Goal: Task Accomplishment & Management: Manage account settings

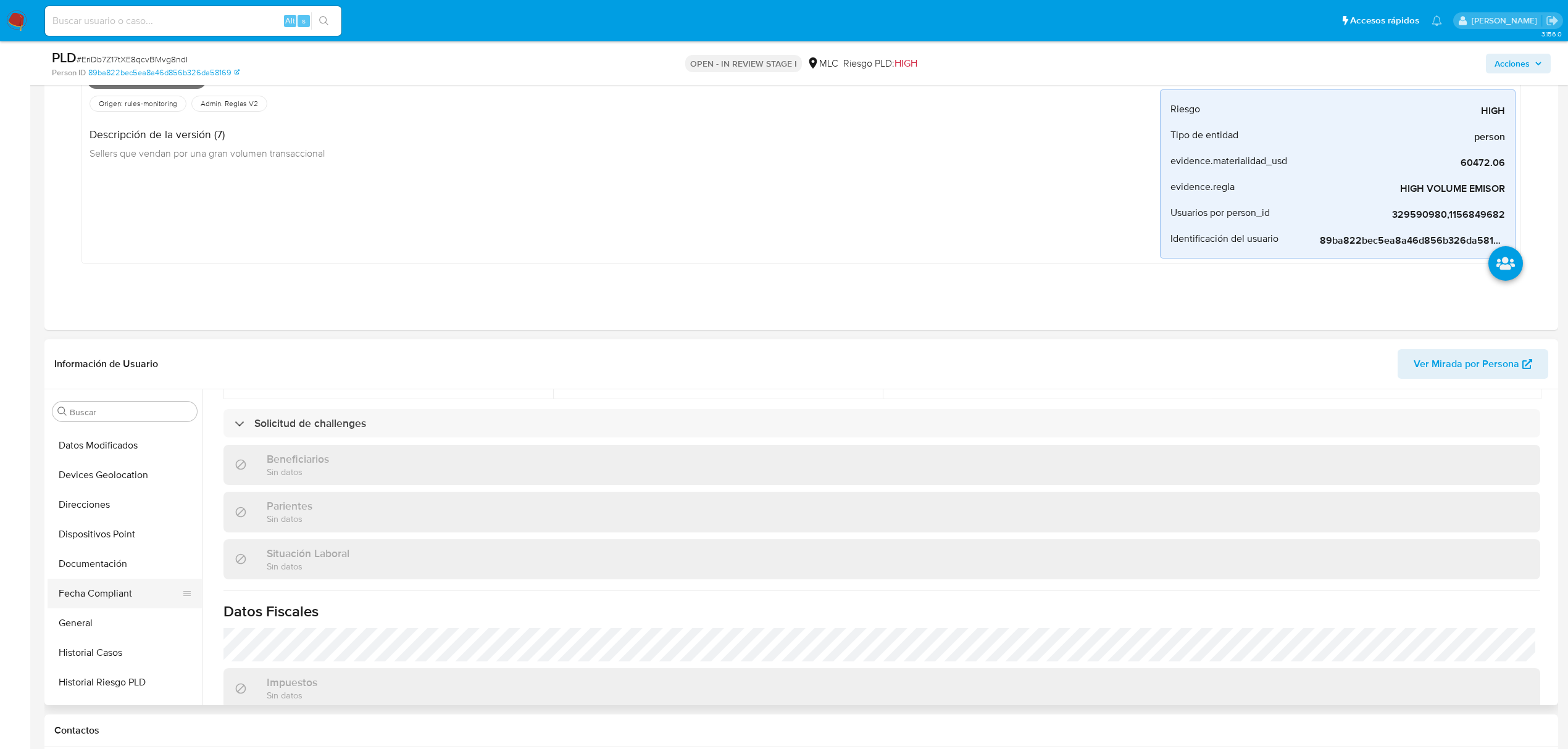
scroll to position [164, 0]
click at [80, 637] on button "General" at bounding box center [119, 632] width 145 height 30
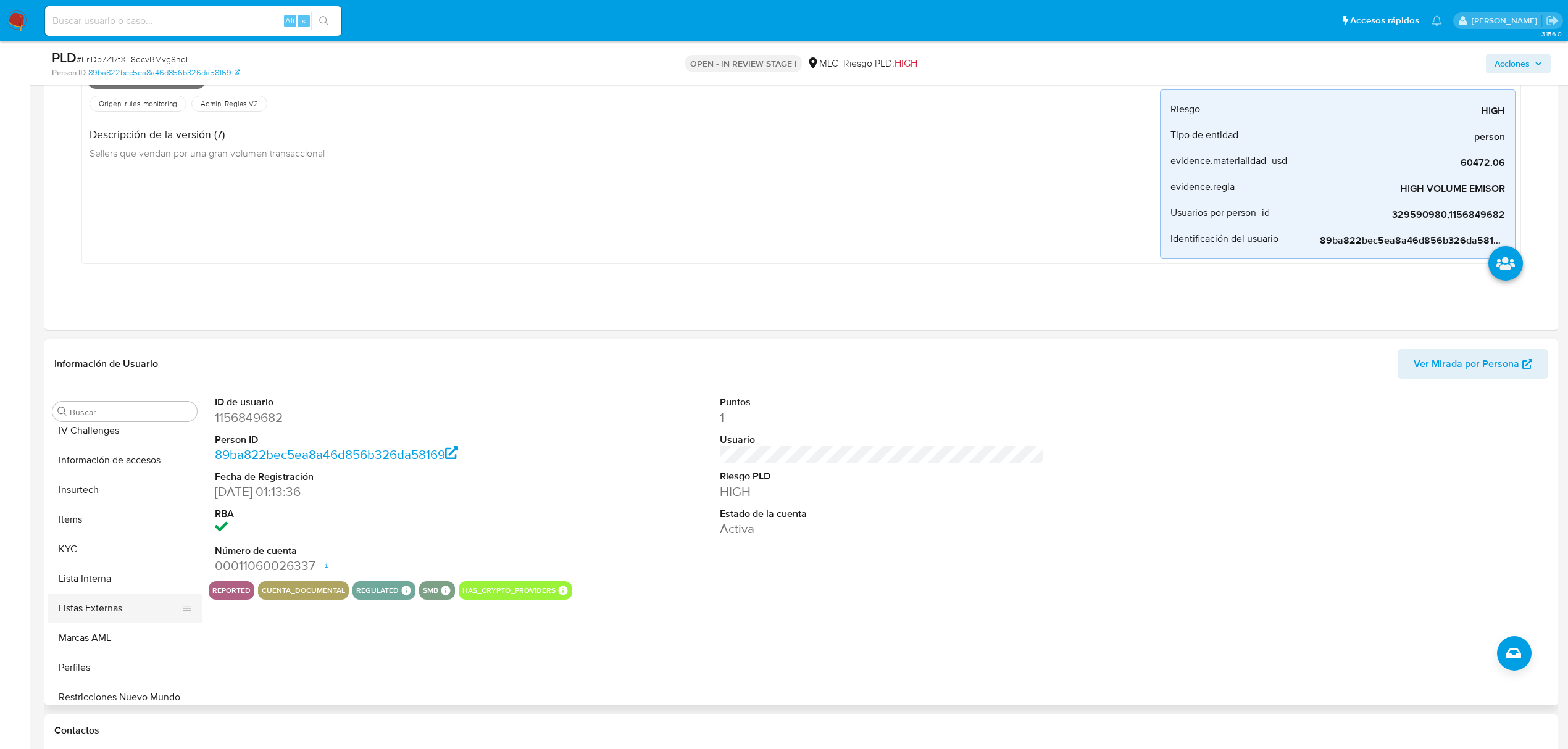
scroll to position [494, 0]
click at [97, 542] on button "KYC" at bounding box center [119, 540] width 145 height 30
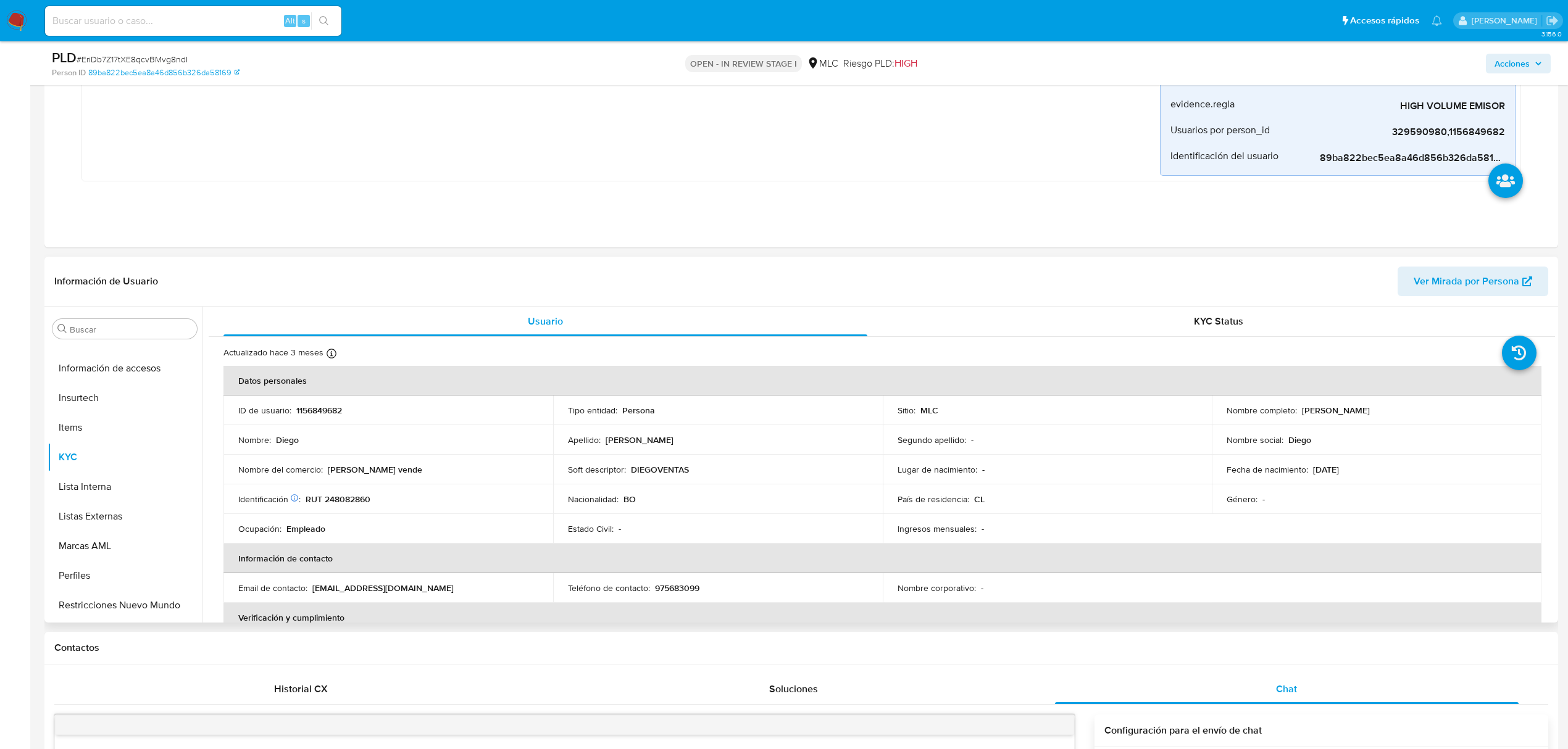
click at [327, 412] on p "1156849682" at bounding box center [319, 410] width 45 height 11
copy p "1156849682"
drag, startPoint x: 329, startPoint y: 417, endPoint x: 352, endPoint y: 425, distance: 24.4
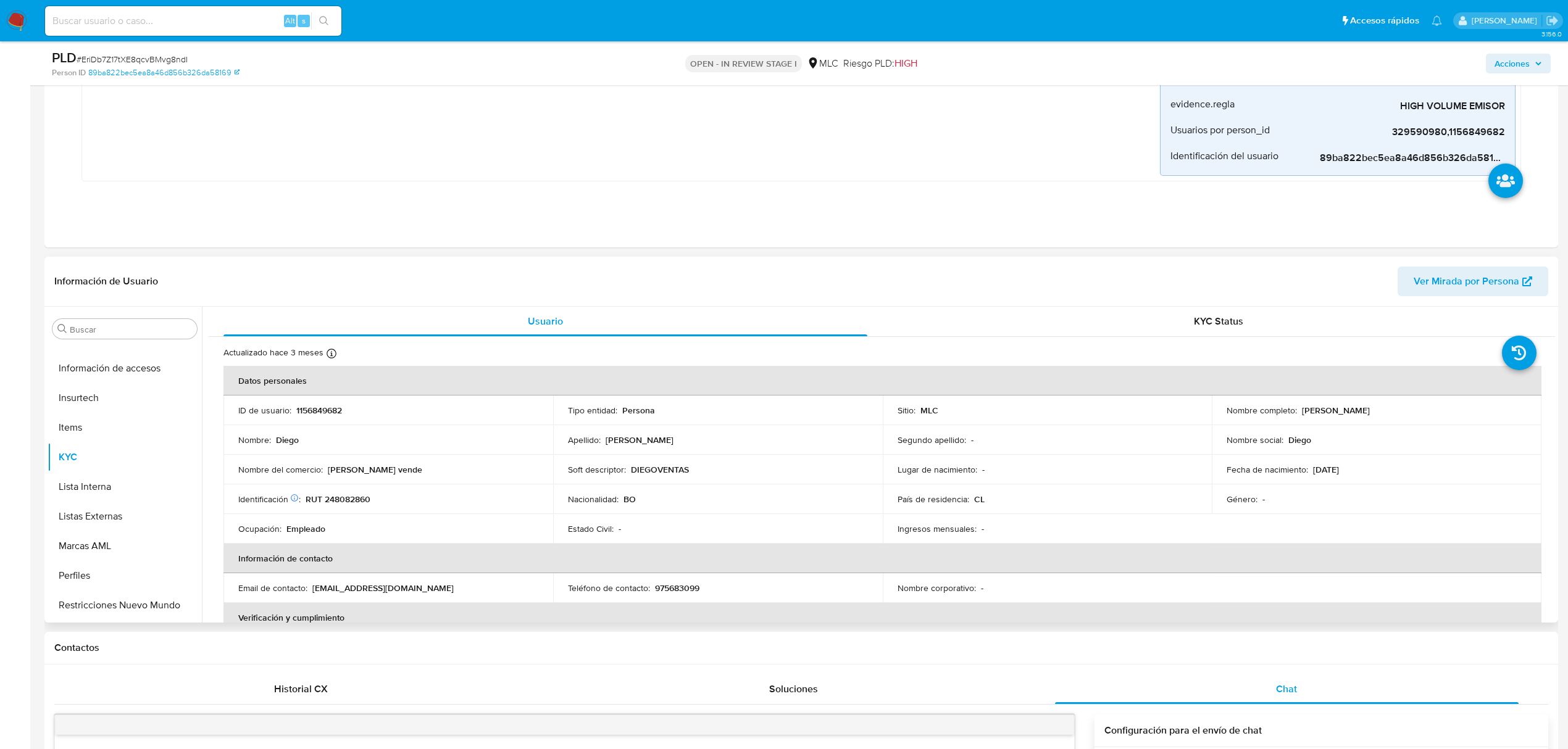
click at [352, 425] on td "ID de usuario : 1156849682" at bounding box center [388, 410] width 330 height 30
click at [327, 411] on p "1156849682" at bounding box center [319, 410] width 45 height 11
copy p "1156849682"
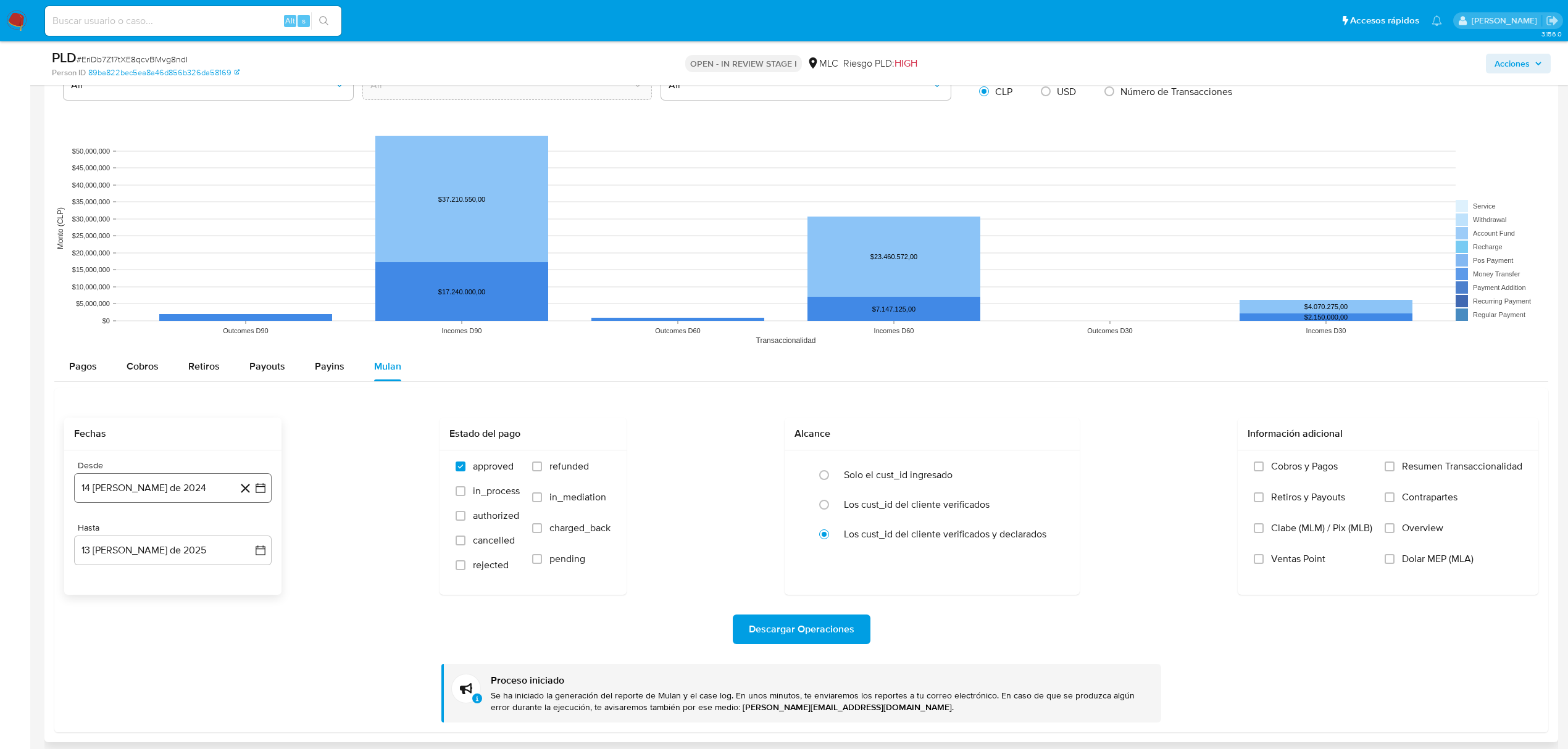
scroll to position [2057, 0]
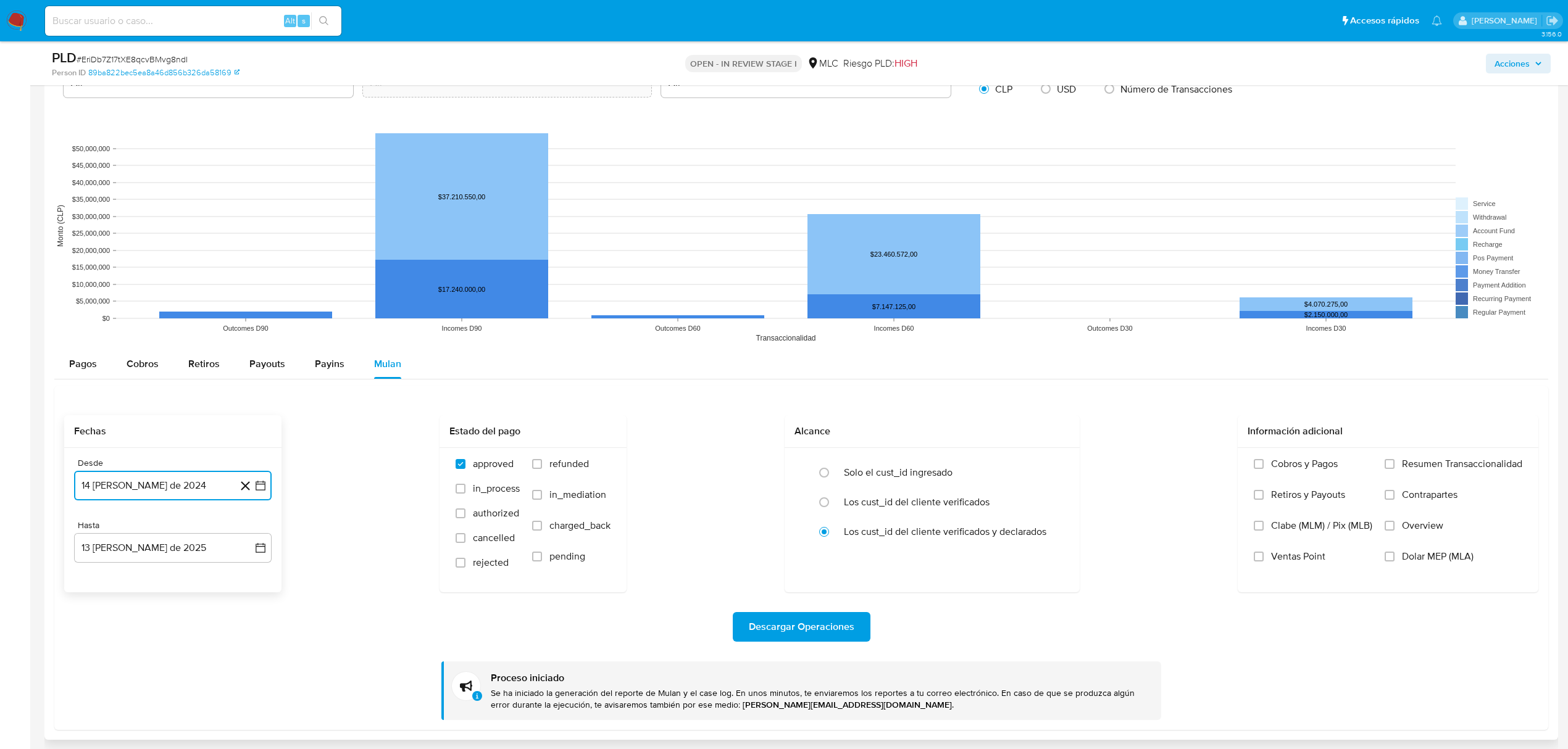
click at [262, 500] on button "14 de agosto de 2024" at bounding box center [172, 486] width 198 height 30
click at [97, 536] on icon "Mes anterior" at bounding box center [96, 531] width 15 height 15
click at [246, 538] on icon "Mes siguiente" at bounding box center [249, 531] width 15 height 15
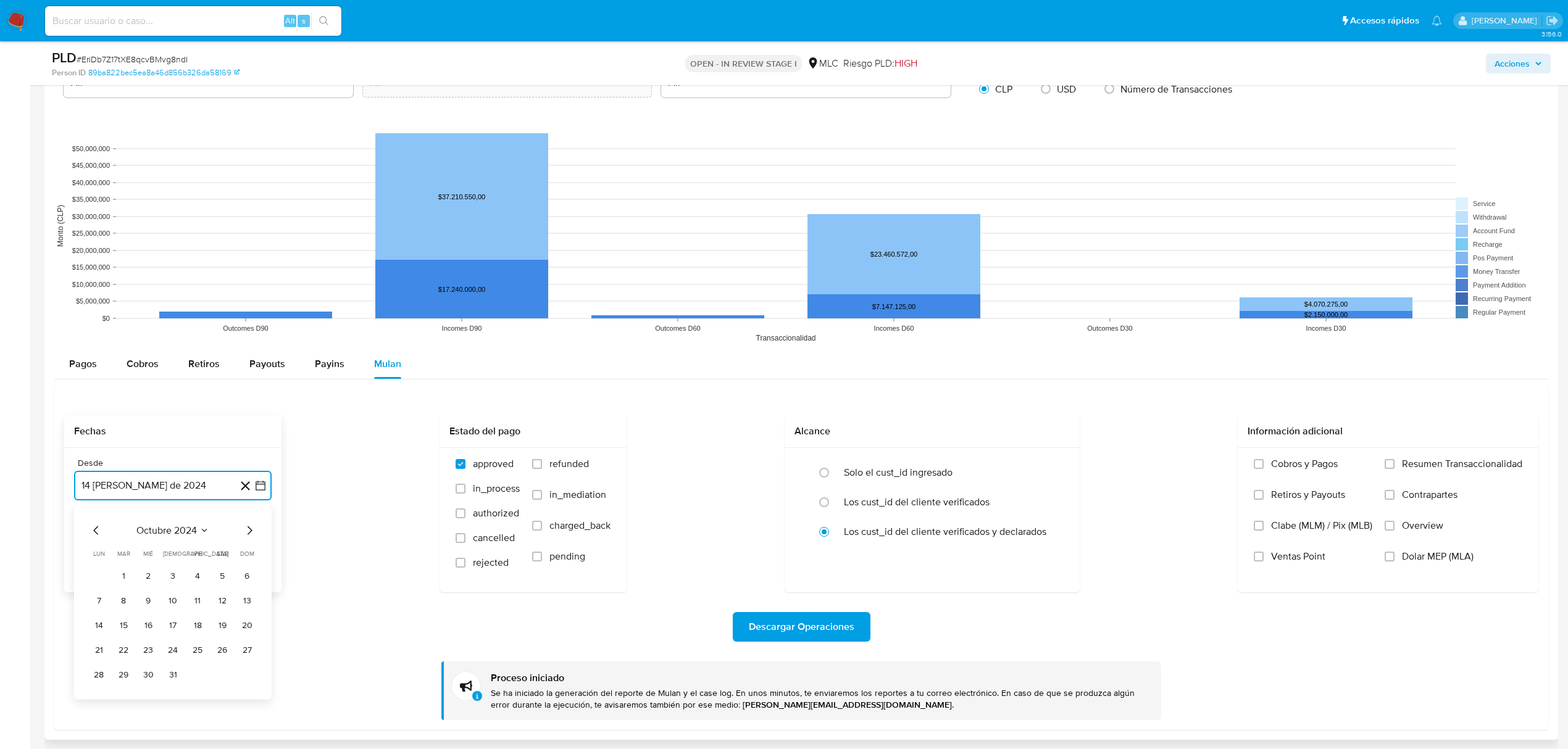
click at [246, 538] on icon "Mes siguiente" at bounding box center [249, 531] width 15 height 15
click at [248, 538] on icon "Mes siguiente" at bounding box center [249, 531] width 15 height 15
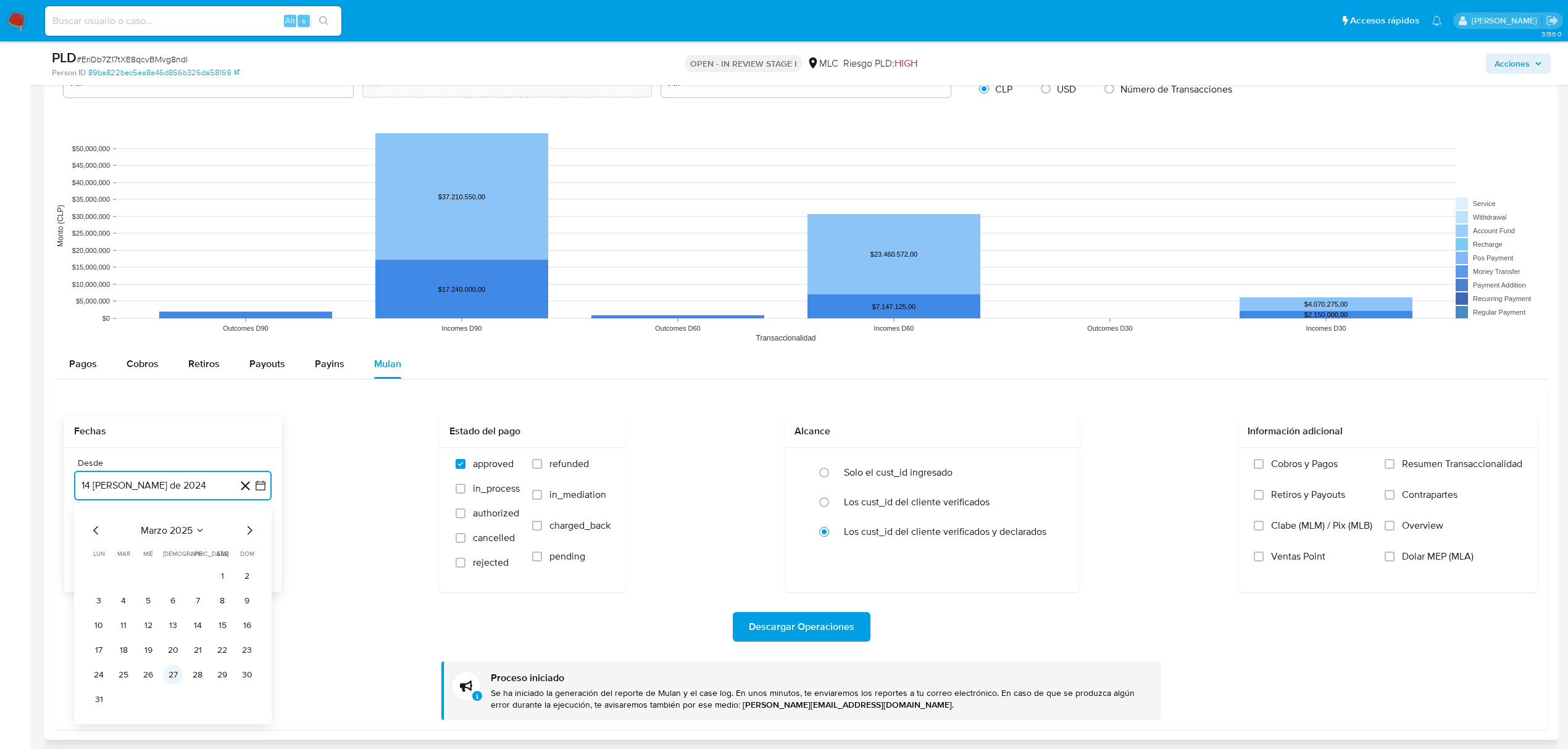
click at [165, 684] on button "27" at bounding box center [172, 675] width 19 height 19
click at [267, 548] on button "27 de agosto de 2025" at bounding box center [172, 548] width 198 height 30
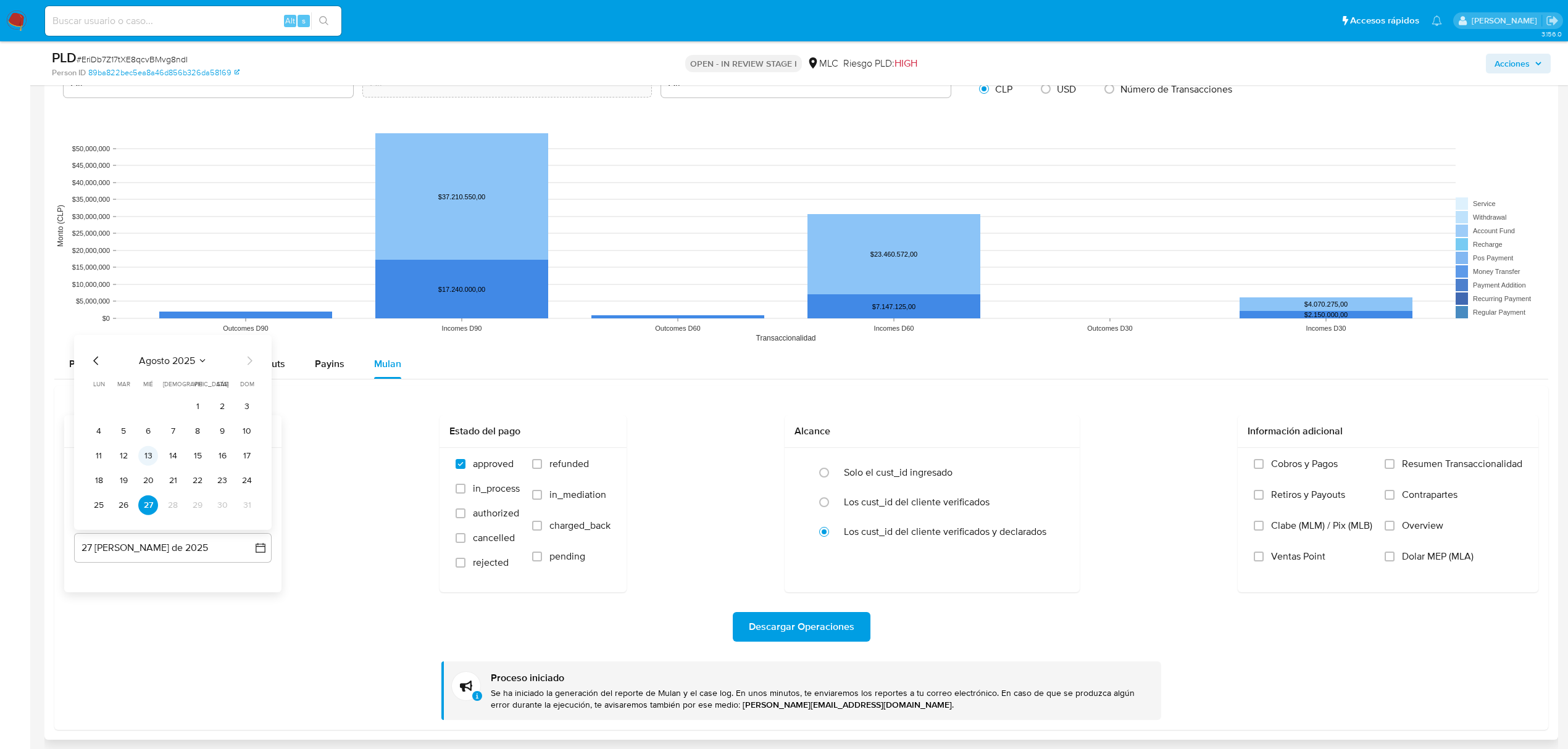
click at [153, 460] on button "13" at bounding box center [148, 456] width 19 height 19
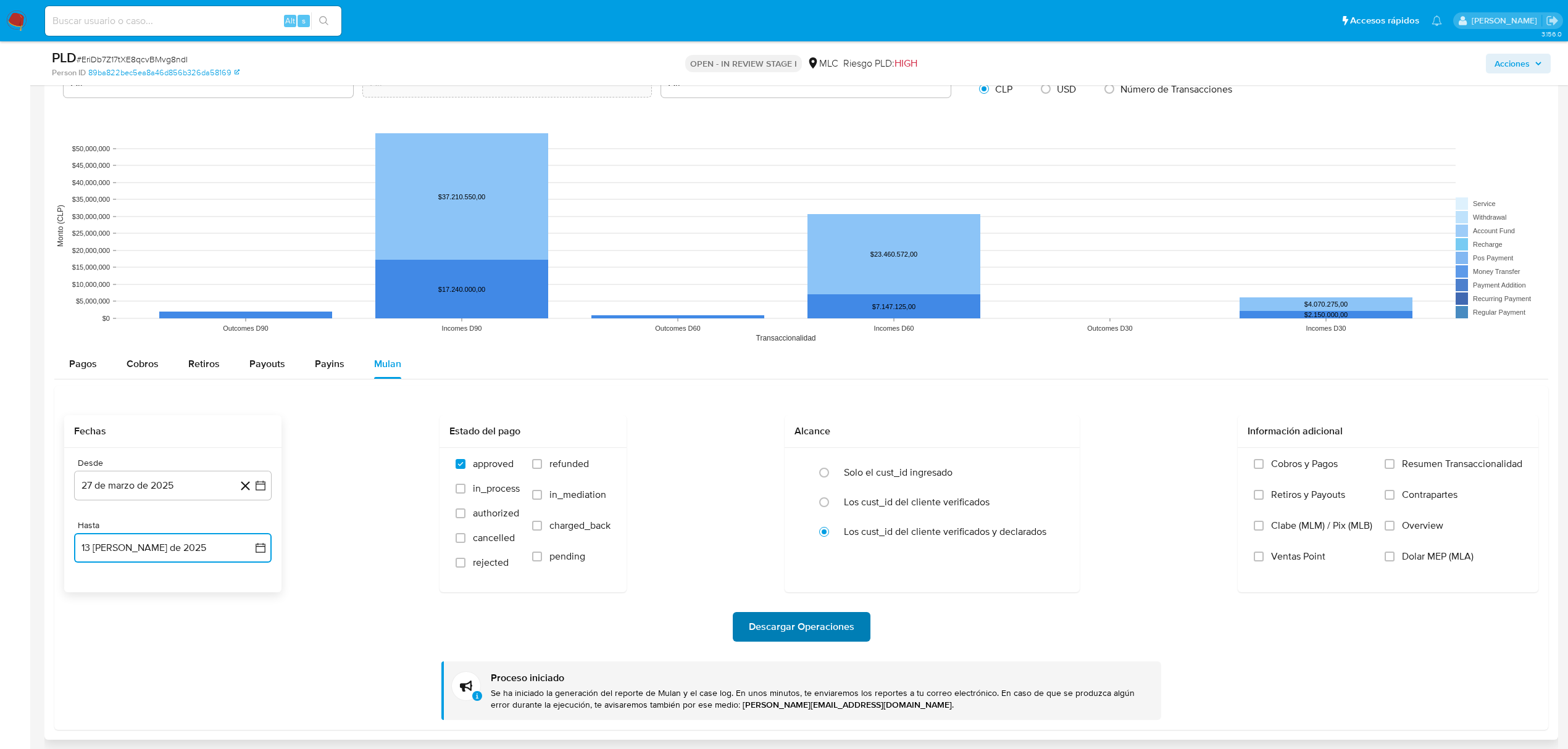
click at [784, 632] on span "Descargar Operaciones" at bounding box center [801, 627] width 106 height 27
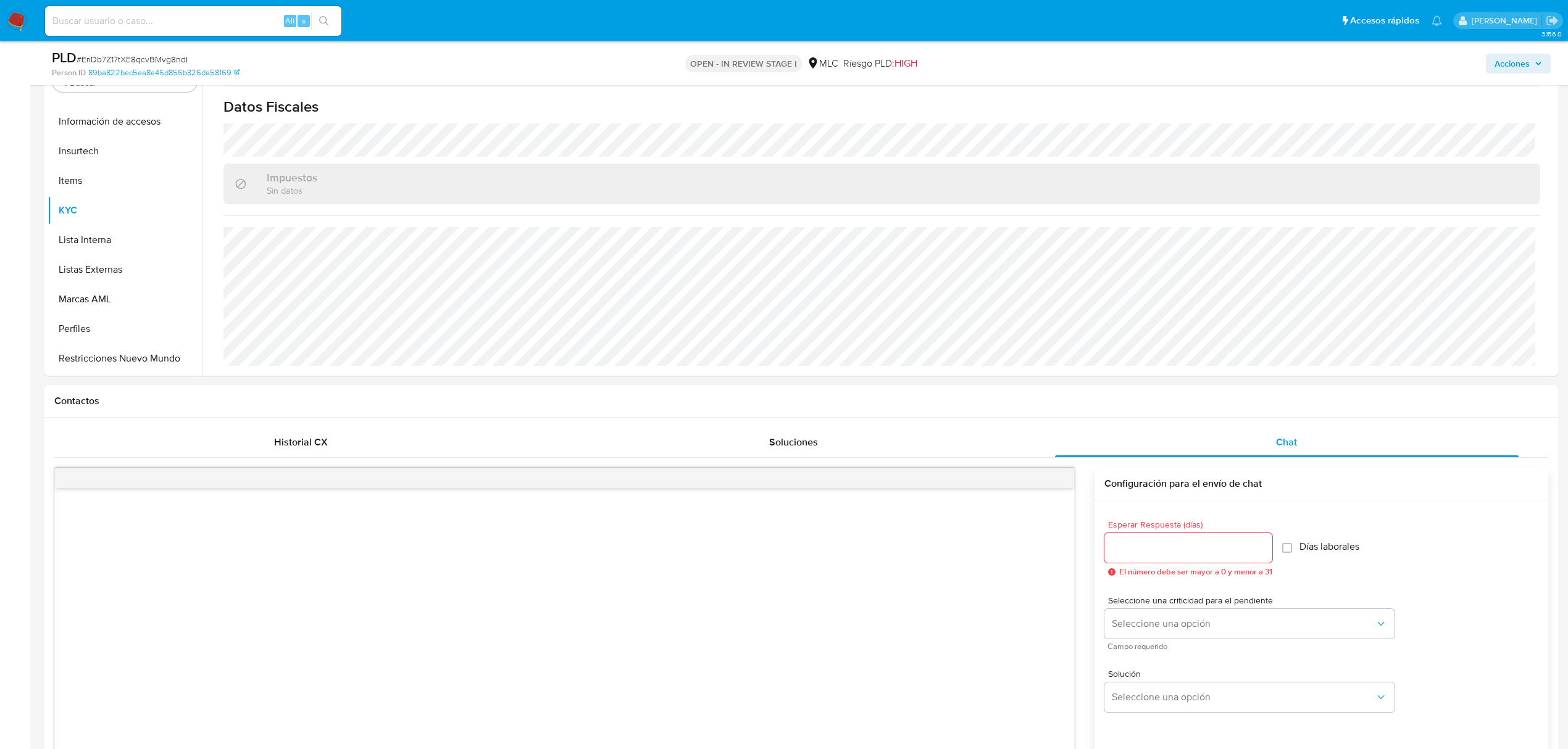
scroll to position [247, 0]
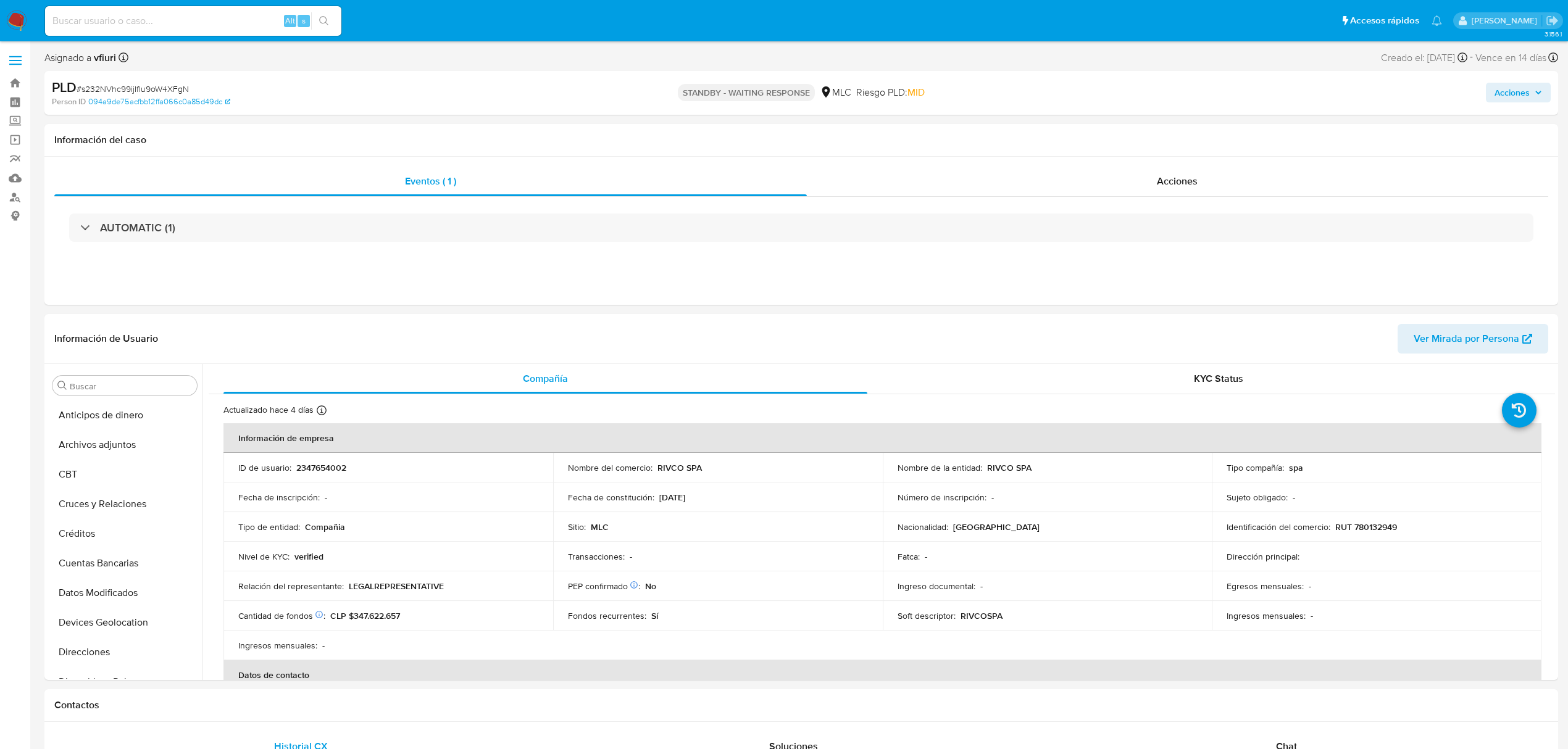
select select "10"
click at [318, 469] on p "2347654002" at bounding box center [321, 467] width 50 height 11
copy p "2347654002"
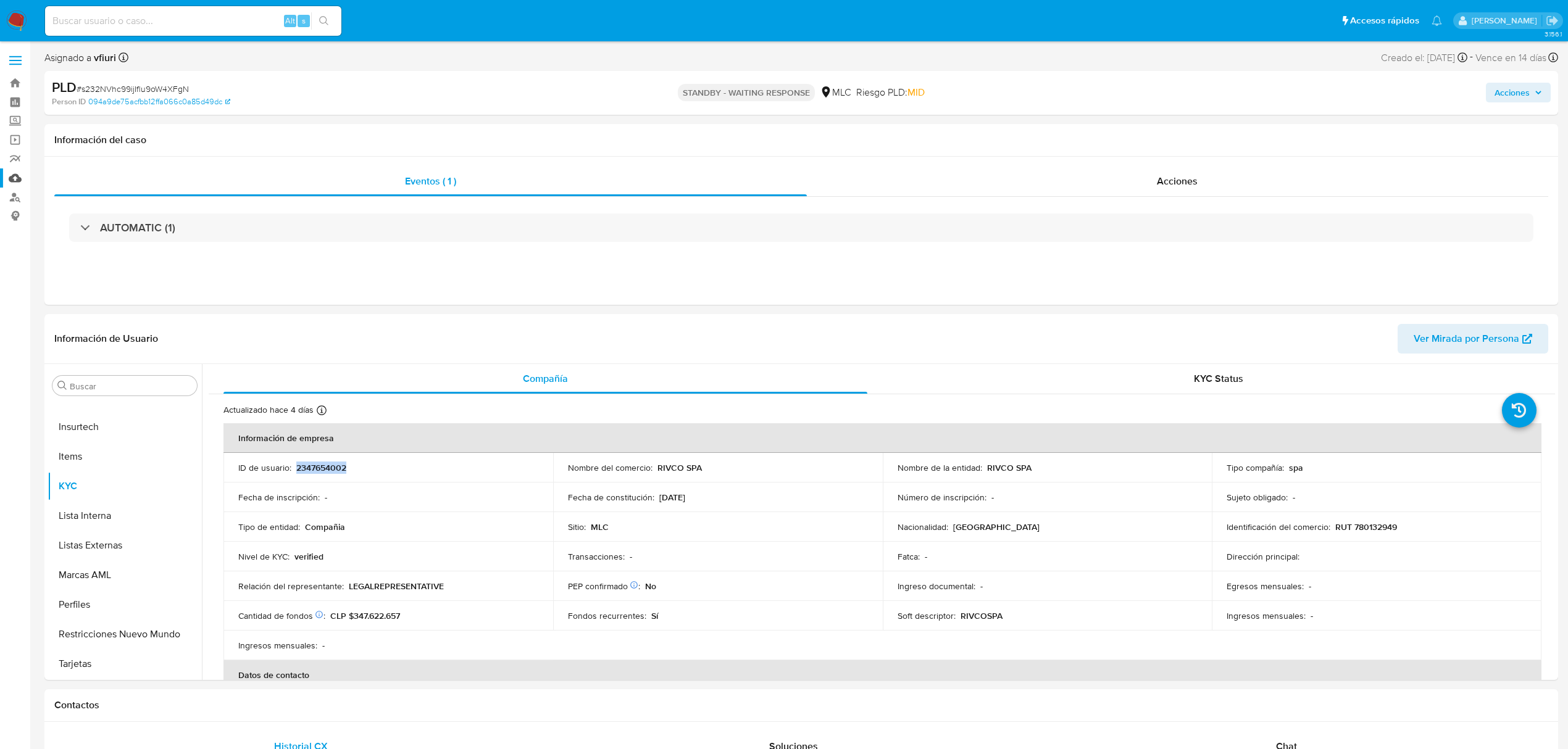
click at [22, 181] on link "Mulan" at bounding box center [73, 178] width 147 height 19
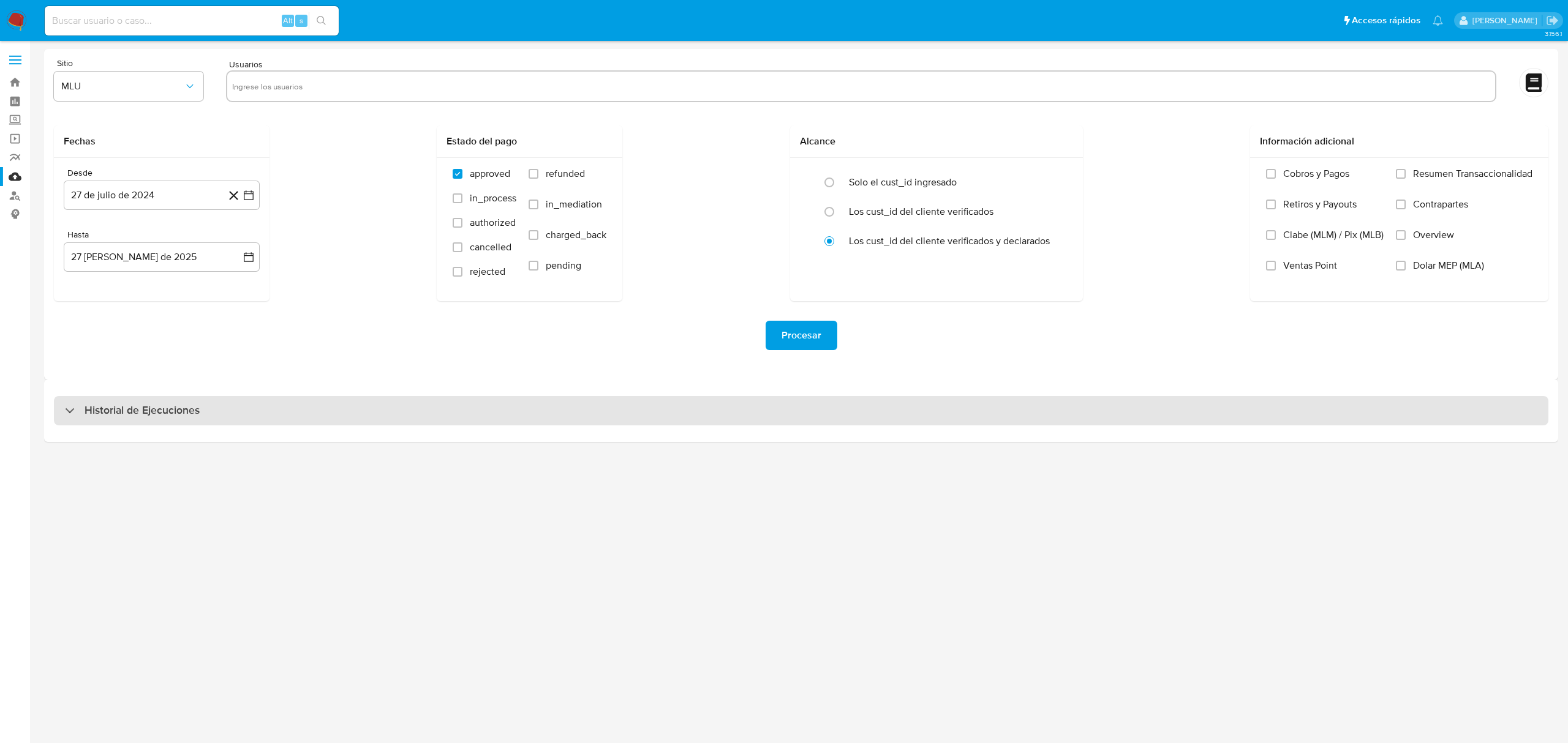
click at [122, 411] on h3 "Historial de Ejecuciones" at bounding box center [141, 411] width 115 height 15
select select "10"
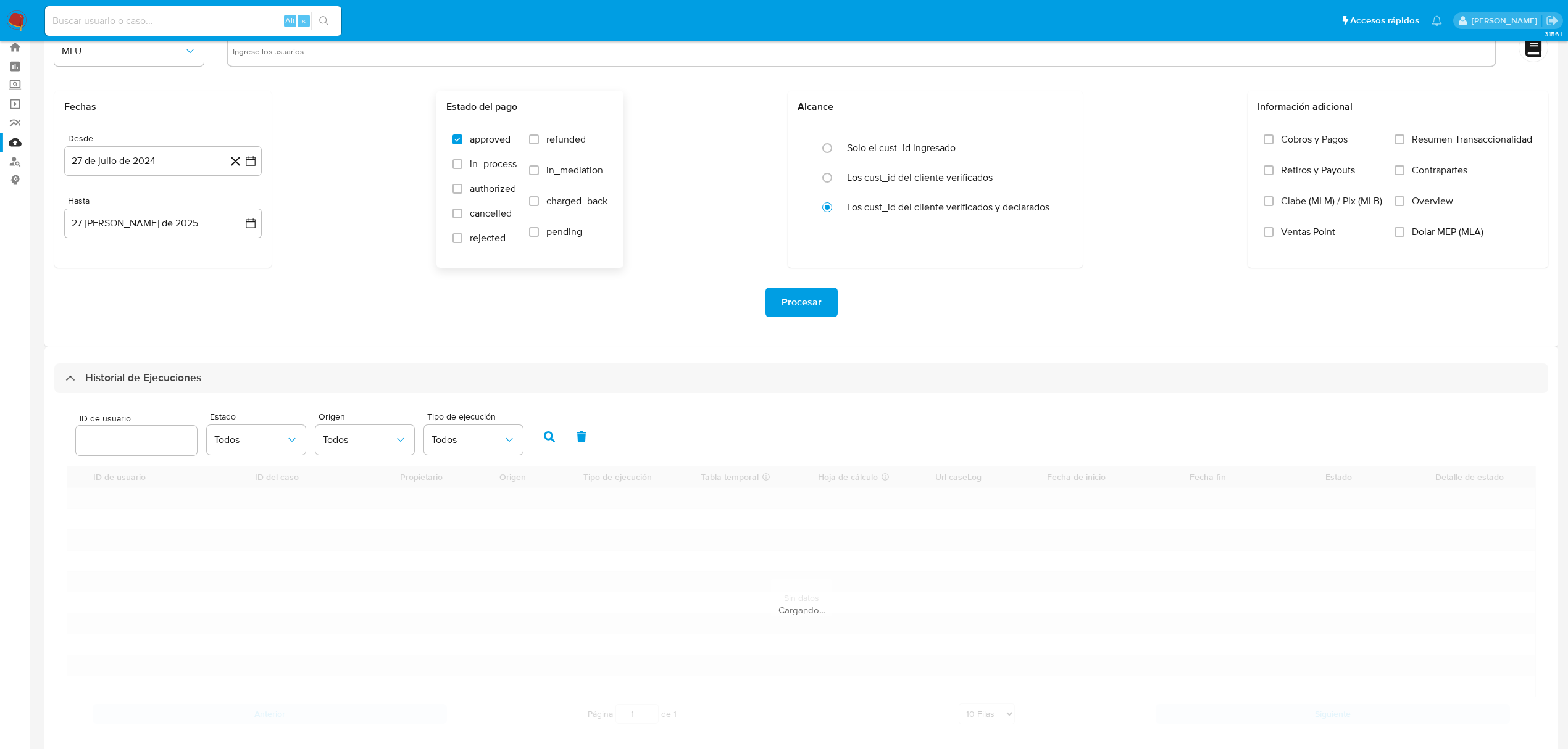
scroll to position [56, 0]
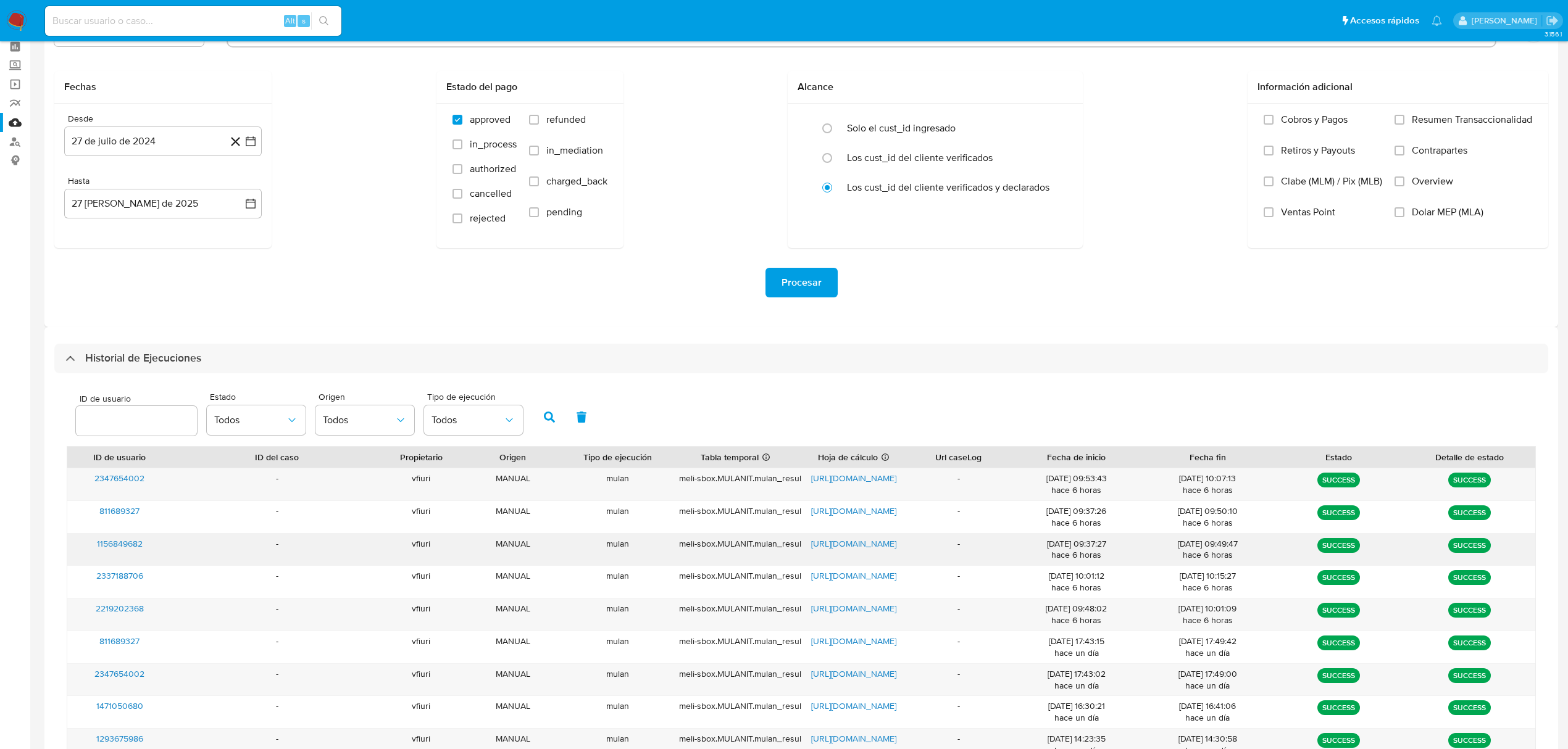
click at [846, 542] on span "https://docs.google.com/spreadsheets/d/1Ea_J6f_dDGAVUWHvTpV8mfOgD__pqCm9I9GpdqO…" at bounding box center [853, 544] width 85 height 12
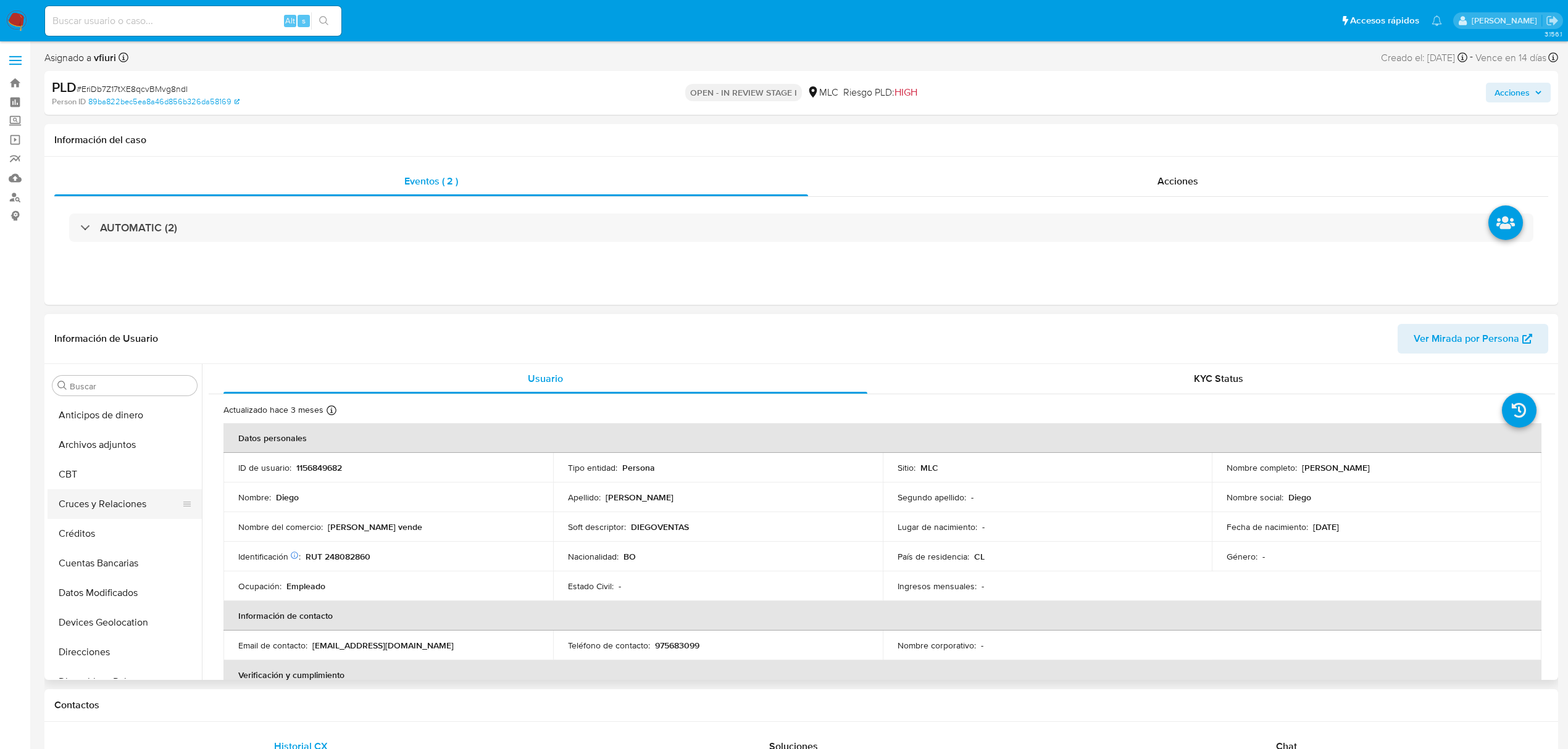
click at [126, 507] on button "Cruces y Relaciones" at bounding box center [119, 504] width 145 height 30
select select "10"
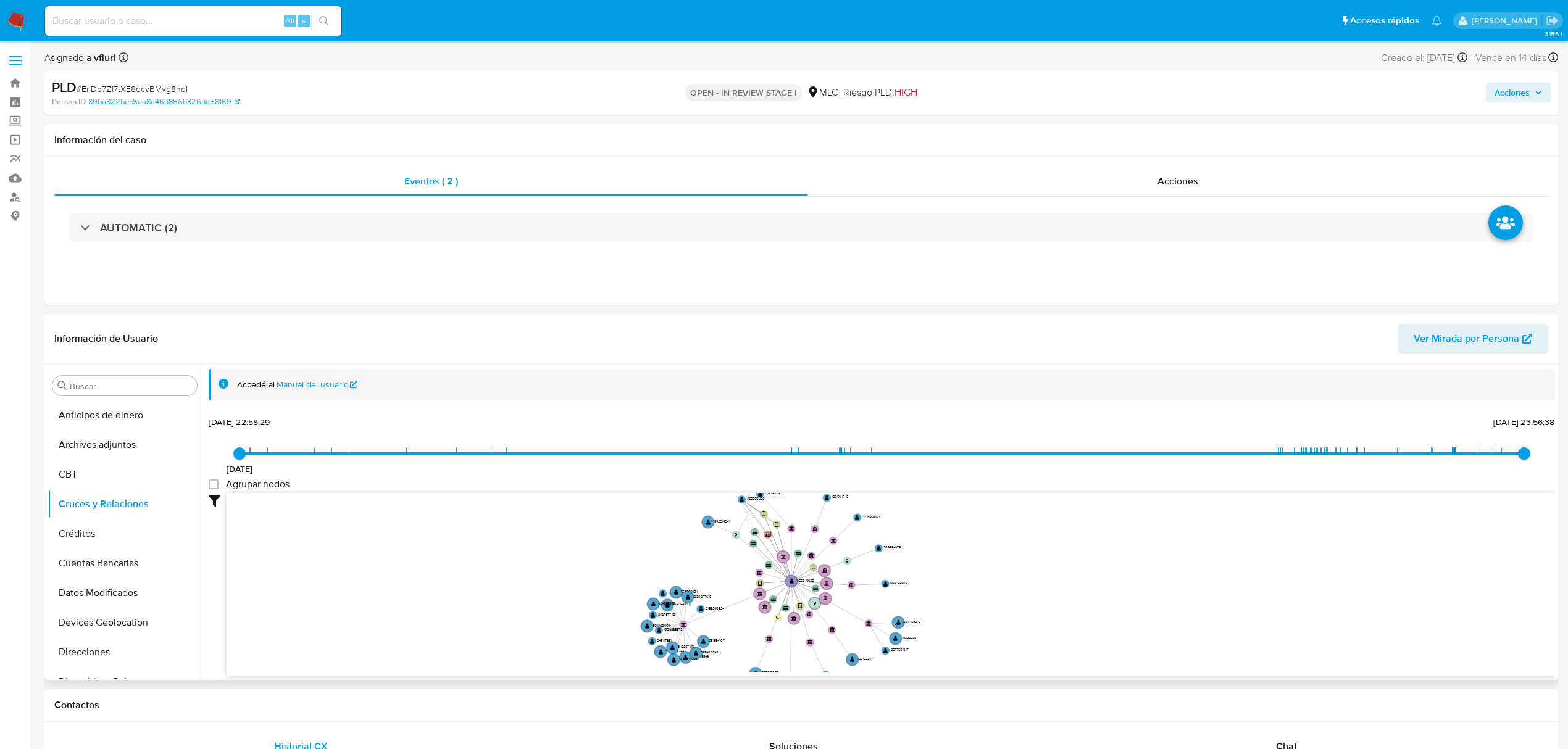
drag, startPoint x: 977, startPoint y: 584, endPoint x: 1012, endPoint y: 632, distance: 59.4
click at [1012, 632] on icon "device-658122486badf6c6f788de62  device-62d3dec408813b00174dfd28  device-6777…" at bounding box center [891, 582] width 1329 height 179
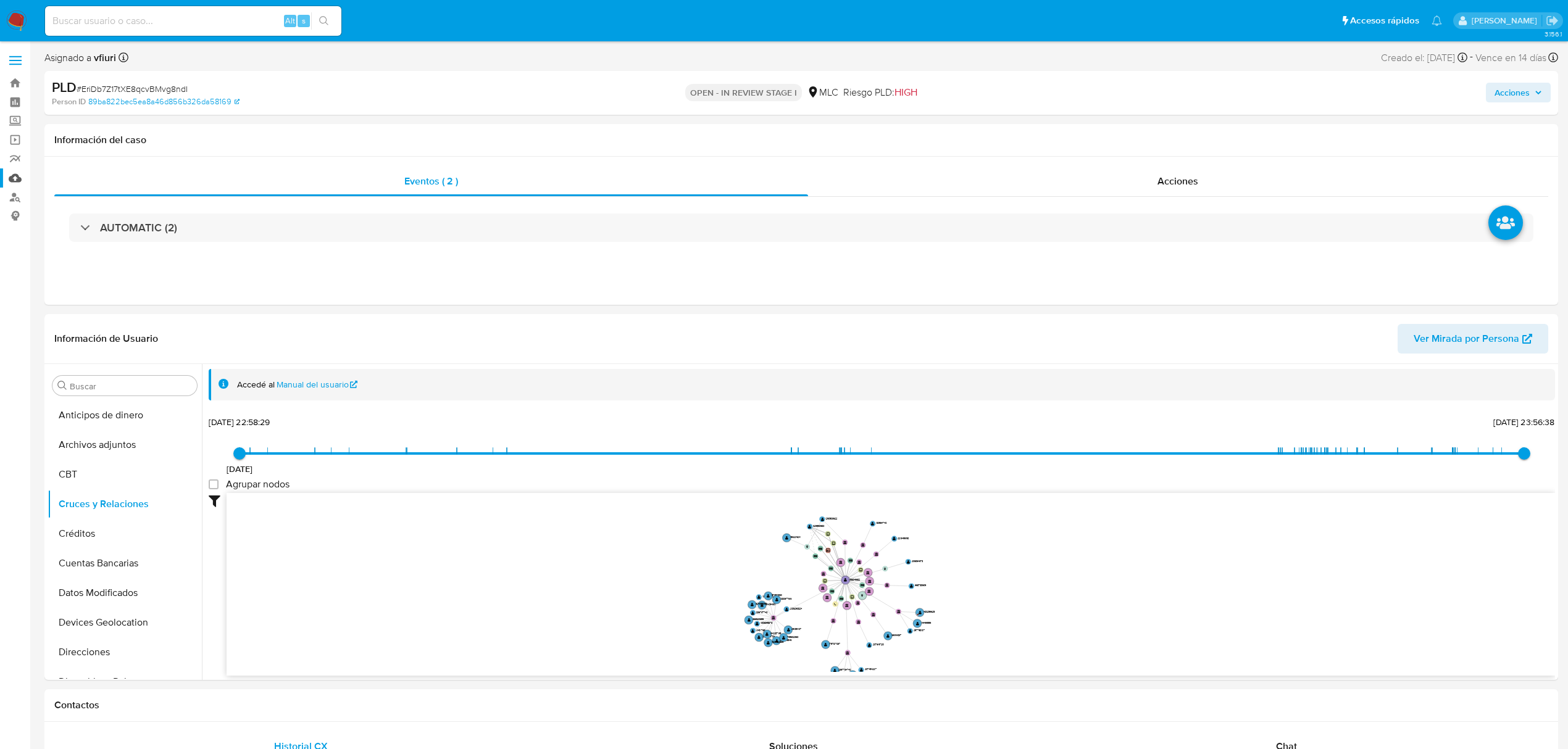
click at [8, 176] on link "Mulan" at bounding box center [73, 178] width 147 height 19
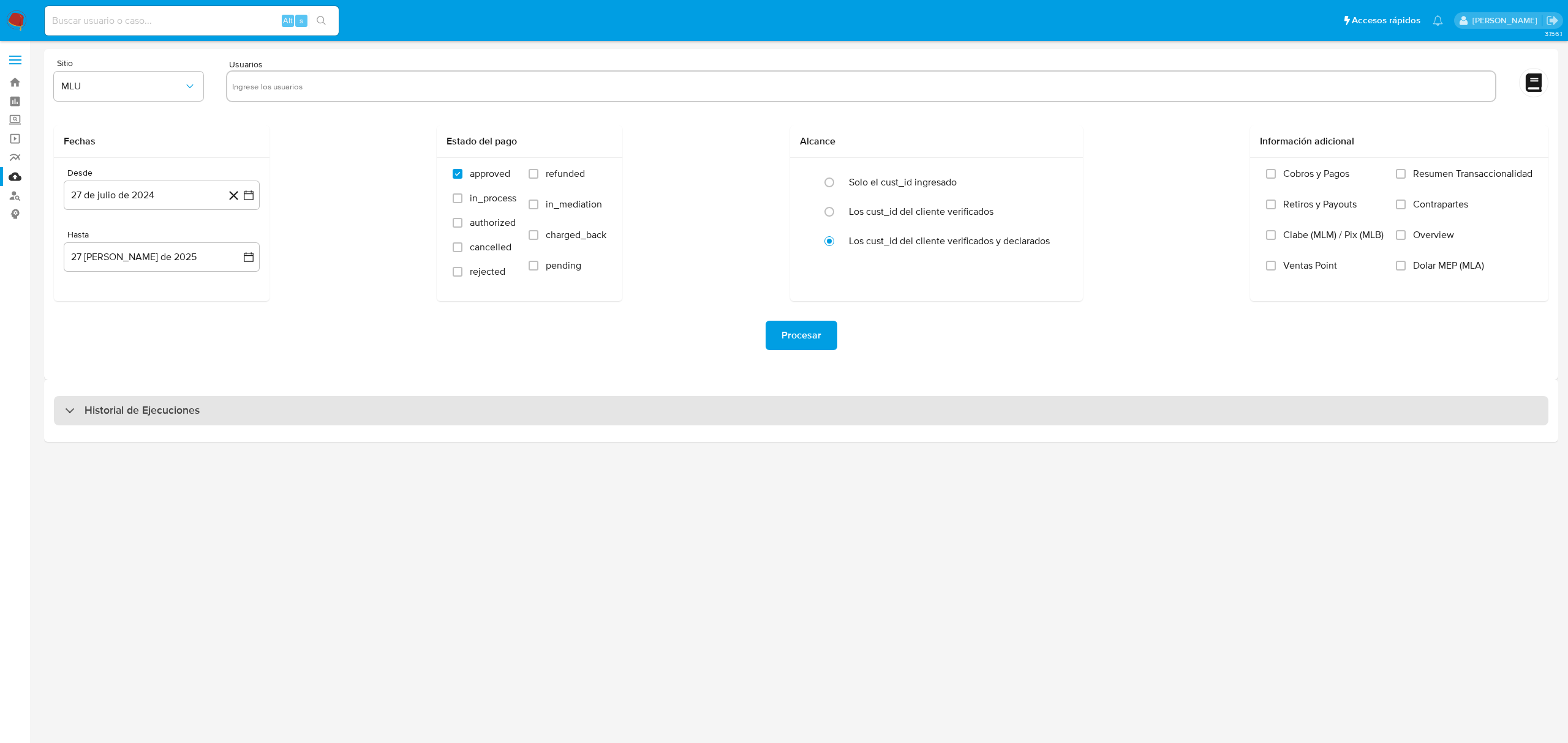
click at [225, 397] on div "Historial de Ejecuciones" at bounding box center [801, 410] width 1514 height 62
click at [226, 402] on div "Historial de Ejecuciones" at bounding box center [801, 411] width 1495 height 30
select select "10"
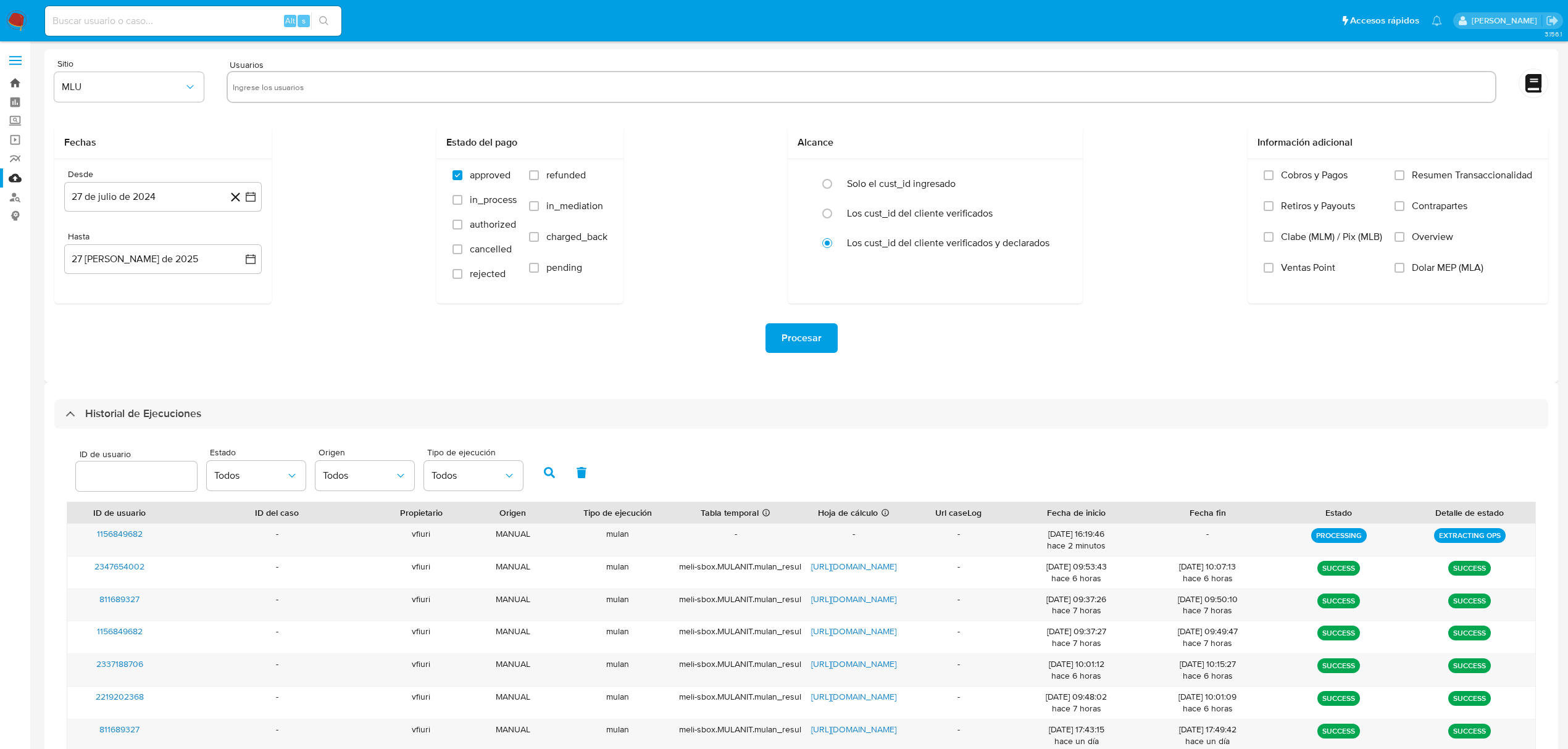
click at [7, 80] on link "Bandeja" at bounding box center [73, 83] width 147 height 19
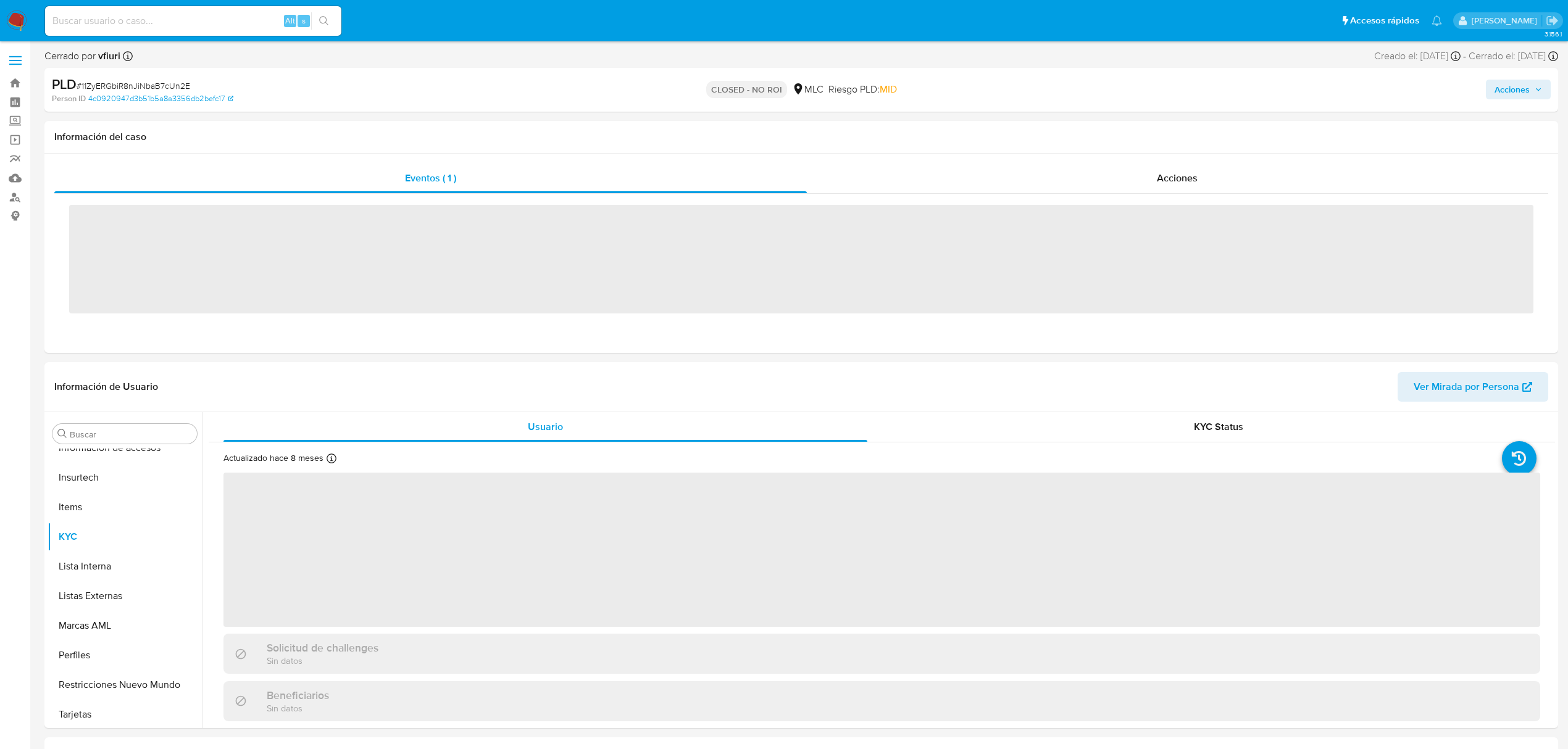
scroll to position [522, 0]
drag, startPoint x: 189, startPoint y: 28, endPoint x: 186, endPoint y: 21, distance: 7.6
click at [187, 25] on input at bounding box center [193, 21] width 296 height 16
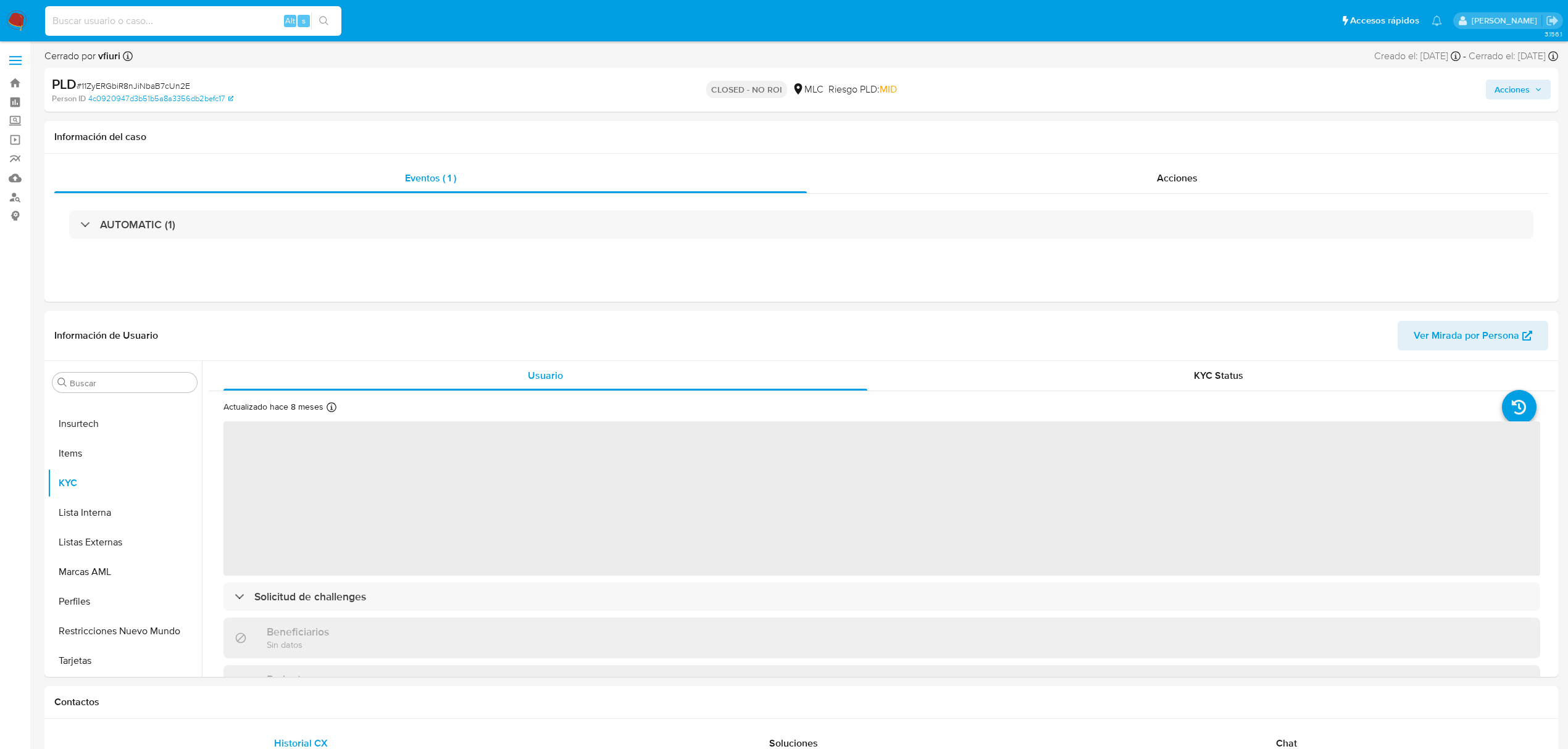
click at [186, 21] on input at bounding box center [193, 21] width 296 height 16
paste input "1130151985"
type input "1130151985"
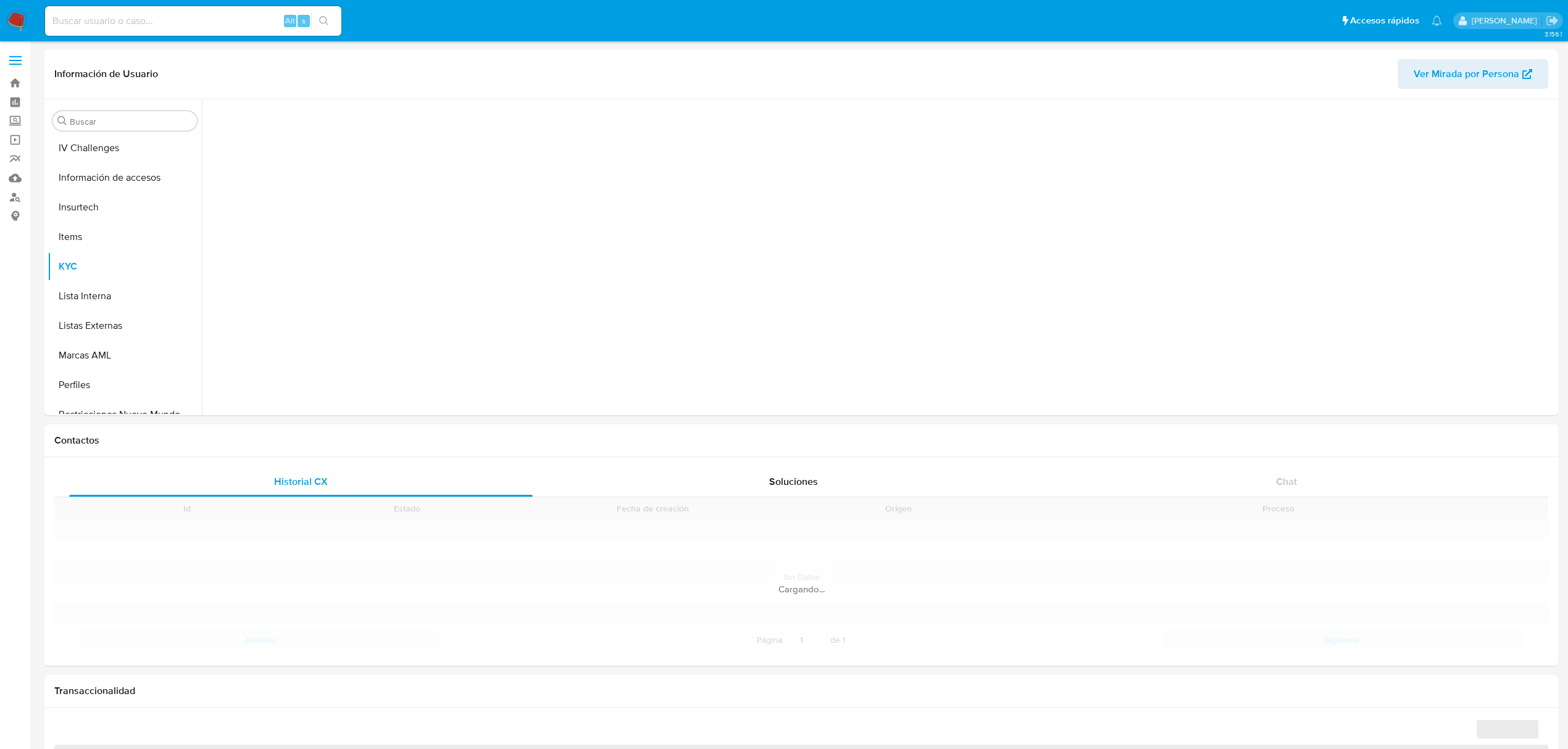
scroll to position [521, 0]
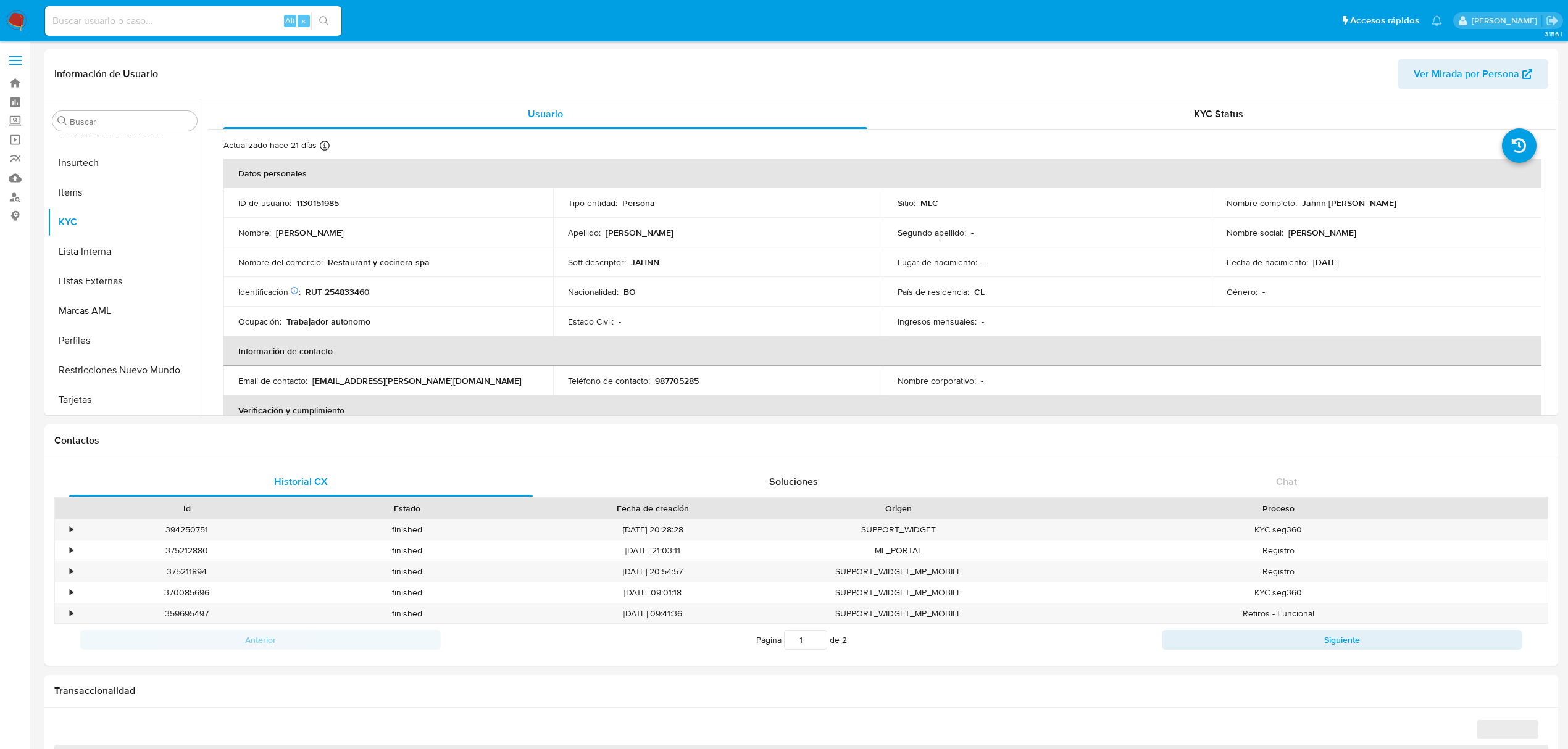
select select "10"
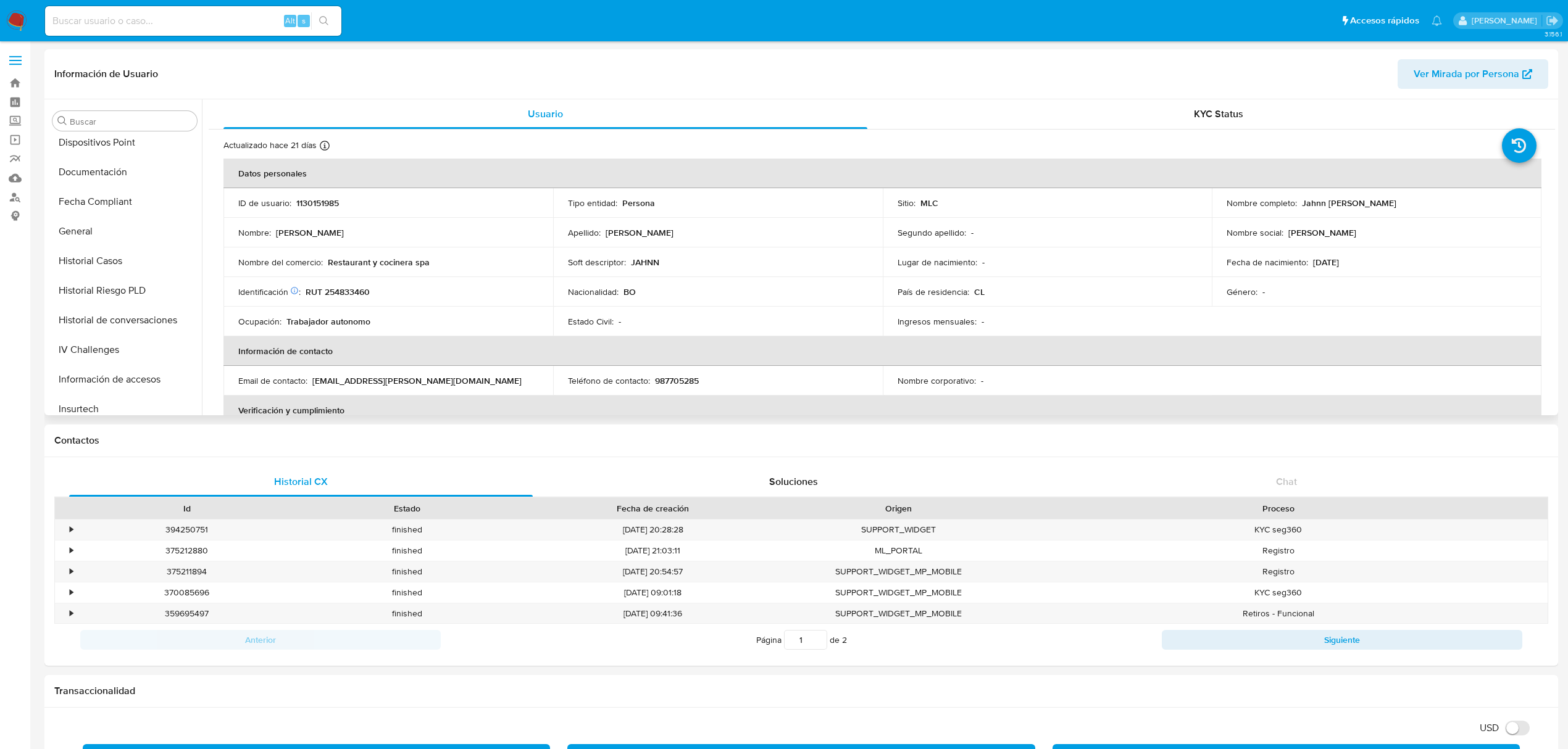
scroll to position [274, 0]
click at [99, 260] on button "Historial Casos" at bounding box center [119, 262] width 145 height 30
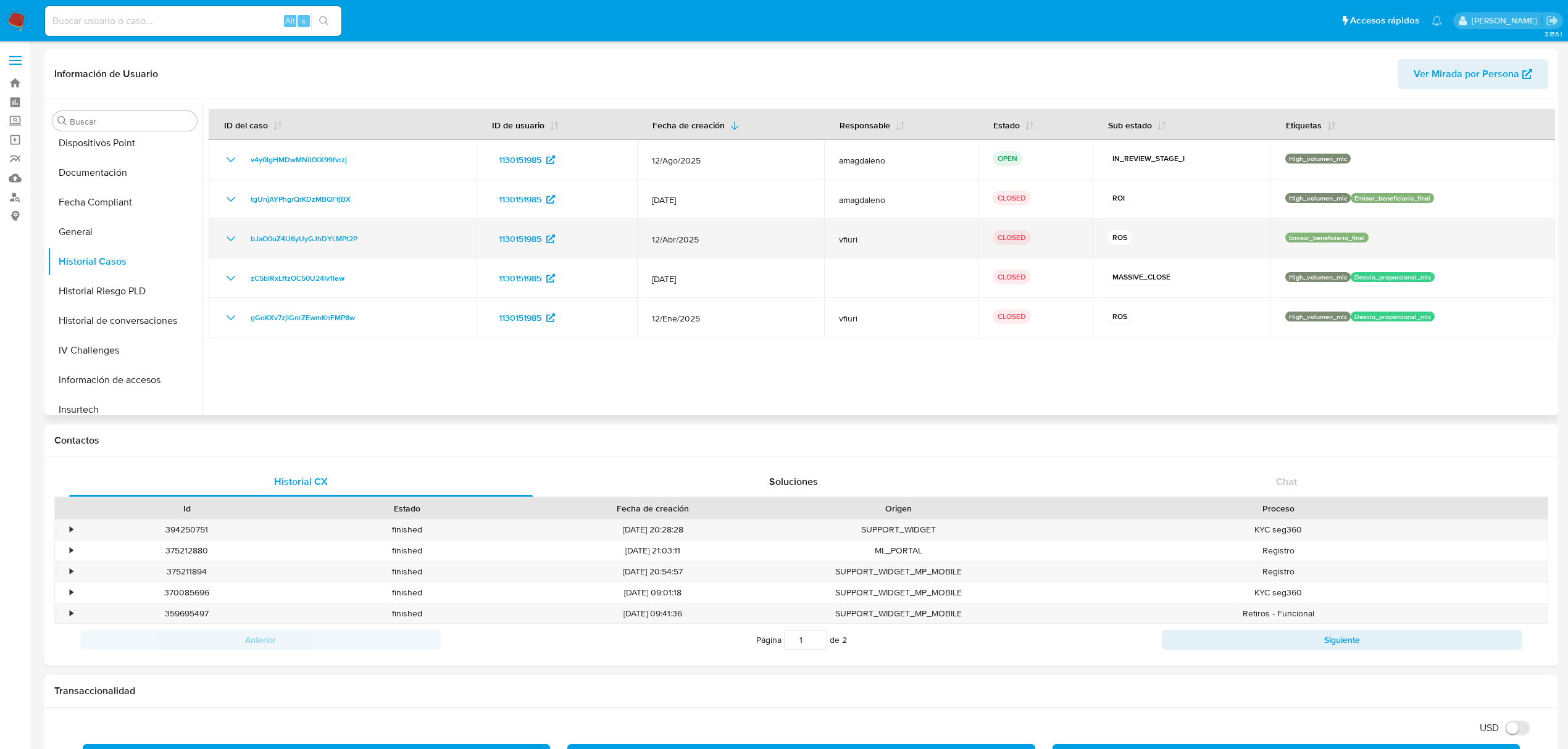
click at [235, 240] on icon "Mostrar/Ocultar" at bounding box center [231, 238] width 15 height 15
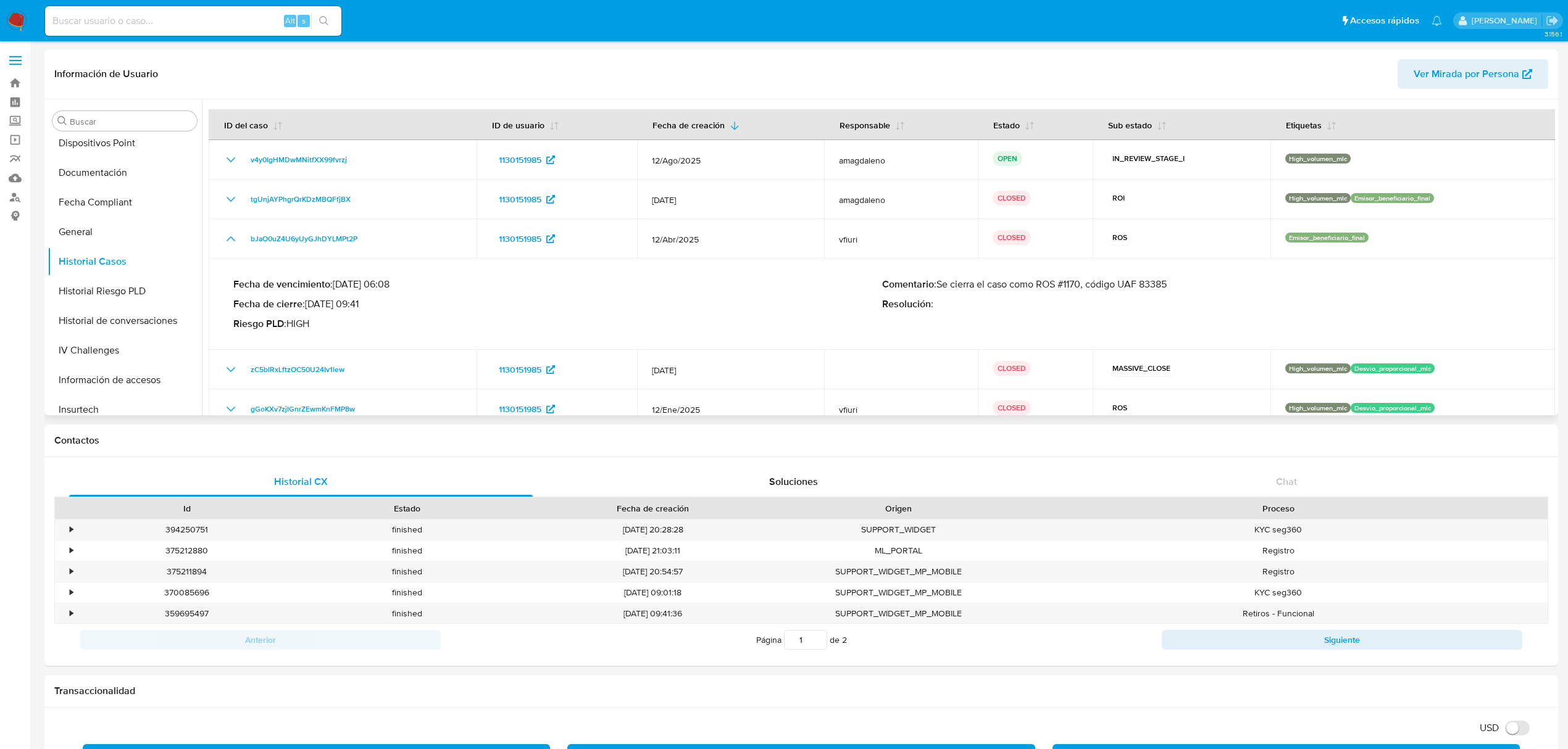
drag, startPoint x: 1038, startPoint y: 285, endPoint x: 1084, endPoint y: 285, distance: 46.0
click at [1084, 285] on p "Comentario : Se cierra el caso como ROS #1170, código UAF 83385" at bounding box center [1206, 284] width 649 height 12
click at [167, 20] on input at bounding box center [193, 21] width 296 height 16
paste input "EriDb7Z17tXE8qcvBMvg8ndI"
type input "EriDb7Z17tXE8qcvBMvg8ndI"
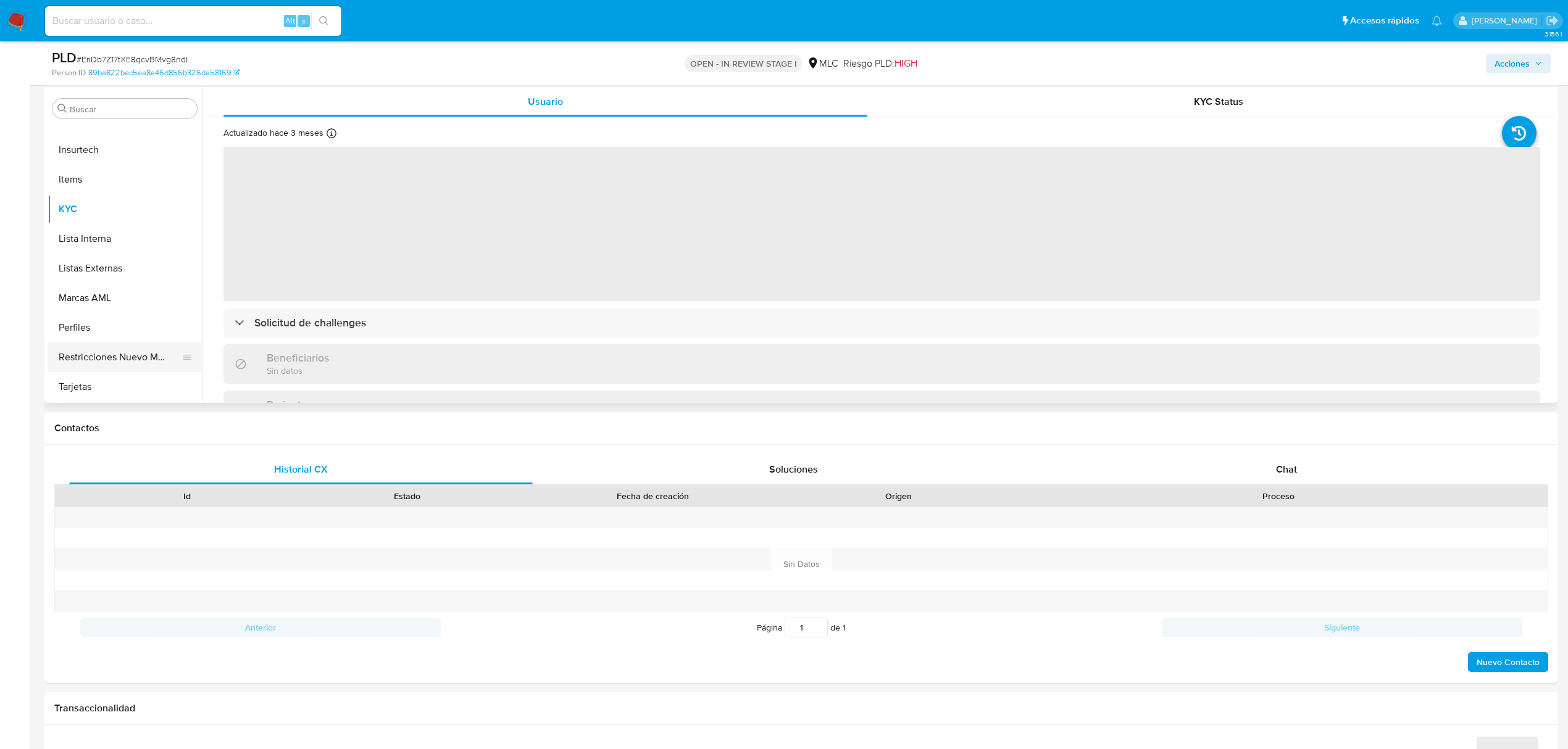
scroll to position [247, 0]
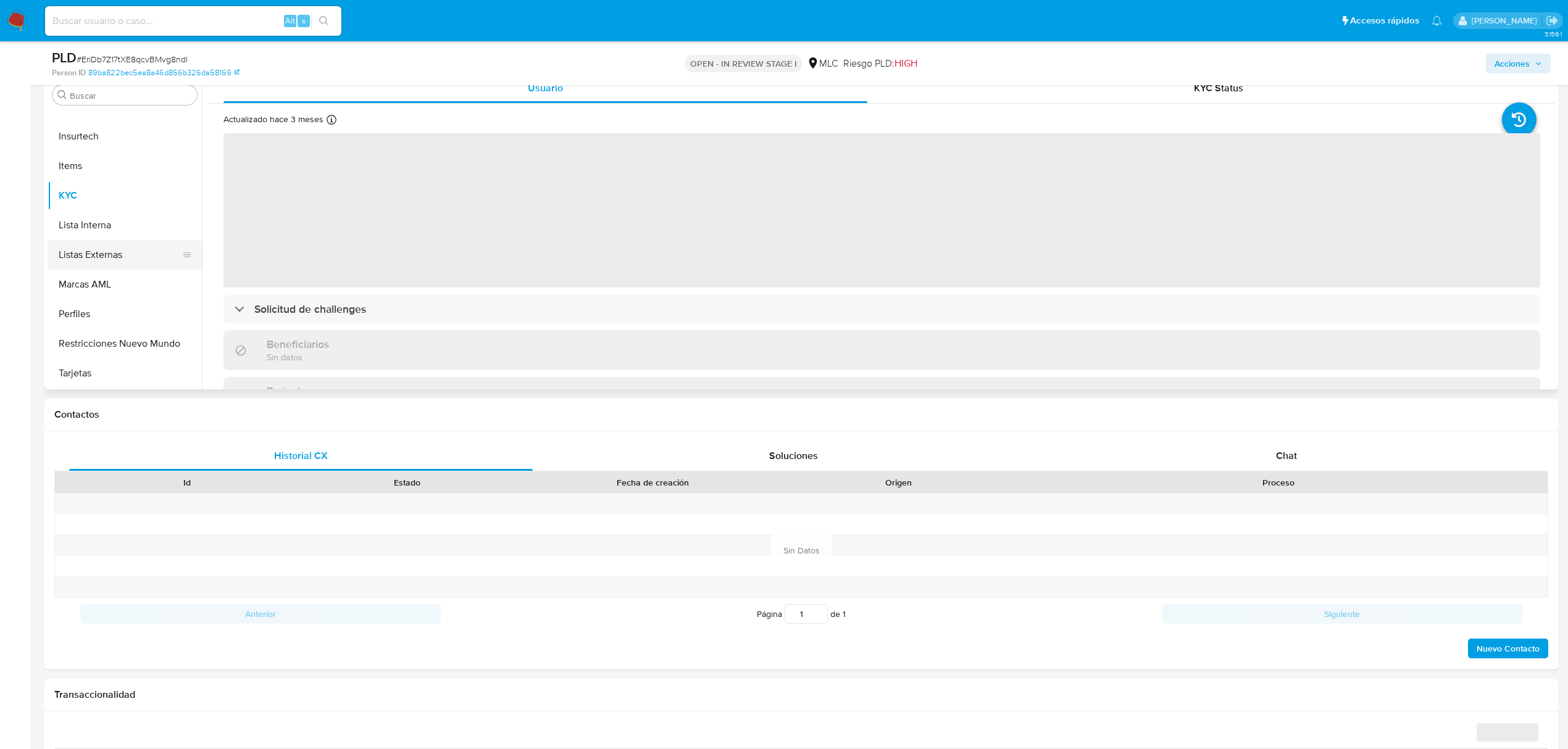
select select "10"
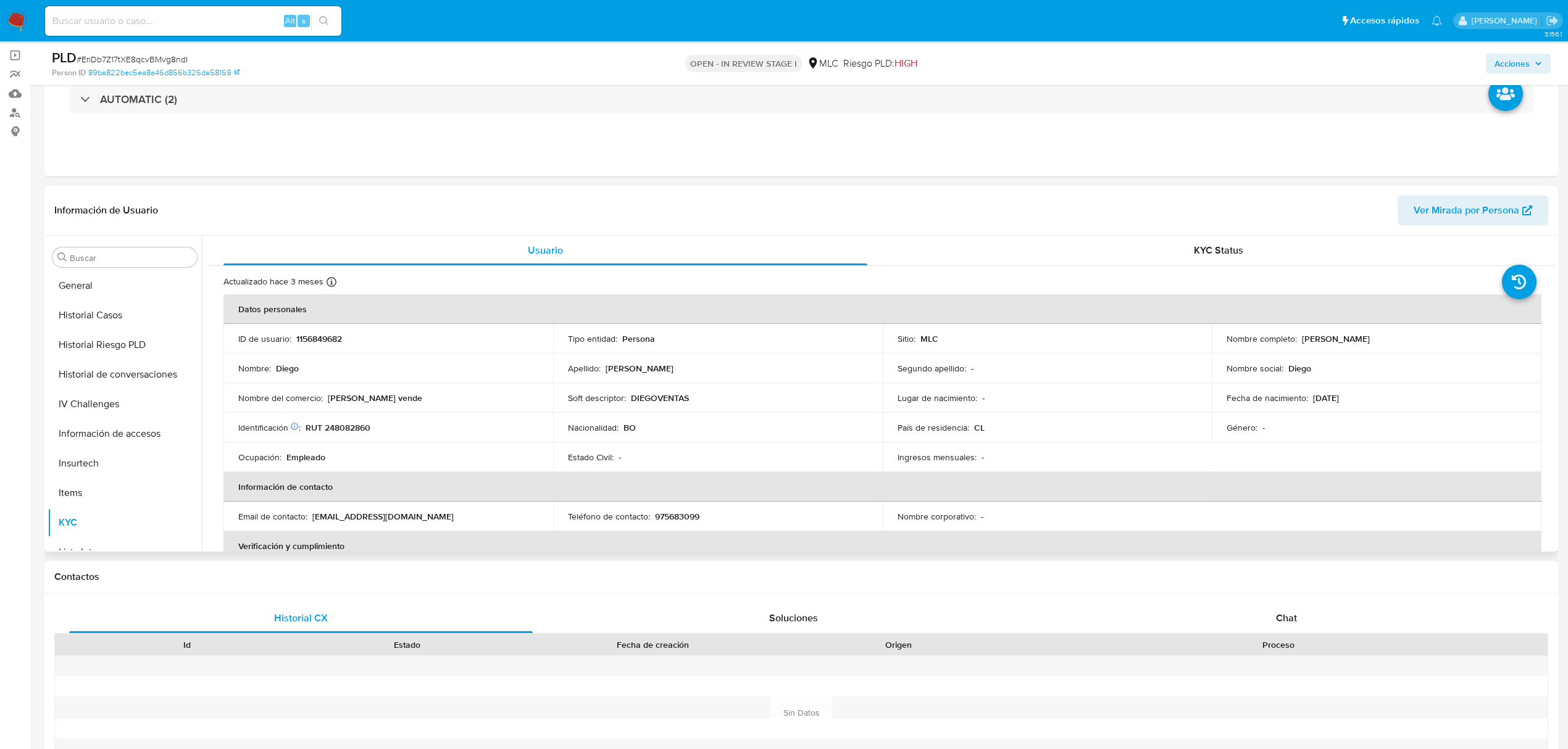
scroll to position [0, 0]
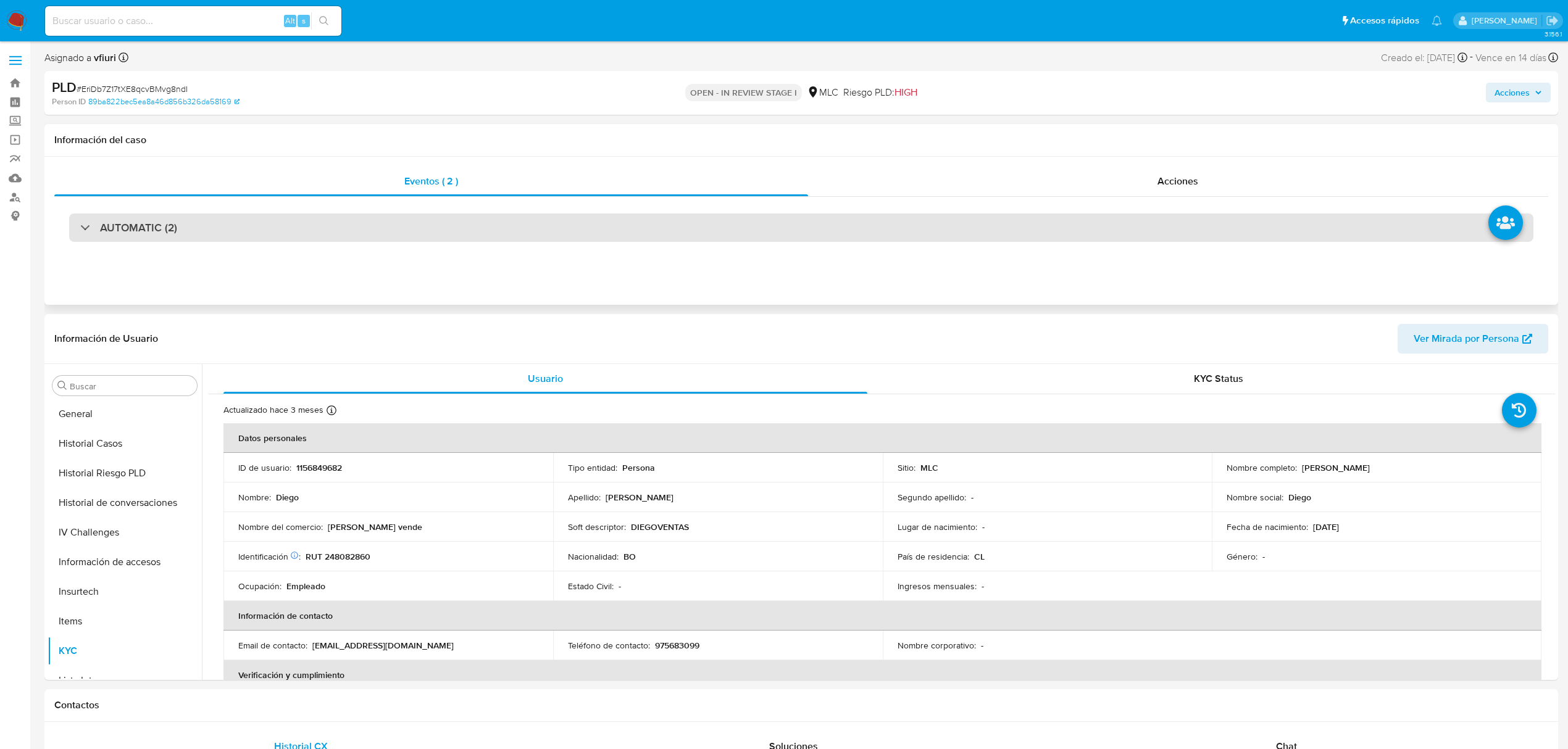
click at [428, 222] on div "AUTOMATIC (2)" at bounding box center [801, 228] width 1464 height 29
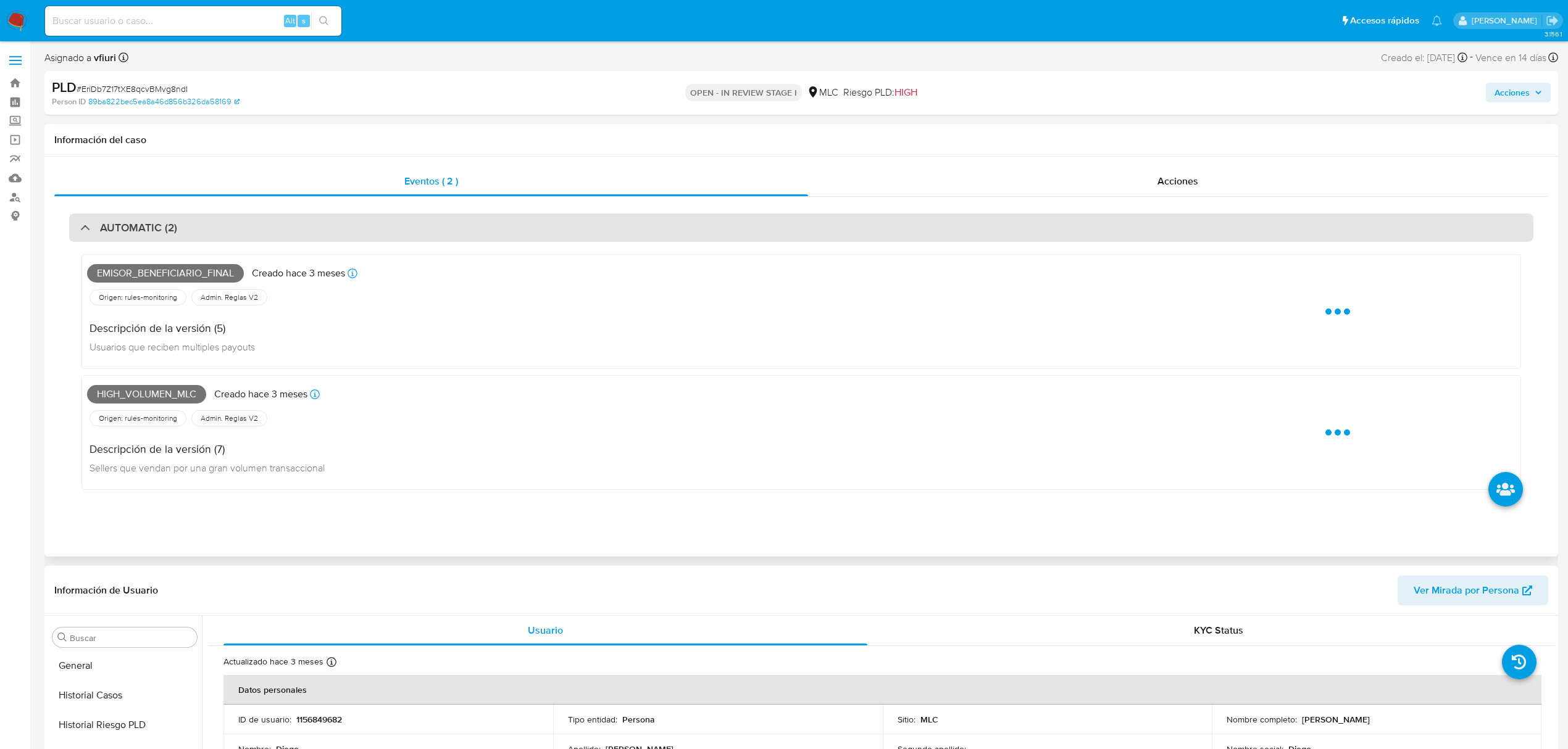
click at [432, 214] on div "AUTOMATIC (2)" at bounding box center [801, 228] width 1464 height 29
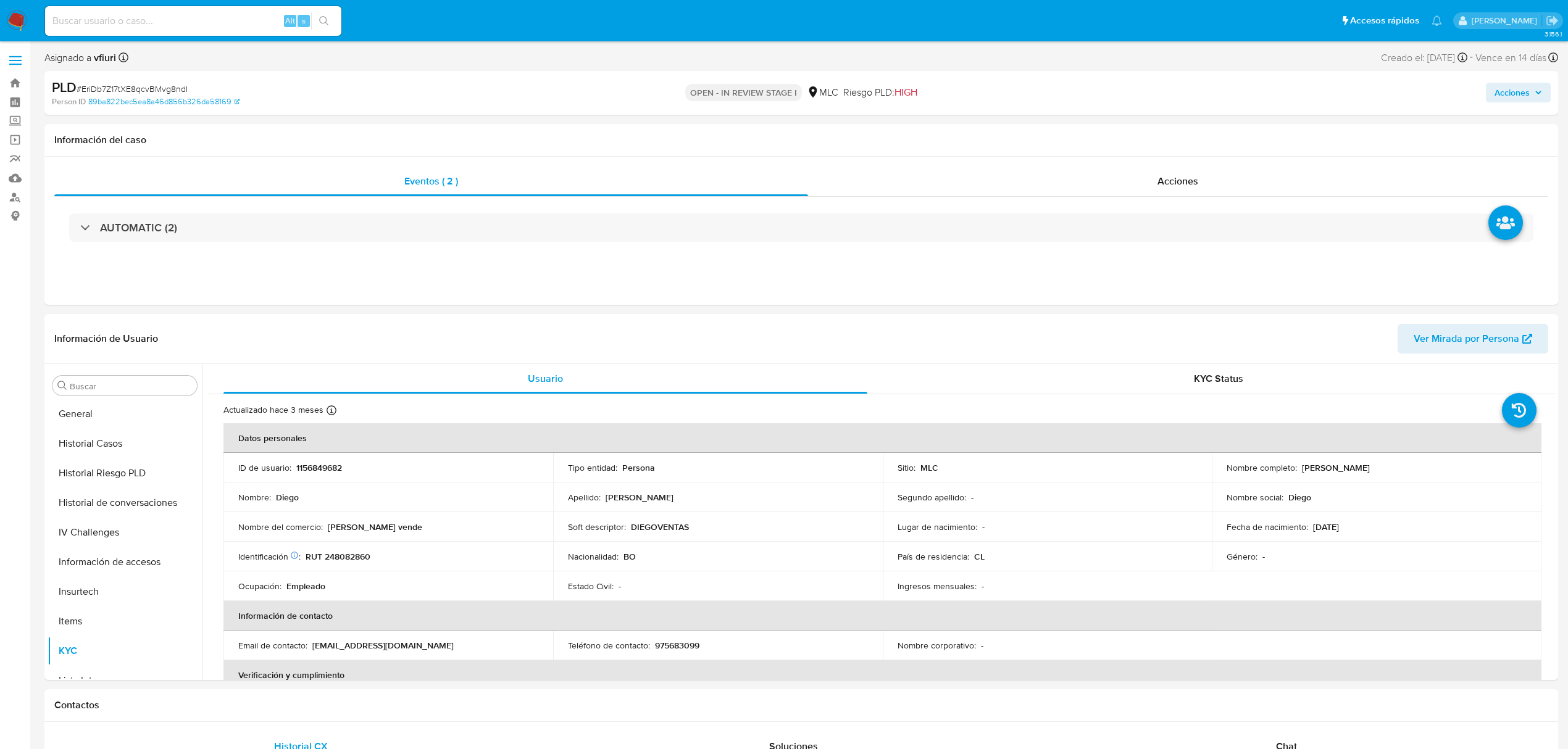
click at [156, 85] on span "# EriDb7Z17tXE8qcvBMvg8ndI" at bounding box center [132, 89] width 111 height 12
copy span "EriDb7Z17tXE8qcvBMvg8ndI"
drag, startPoint x: 1300, startPoint y: 468, endPoint x: 1389, endPoint y: 464, distance: 89.1
click at [1389, 464] on div "Nombre completo : Diego Zubieta Ibañez" at bounding box center [1376, 467] width 300 height 11
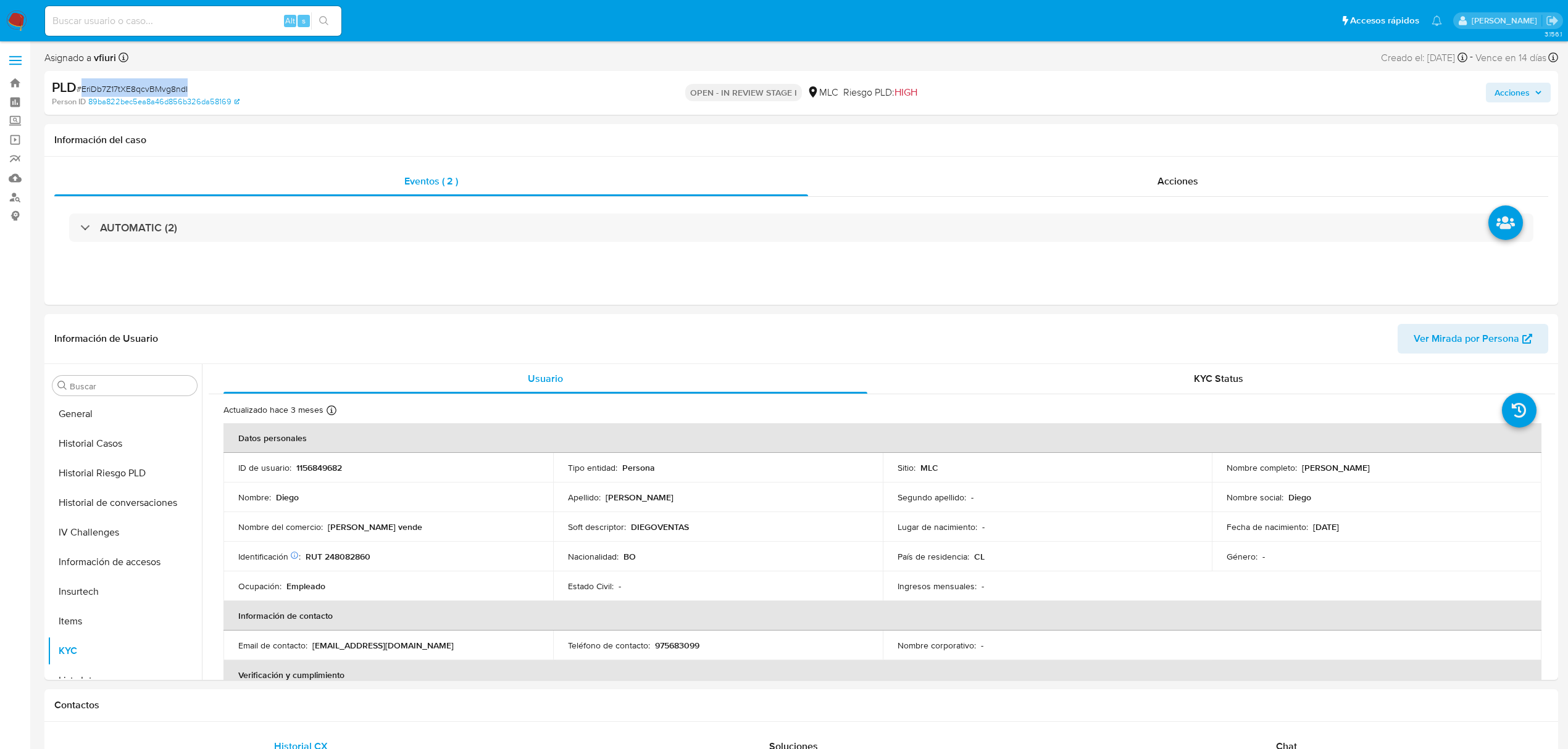
copy p "Diego Zubieta Ibañez"
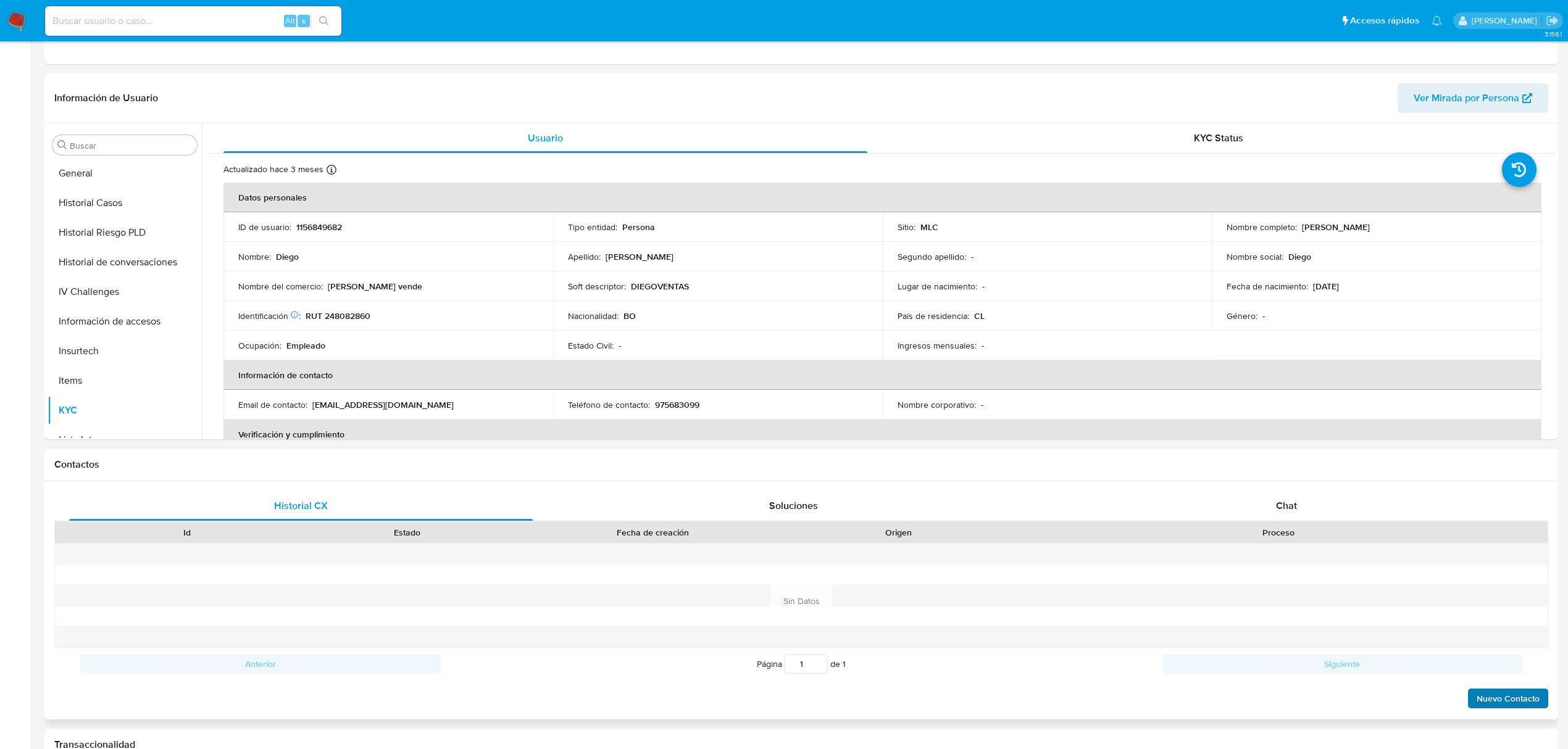
scroll to position [494, 0]
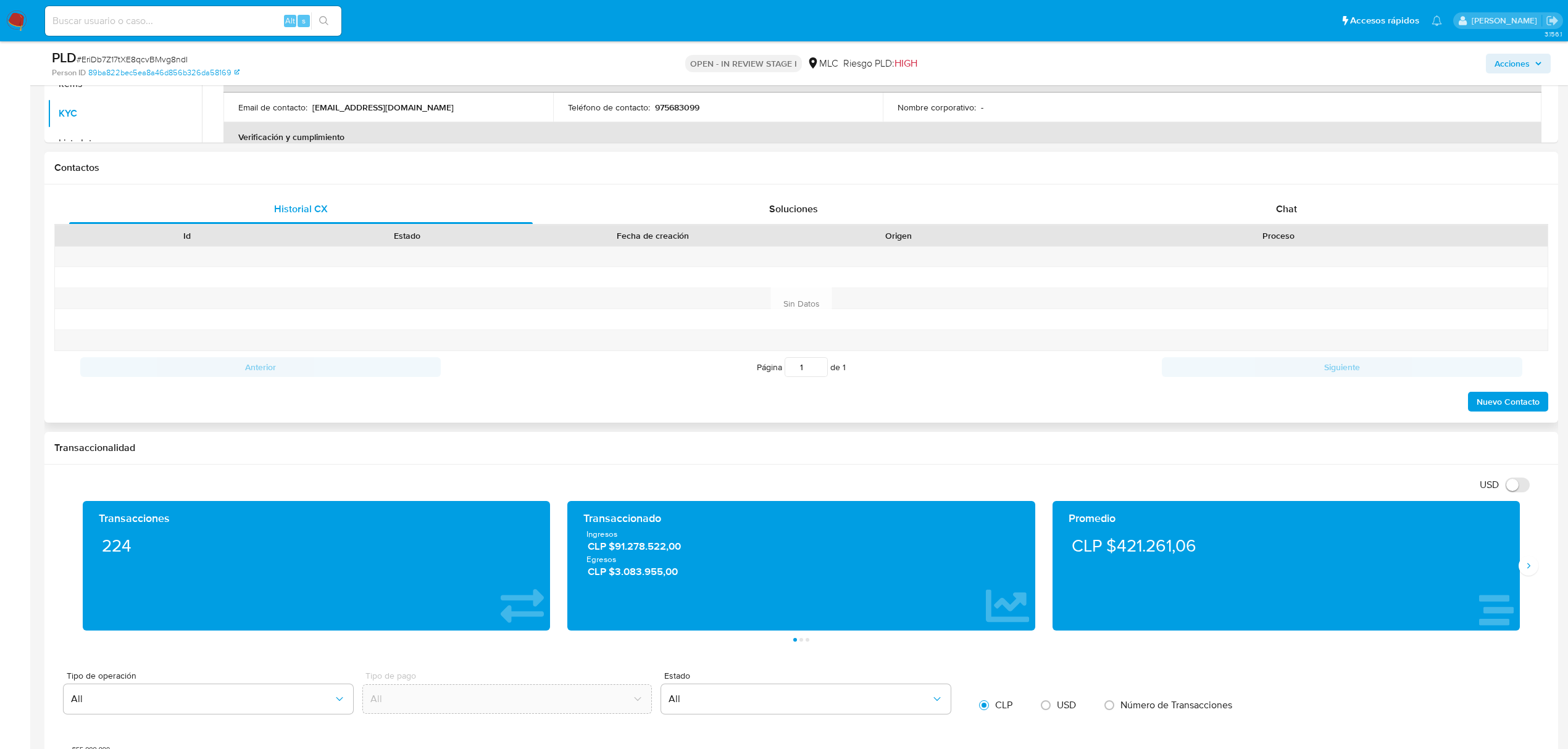
drag, startPoint x: 1251, startPoint y: 184, endPoint x: 1263, endPoint y: 192, distance: 14.4
click at [1257, 187] on div "Historial CX Soluciones Chat Id Estado Fecha de creación Origen Proceso Anterio…" at bounding box center [801, 304] width 1514 height 238
click at [1272, 198] on div "Chat" at bounding box center [1287, 209] width 463 height 30
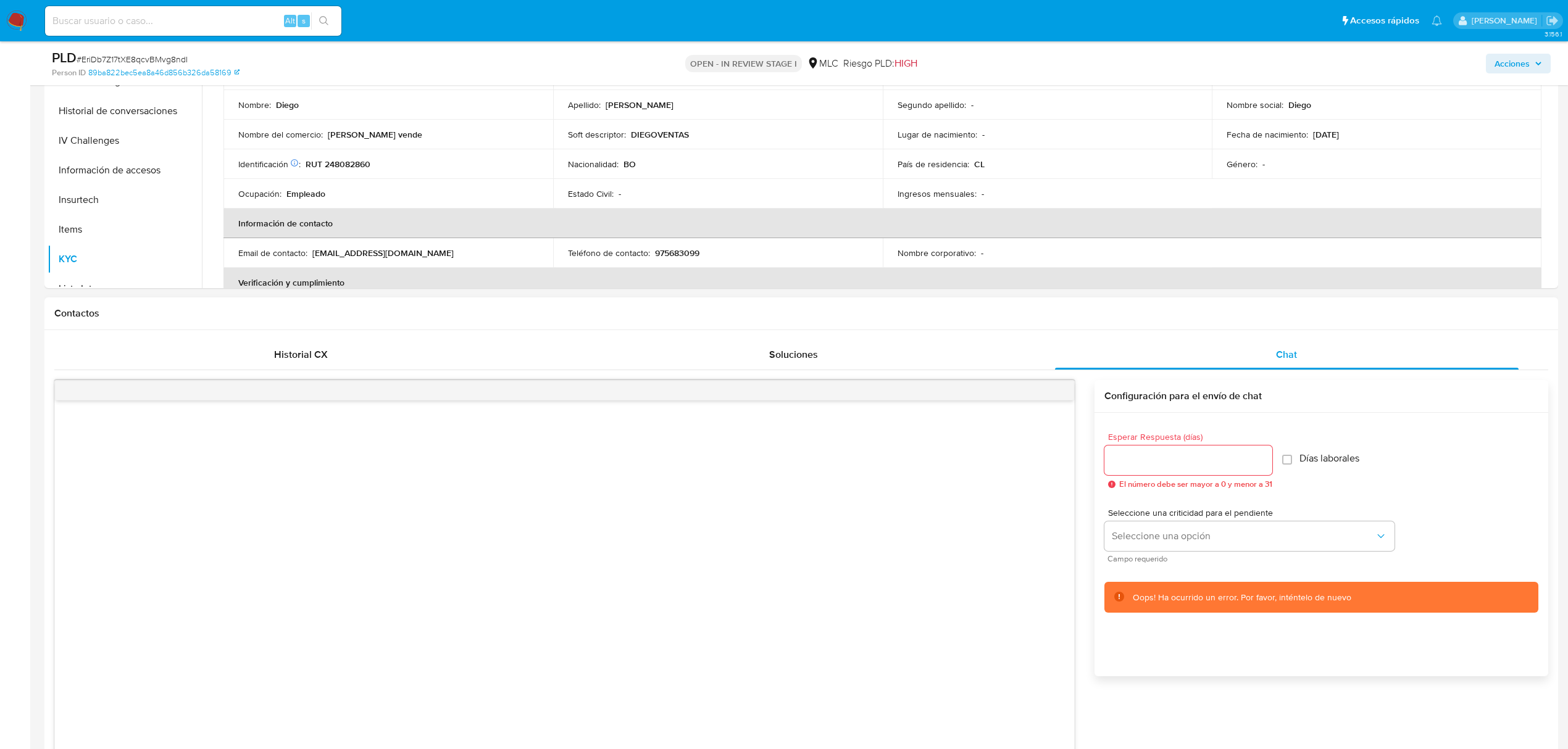
scroll to position [0, 0]
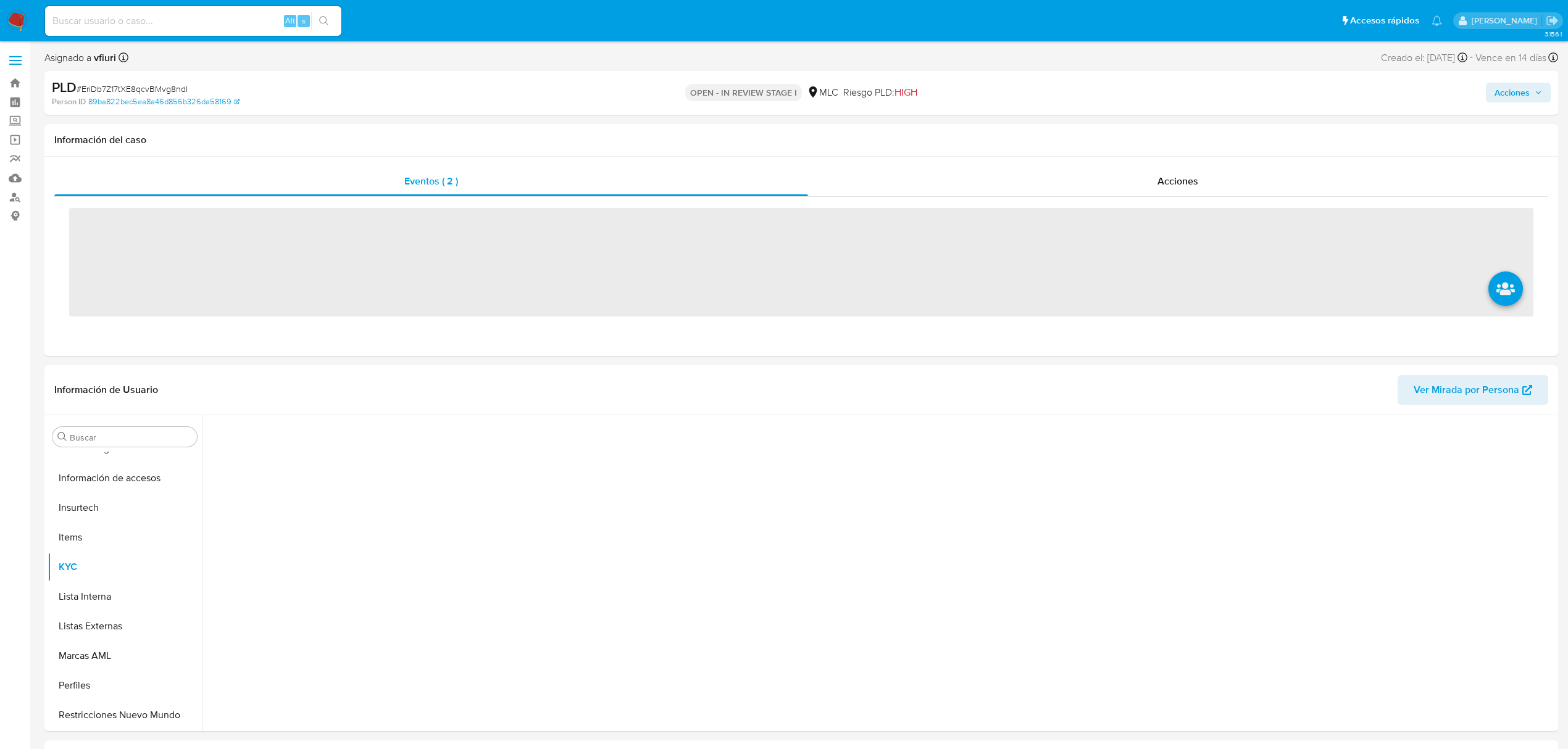
scroll to position [522, 0]
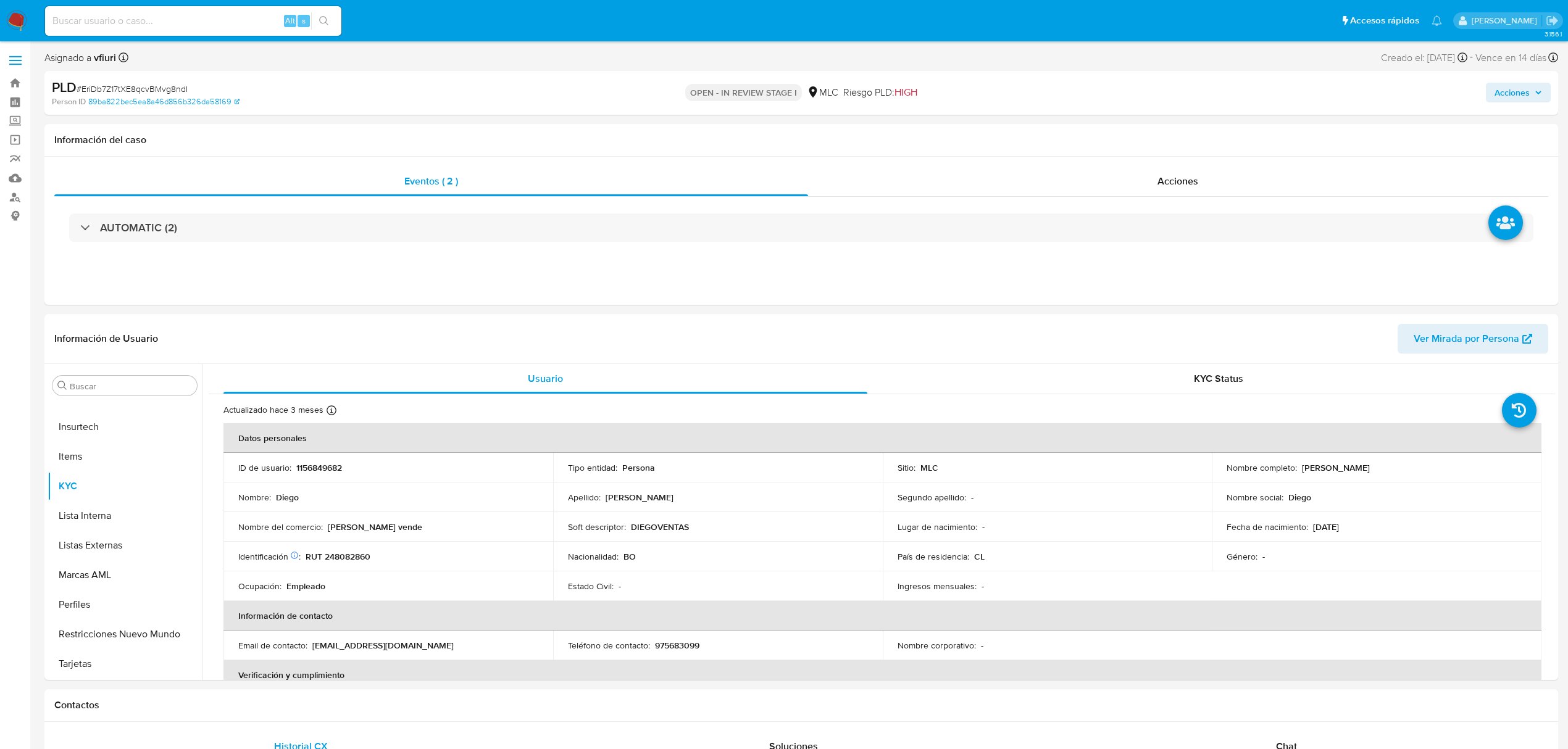
select select "10"
click at [10, 174] on link "Mulan" at bounding box center [73, 178] width 147 height 19
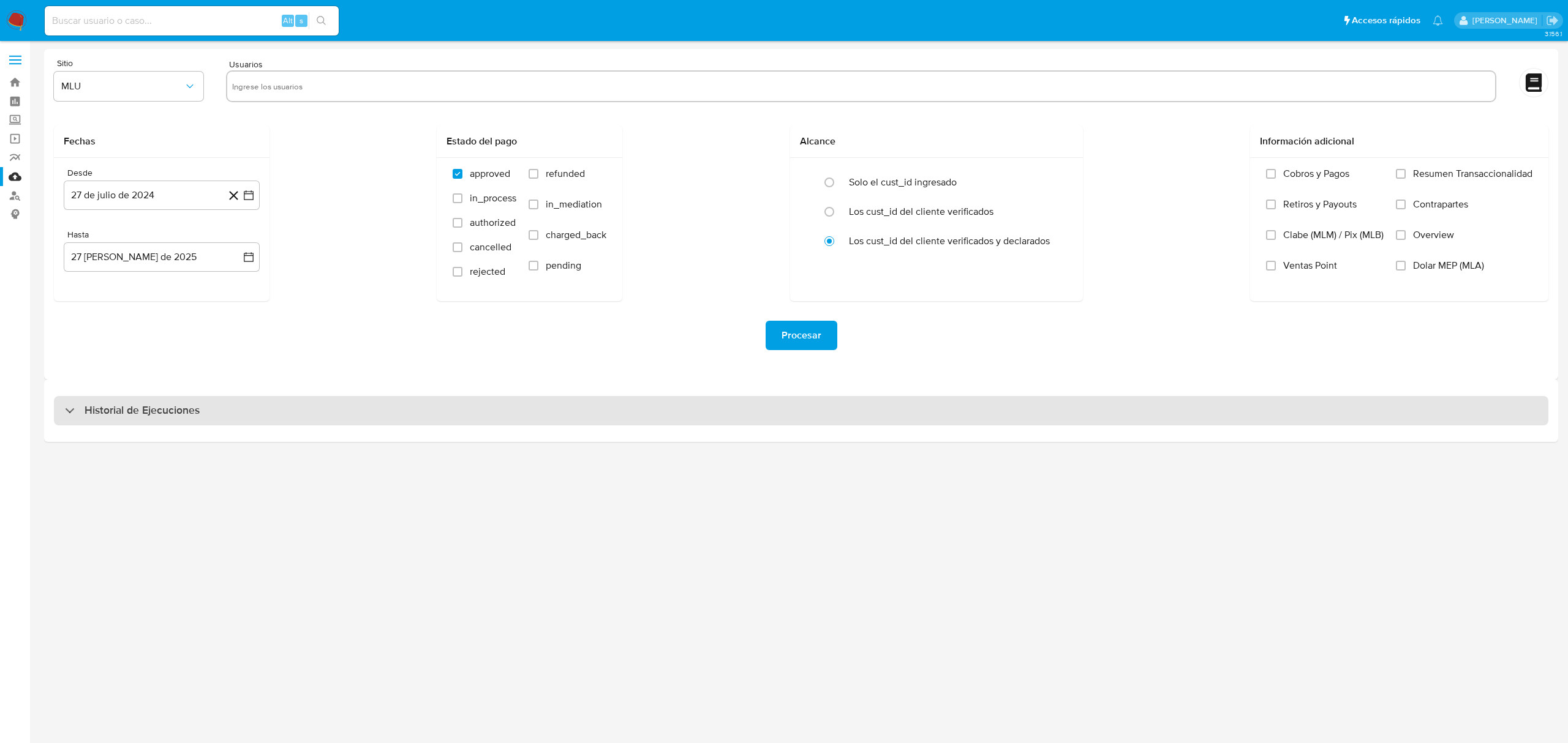
click at [336, 402] on div "Historial de Ejecuciones" at bounding box center [801, 411] width 1495 height 30
select select "10"
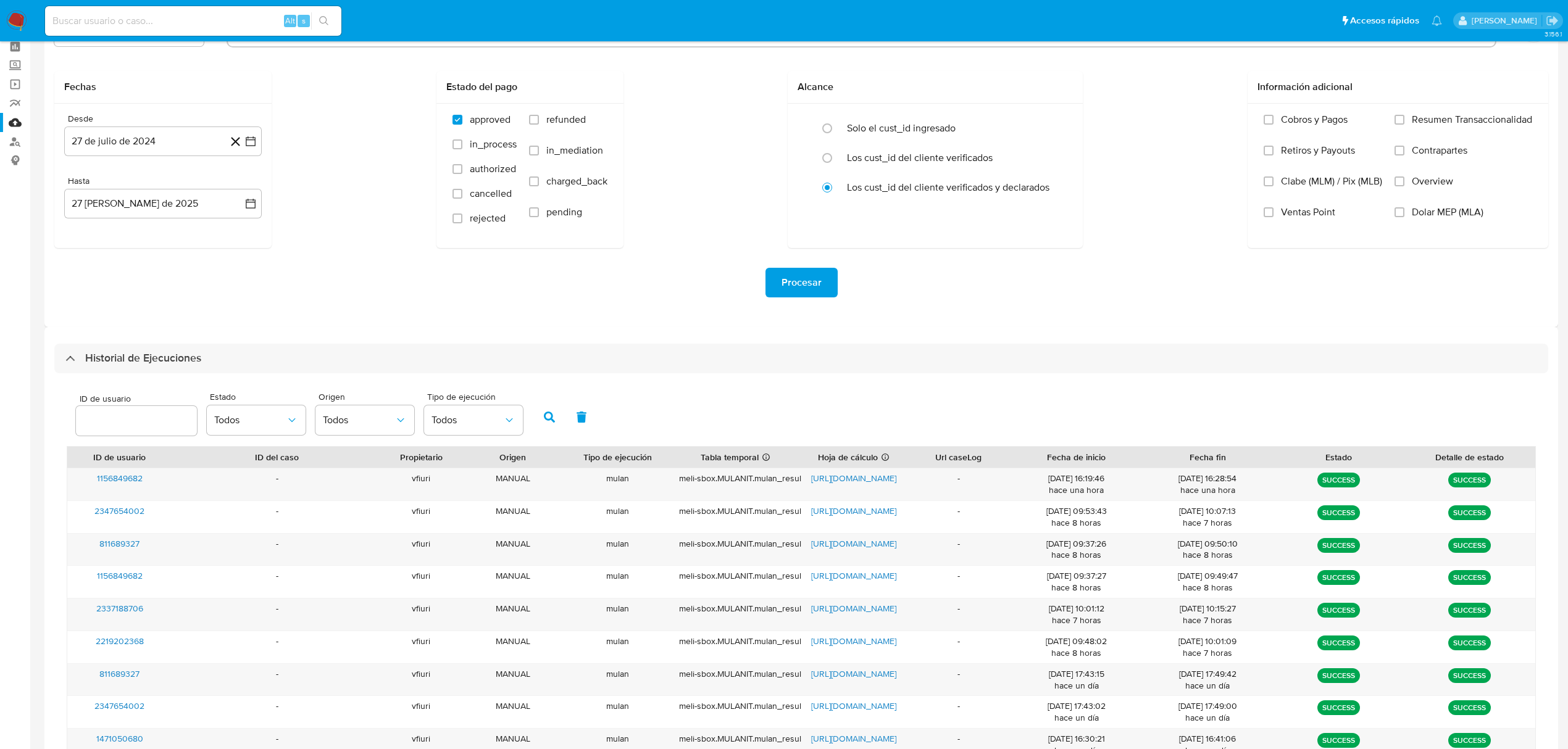
scroll to position [82, 0]
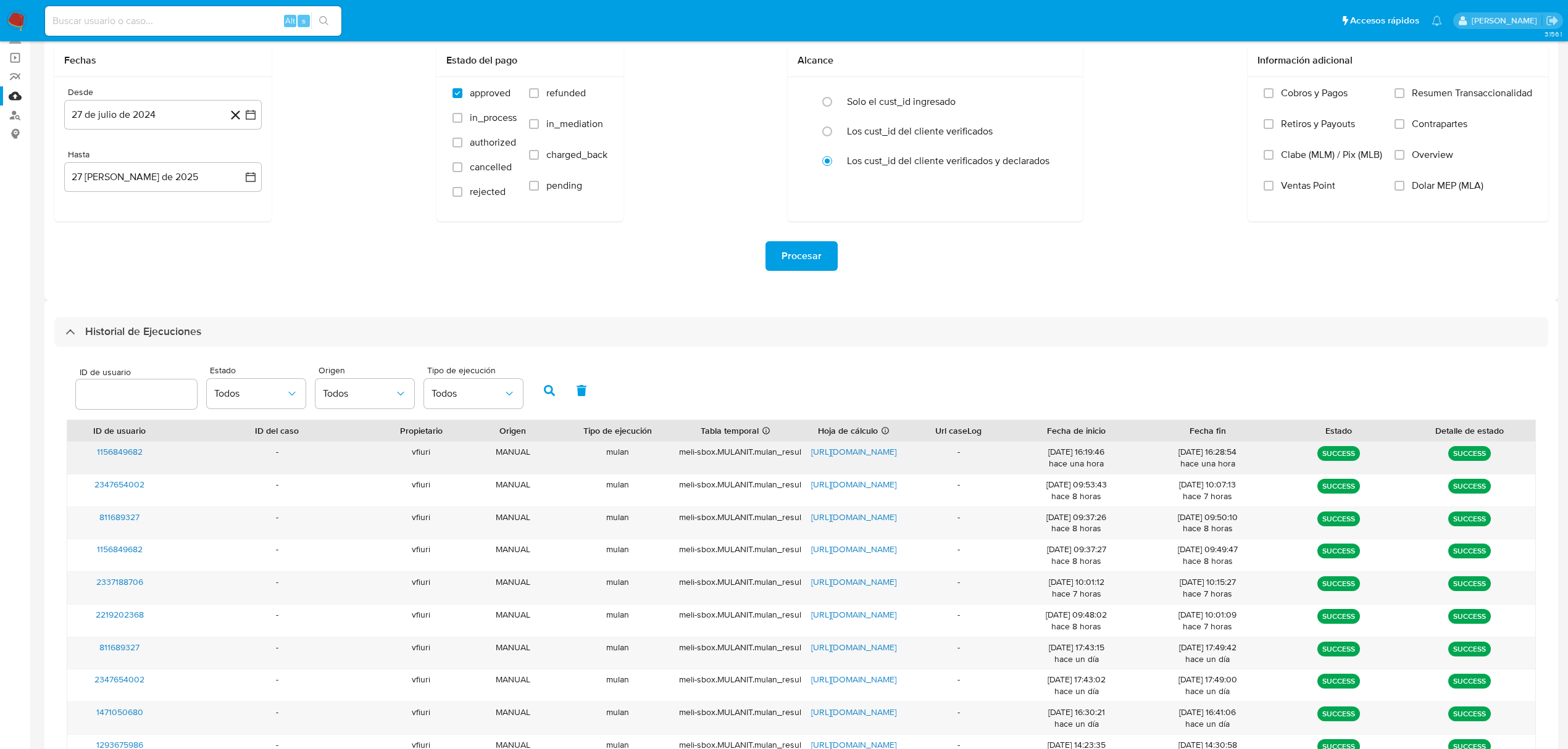
click at [860, 457] on span "https://docs.google.com/spreadsheets/d/1QXBTSlZX-_v_H1SyD4AaZIDzeE378o1ePDtdy09…" at bounding box center [853, 452] width 85 height 12
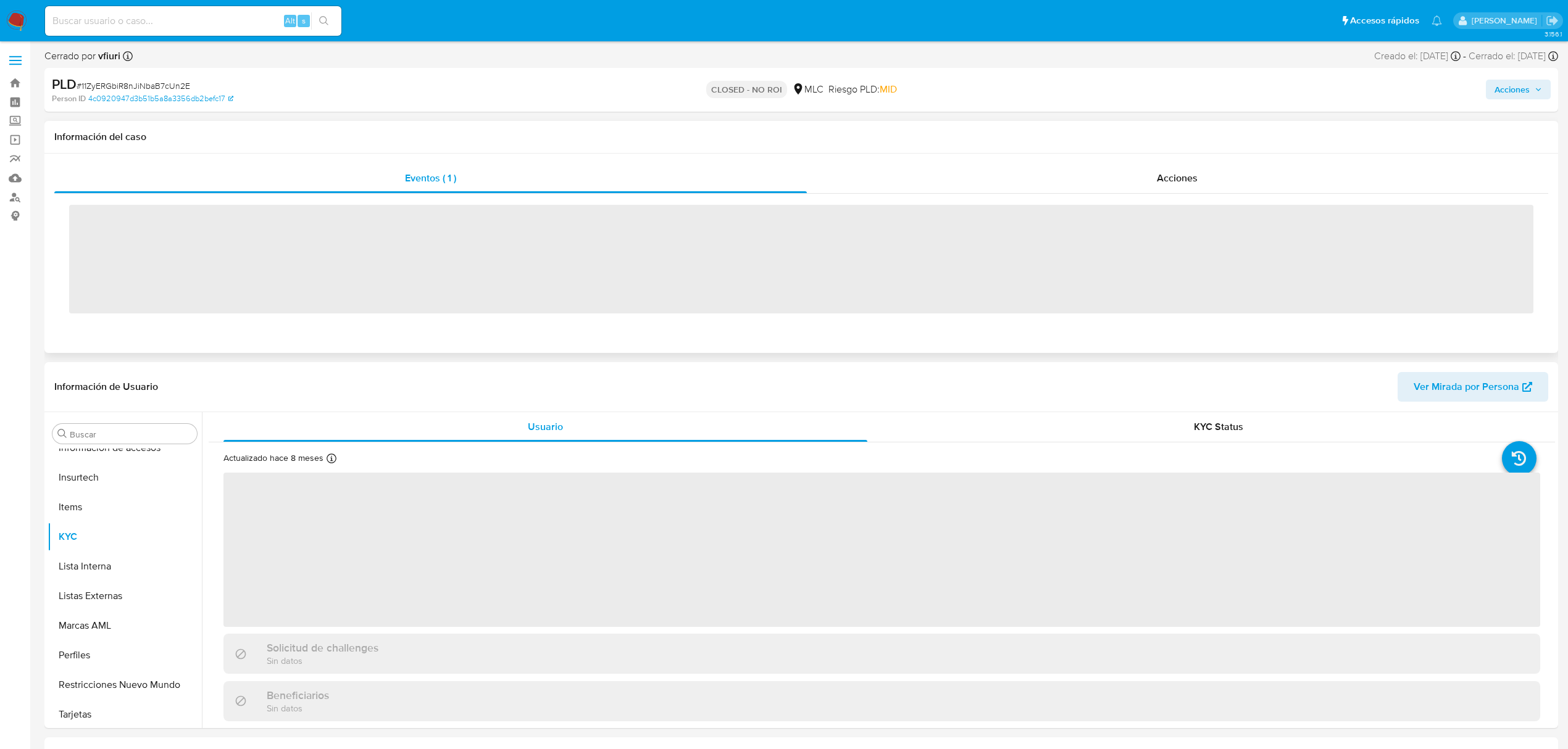
scroll to position [522, 0]
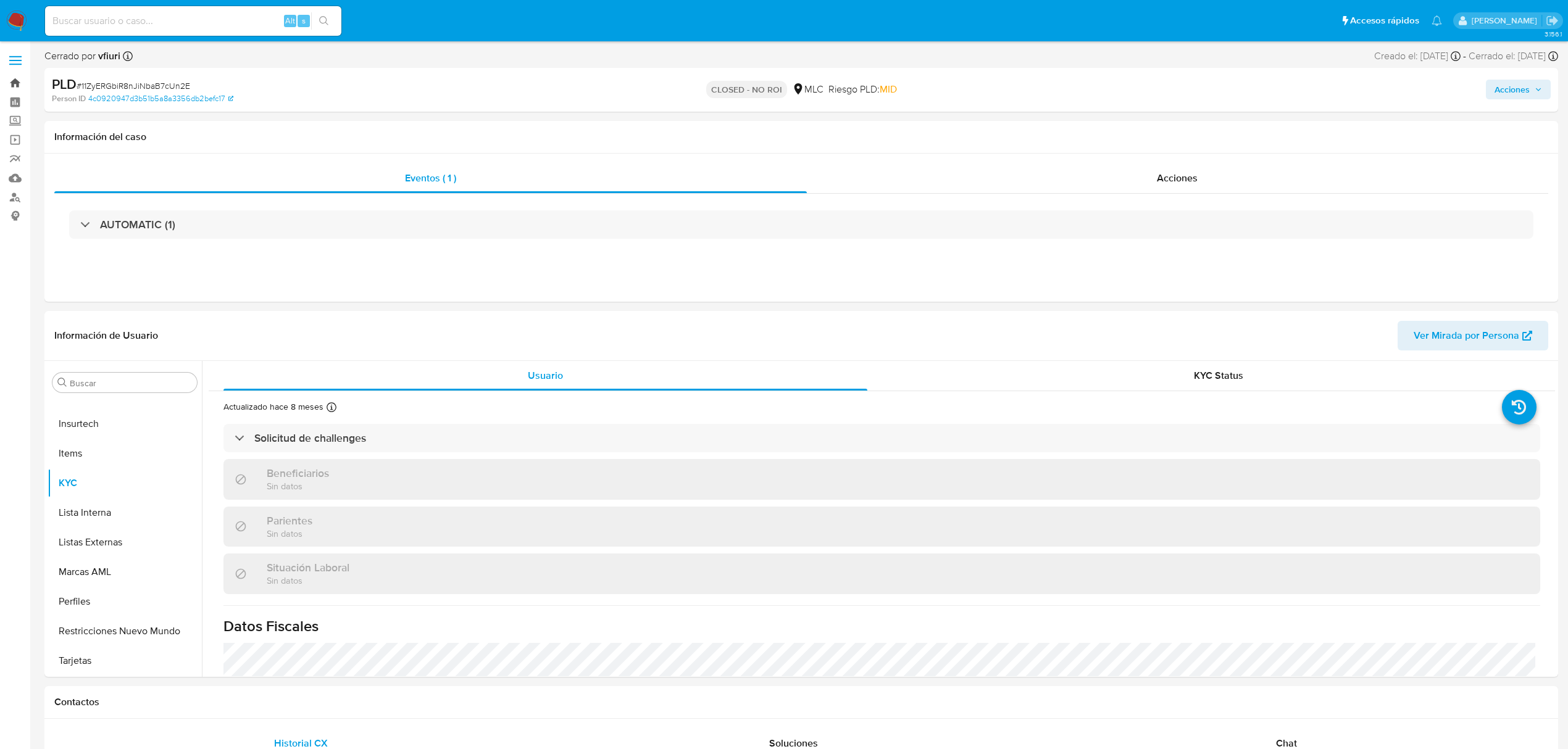
click at [20, 82] on link "Bandeja" at bounding box center [73, 83] width 147 height 19
select select "10"
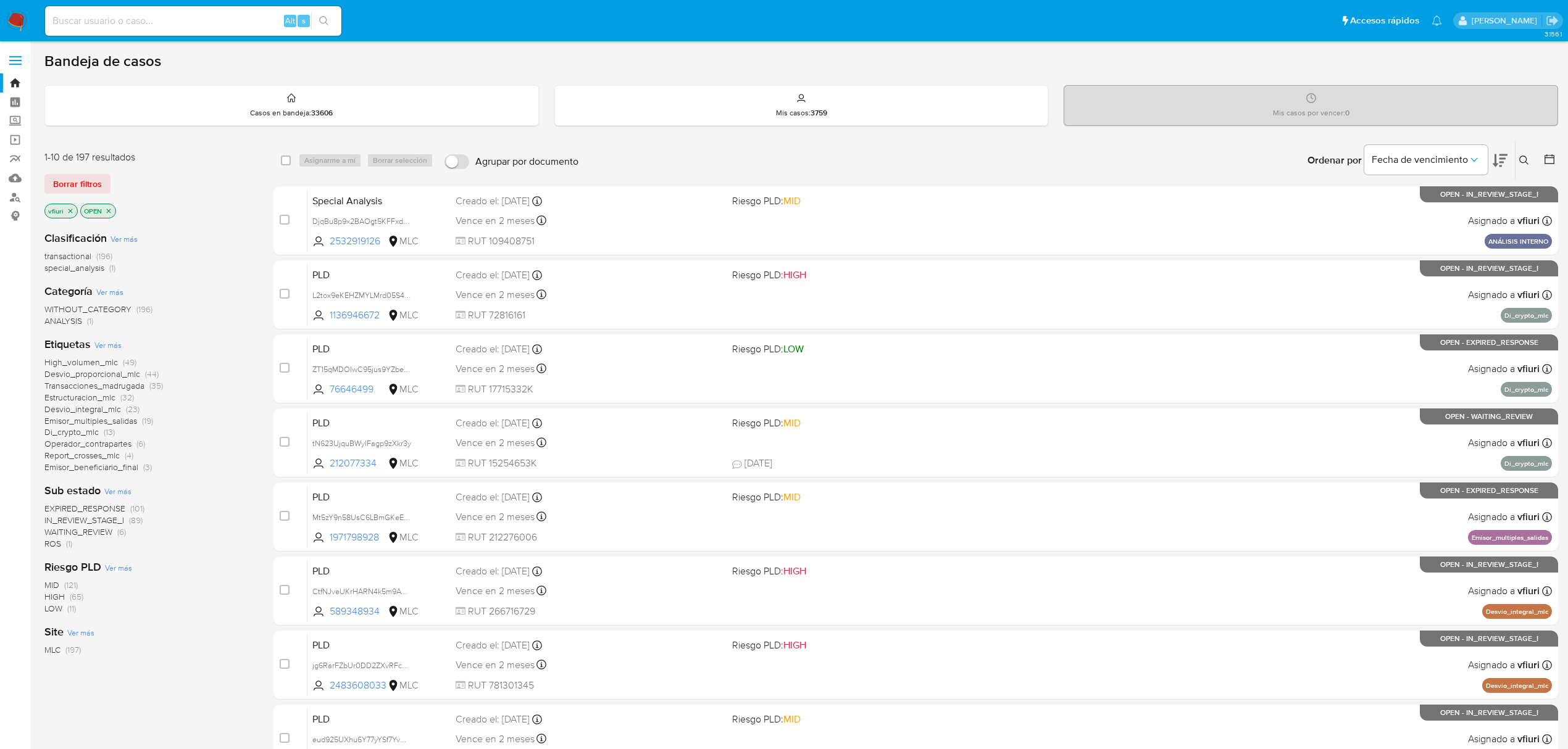
click at [1527, 157] on icon at bounding box center [1524, 160] width 10 height 10
click at [1419, 207] on input at bounding box center [1422, 207] width 209 height 16
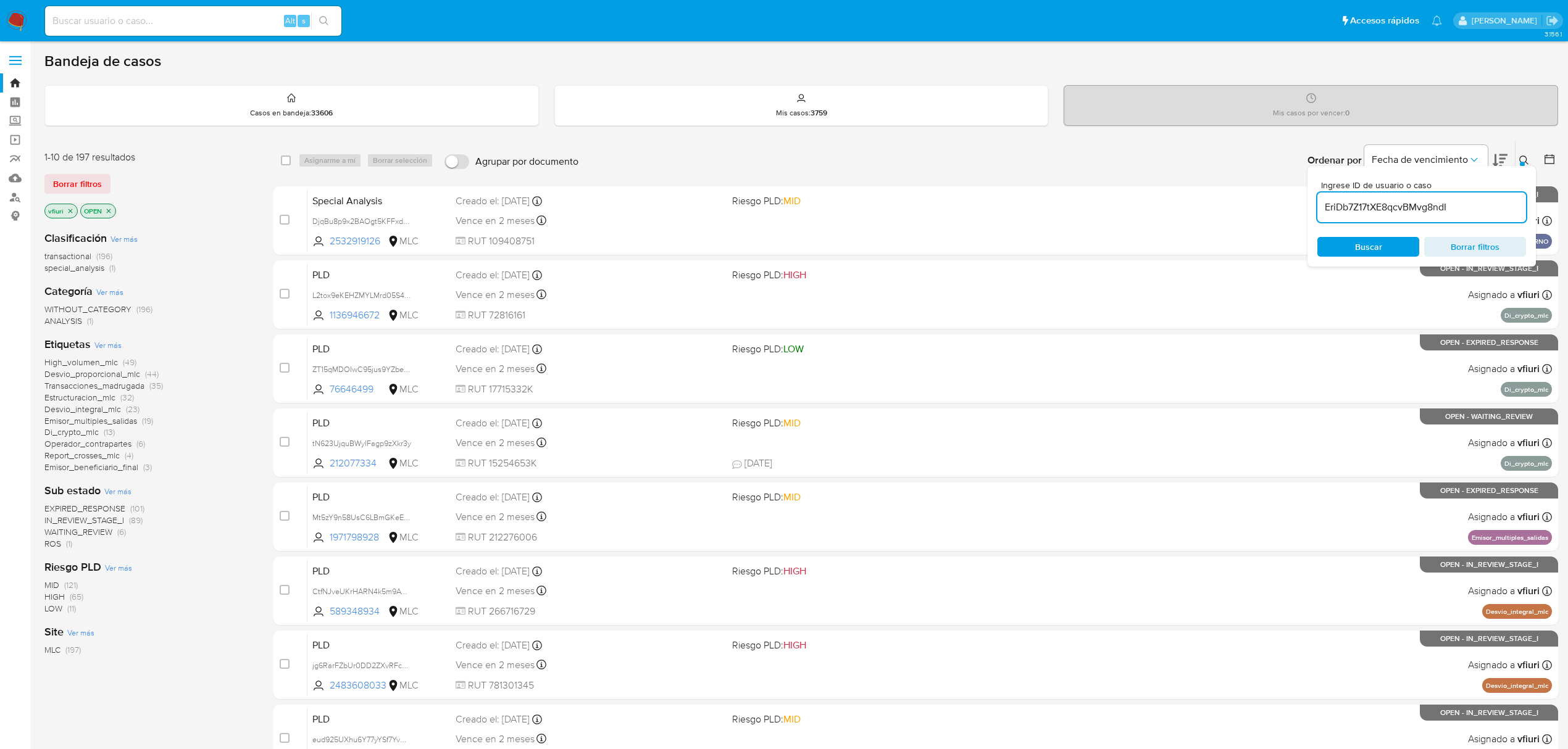
type input "EriDb7Z17tXE8qcvBMvg8ndI"
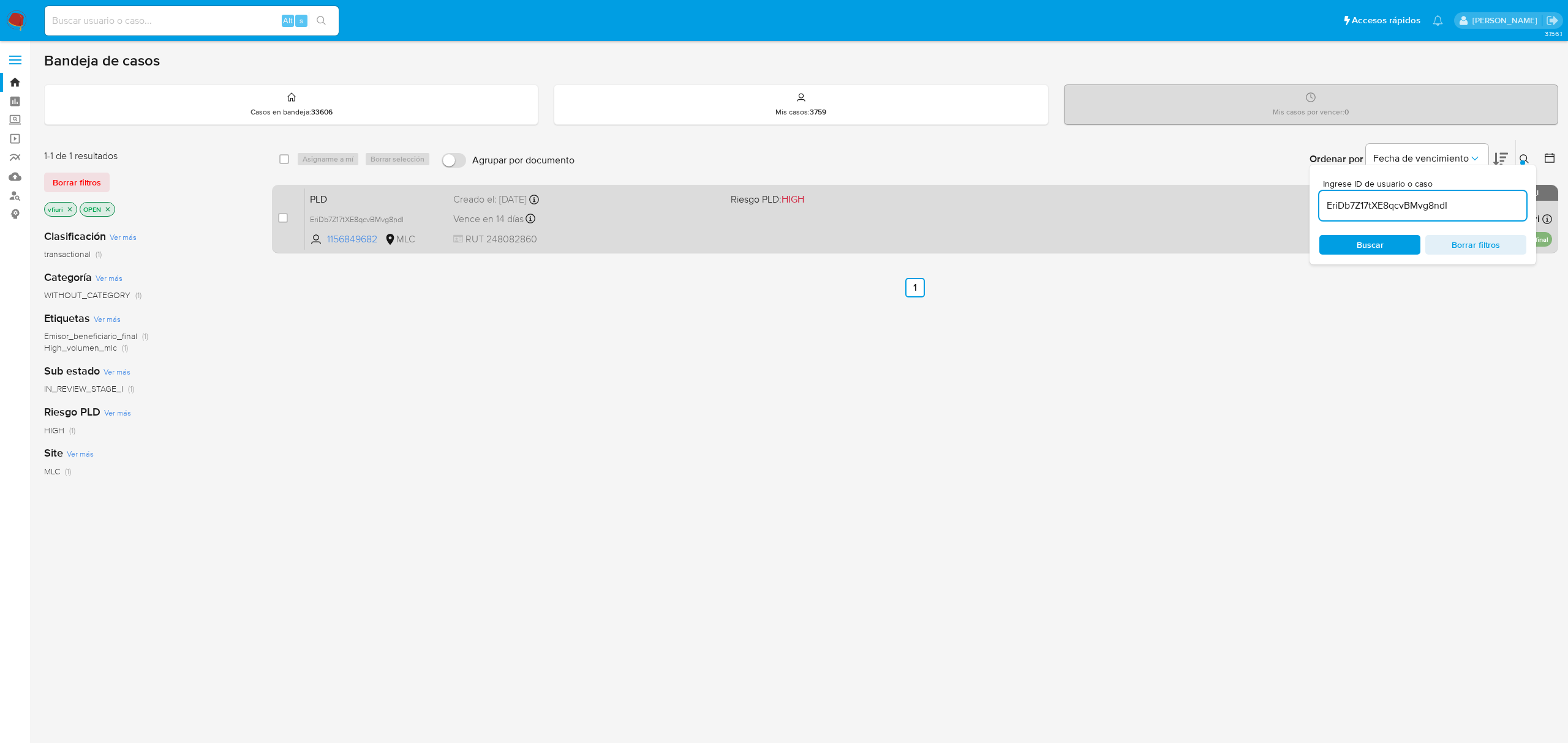
click at [682, 228] on div "PLD EriDb7Z17tXE8qcvBMvg8ndI 1156849682 MLC Riesgo PLD: HIGH Creado el: [DATE] …" at bounding box center [928, 219] width 1247 height 62
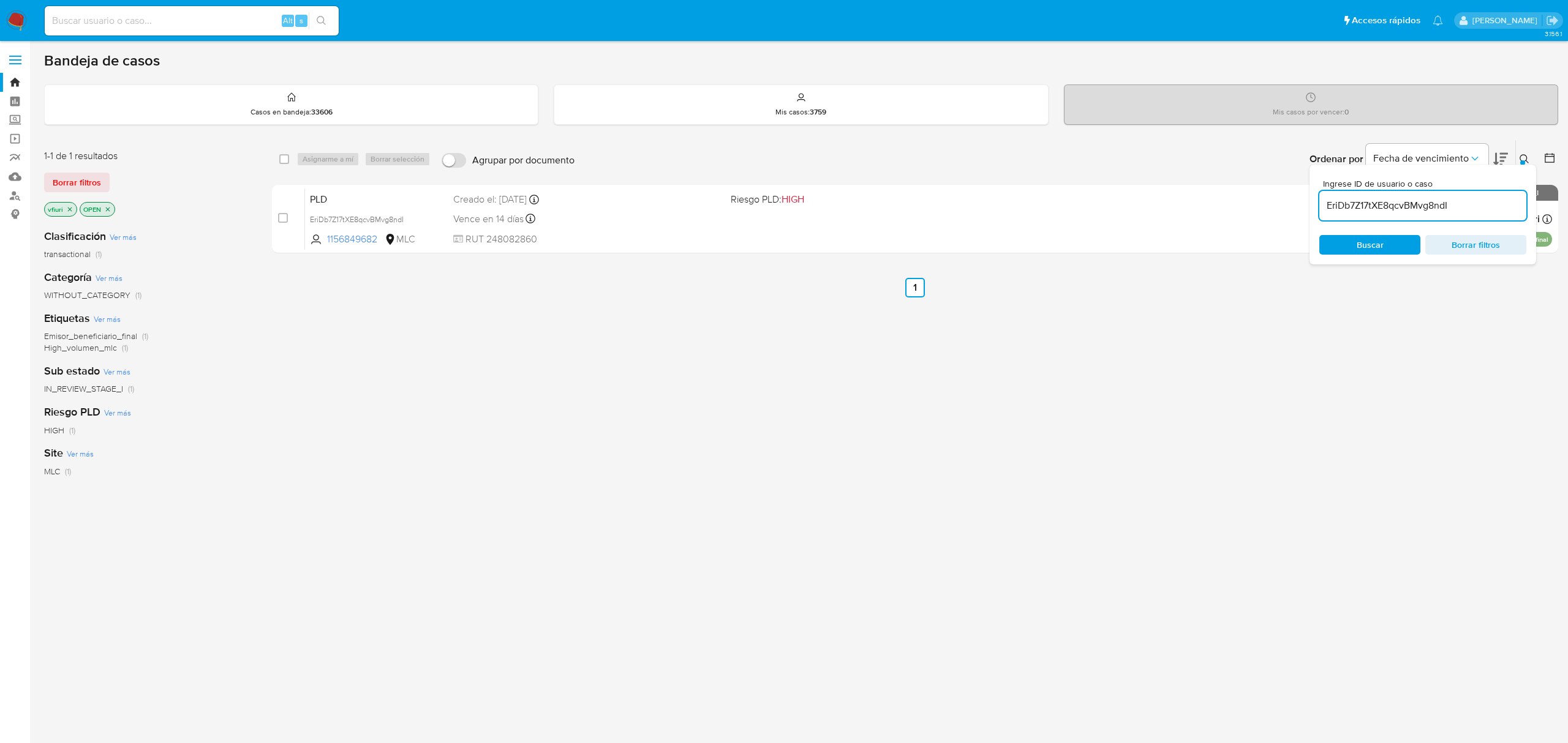
click at [69, 210] on icon "close-filter" at bounding box center [70, 209] width 5 height 4
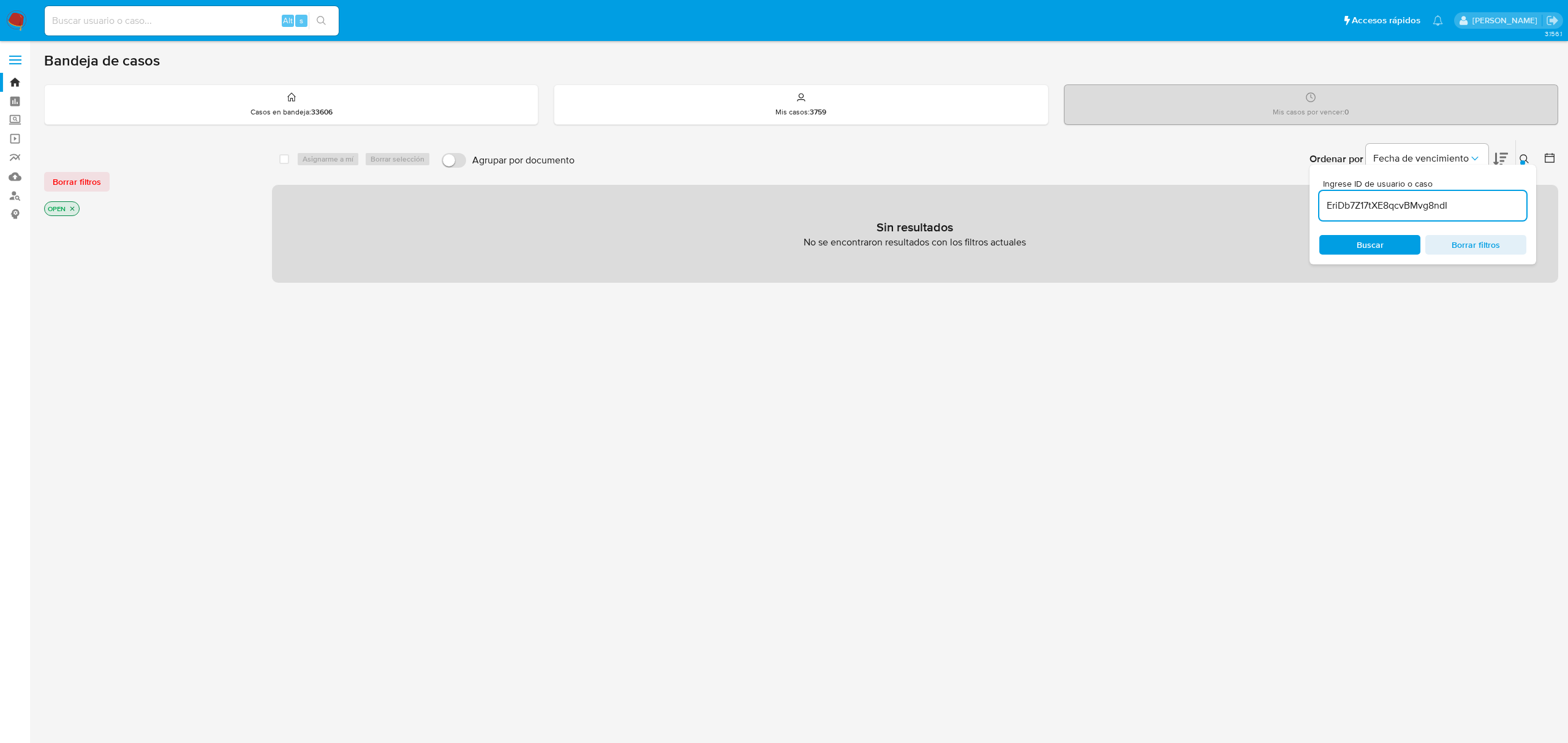
click at [72, 208] on icon "close-filter" at bounding box center [72, 208] width 7 height 7
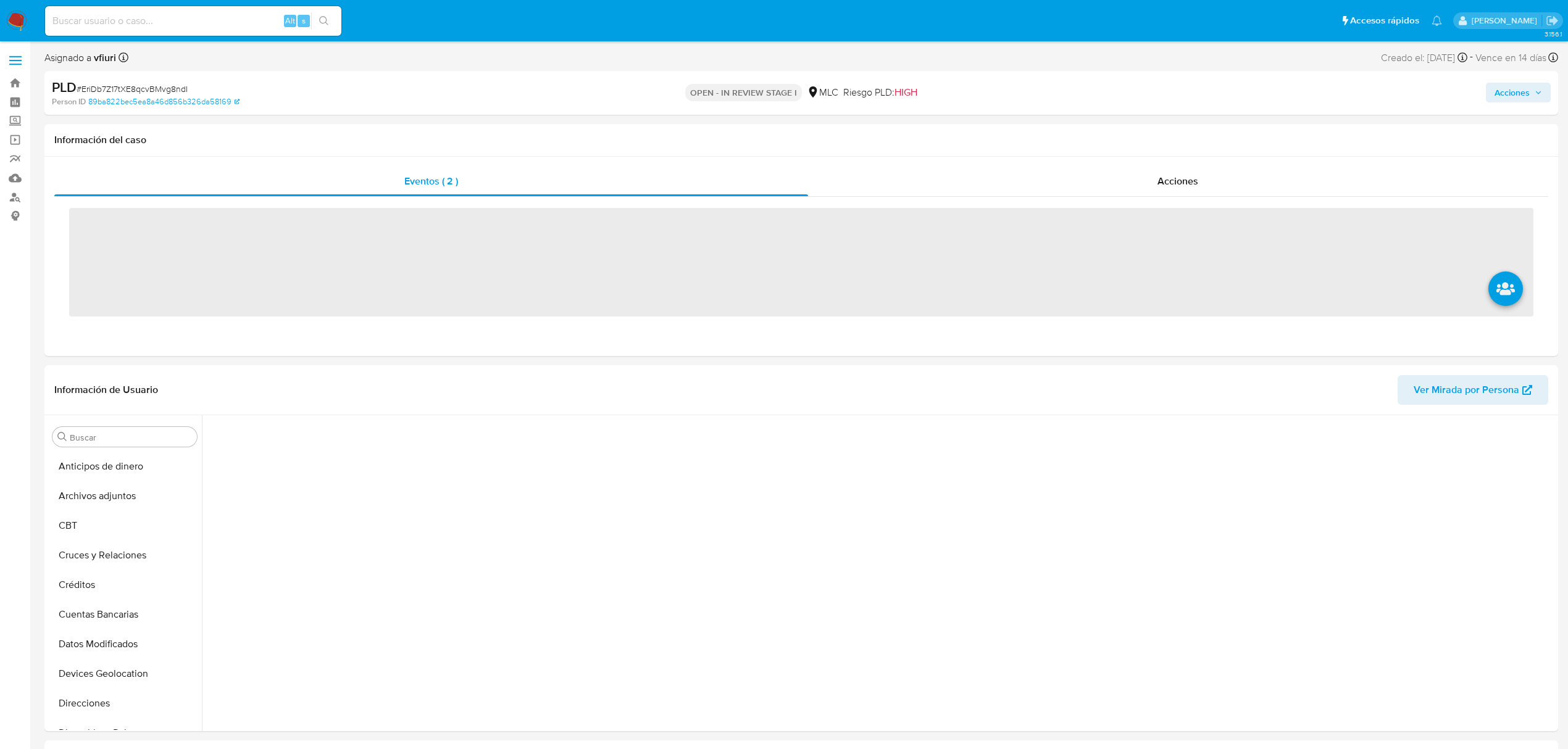
scroll to position [84, 0]
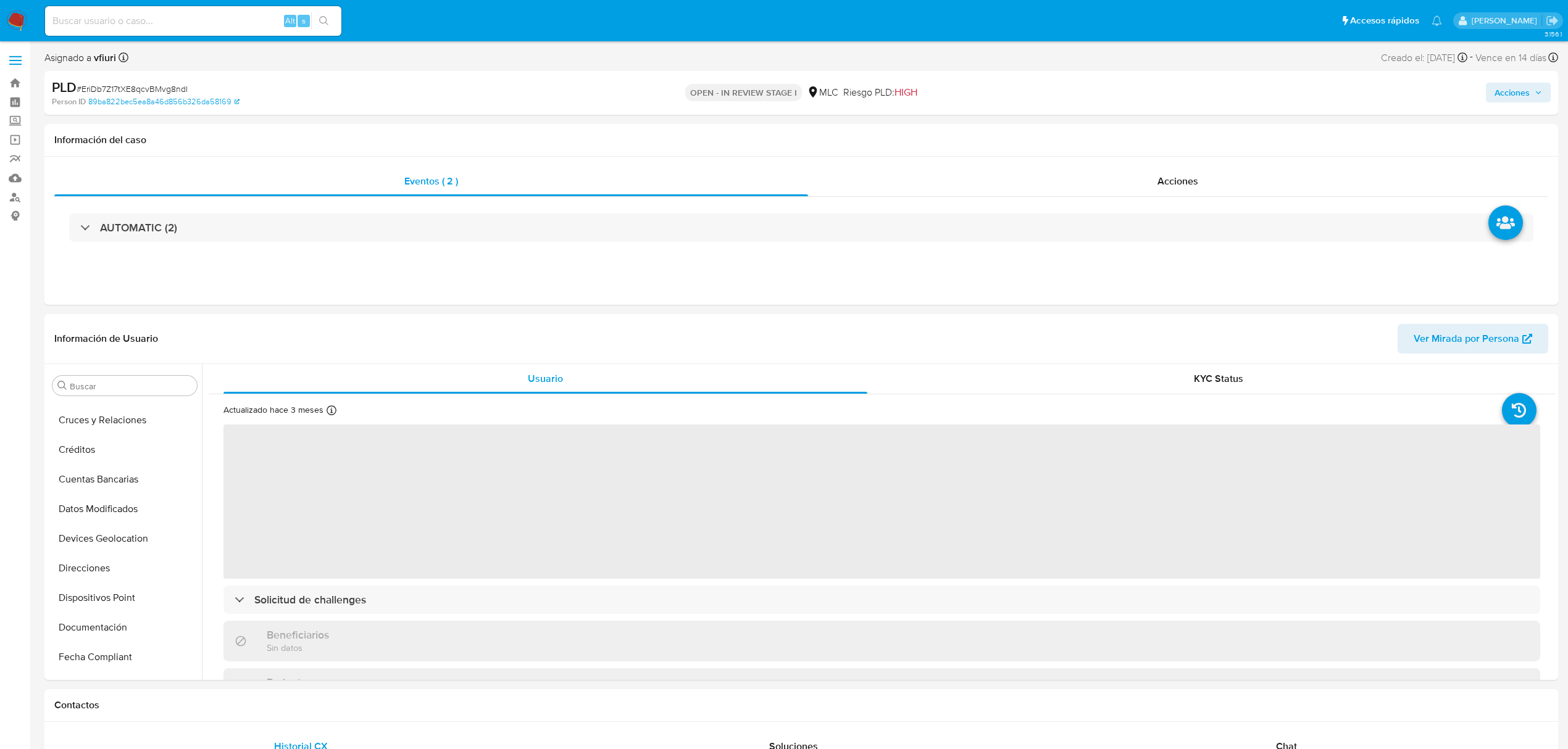
select select "10"
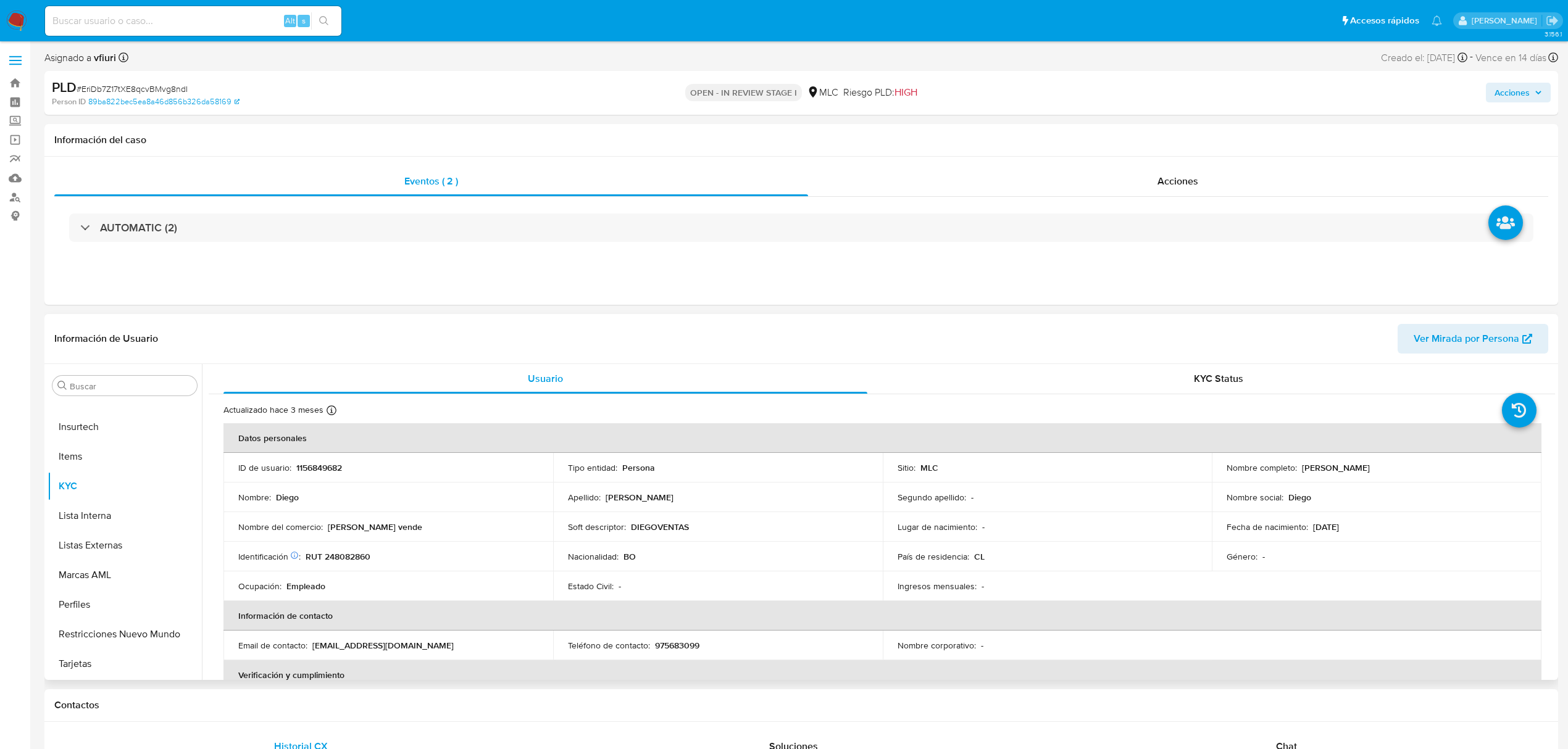
scroll to position [0, 0]
click at [156, 444] on button "Archivos adjuntos" at bounding box center [119, 445] width 145 height 30
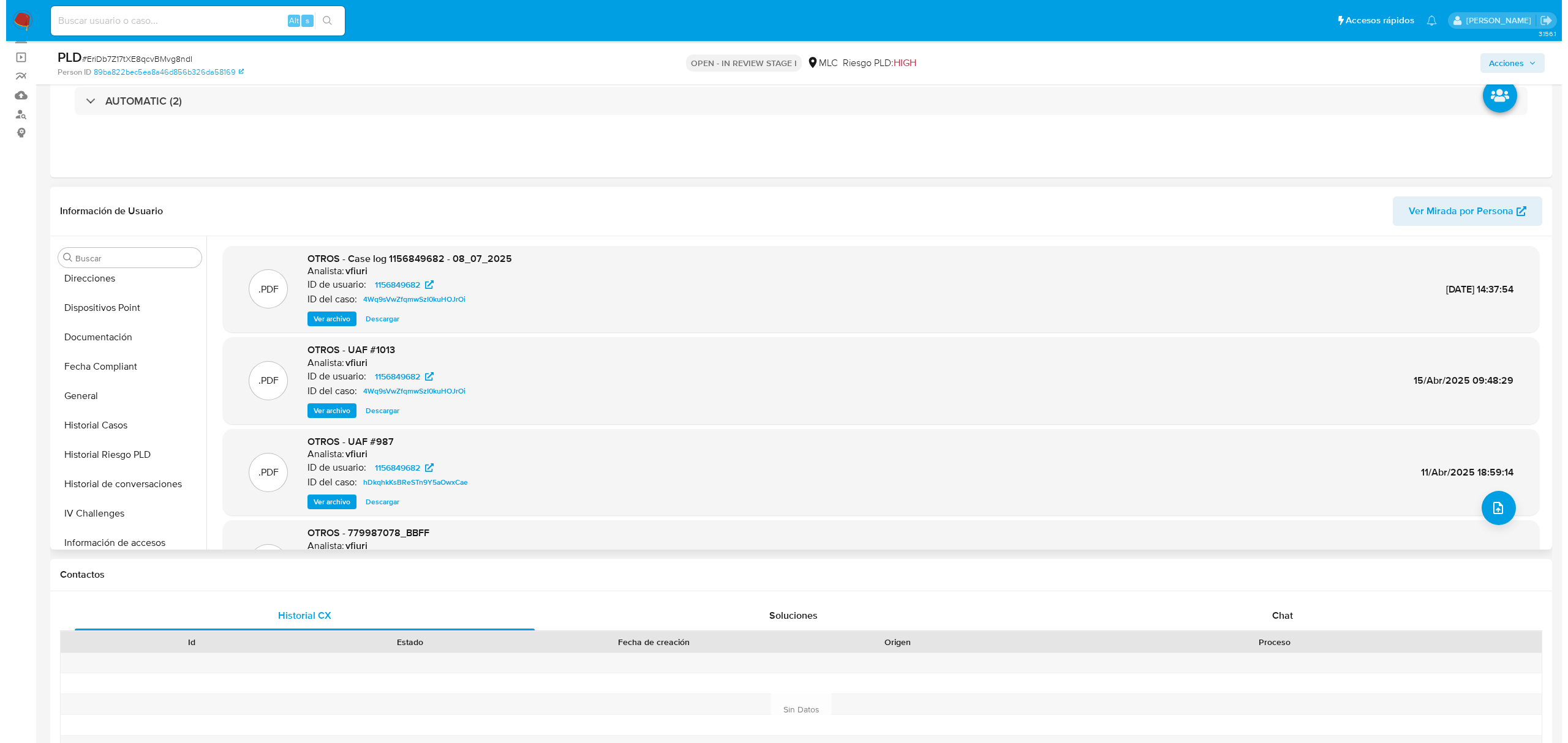
scroll to position [245, 0]
click at [1495, 497] on button "upload-file" at bounding box center [1492, 508] width 34 height 34
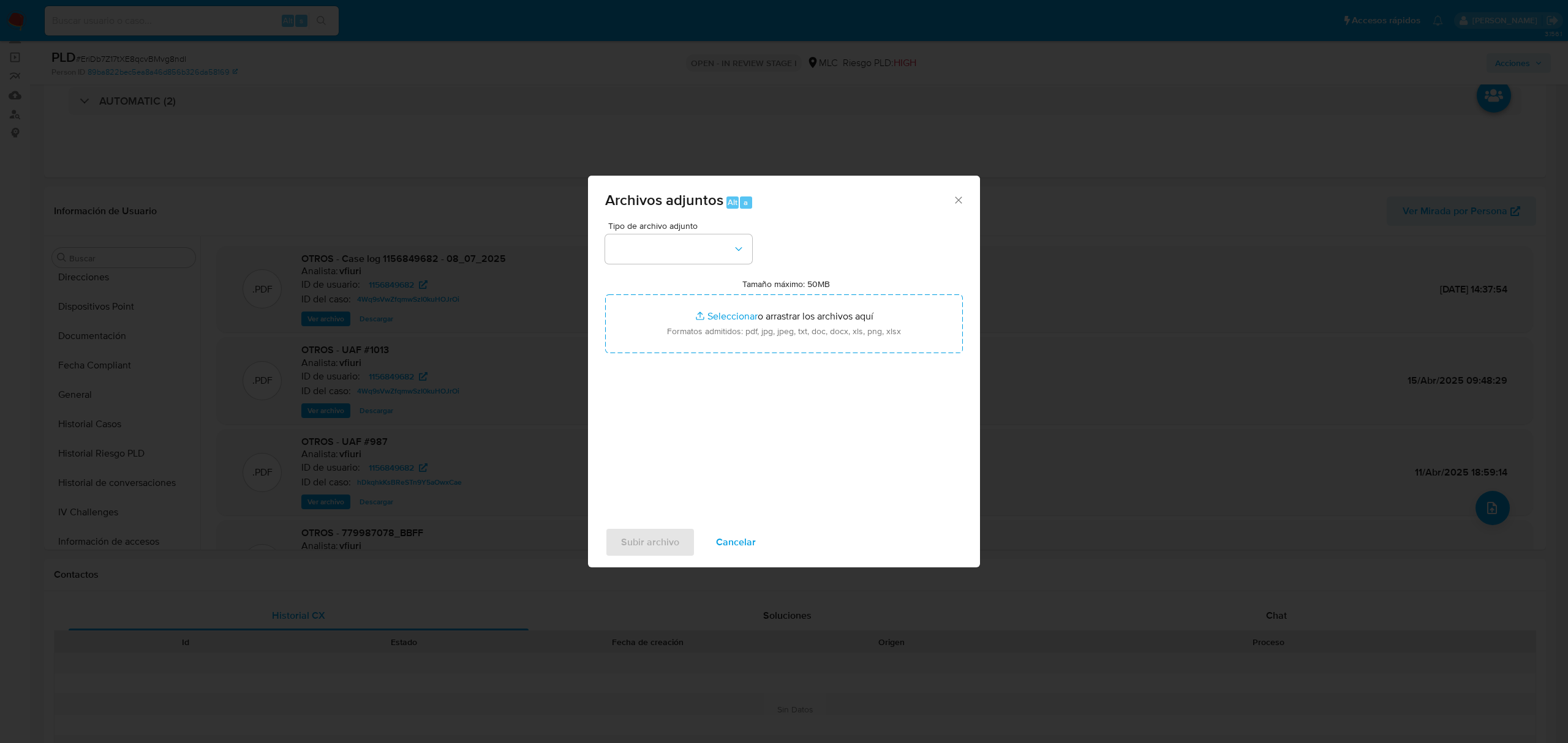
click at [700, 233] on div "Tipo de archivo adjunto" at bounding box center [679, 243] width 147 height 42
click at [695, 251] on button "button" at bounding box center [679, 249] width 147 height 30
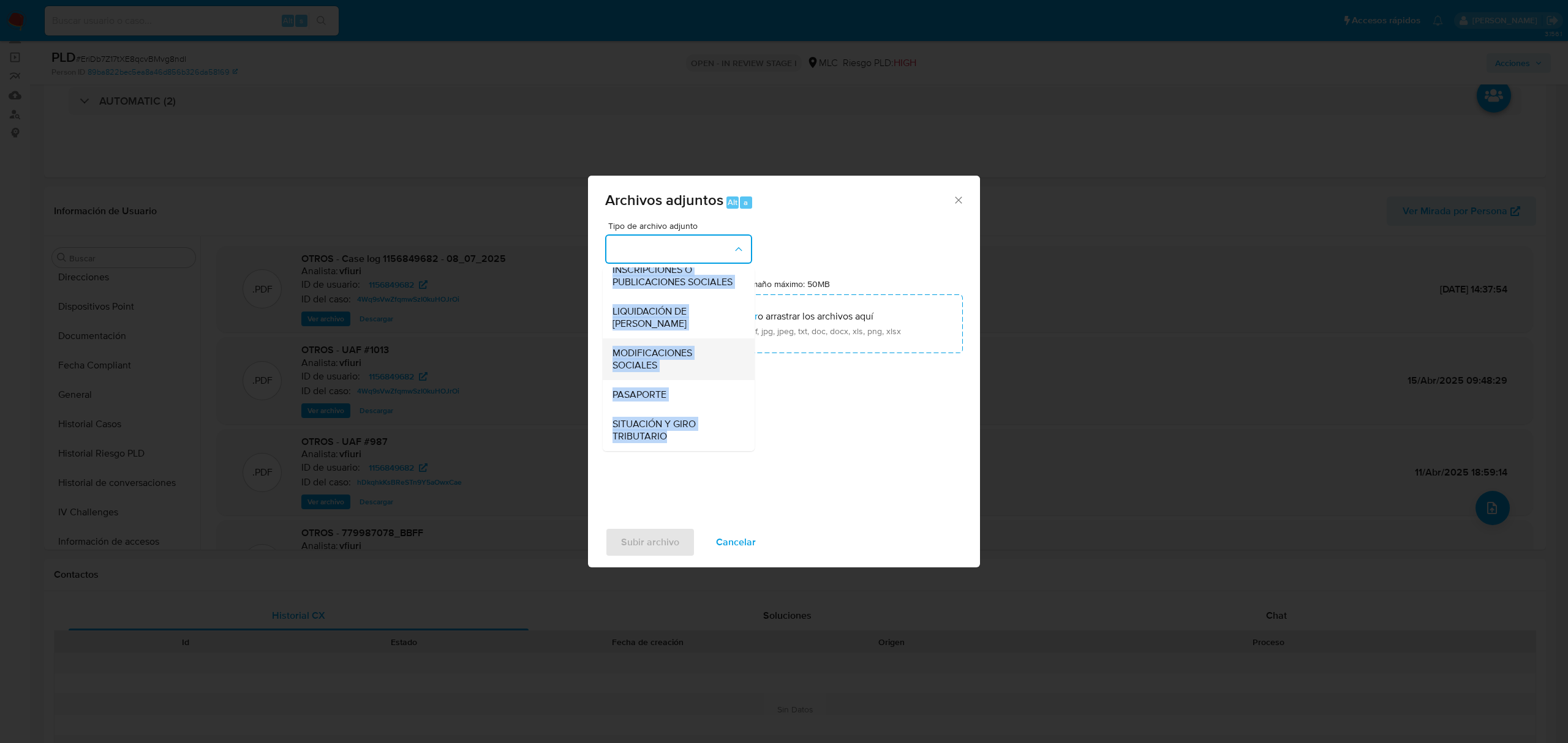
scroll to position [509, 0]
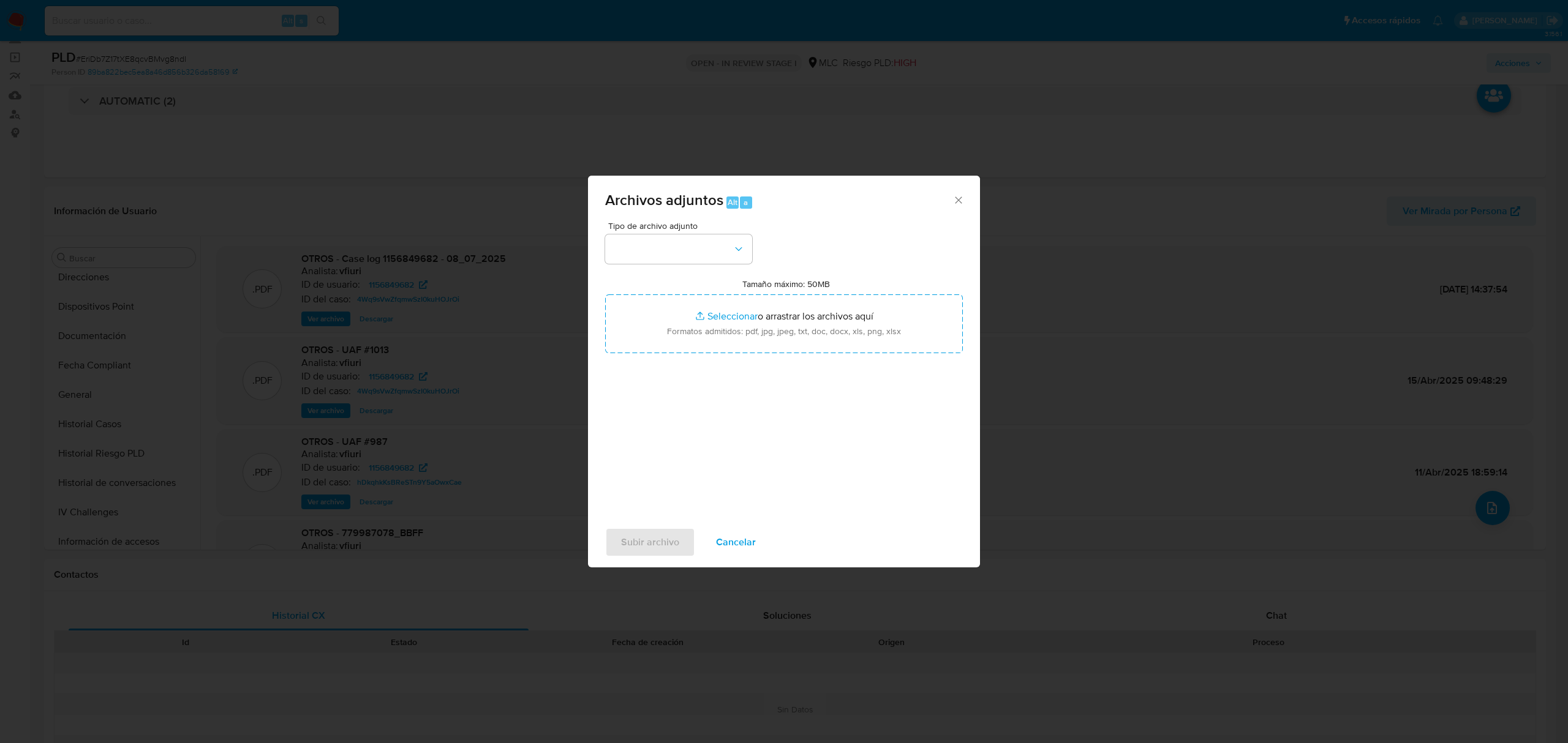
click at [804, 241] on div "Tipo de archivo adjunto Tamaño máximo: 50MB Seleccionar archivos Seleccionar o …" at bounding box center [784, 366] width 358 height 289
click at [721, 249] on button "button" at bounding box center [679, 249] width 147 height 30
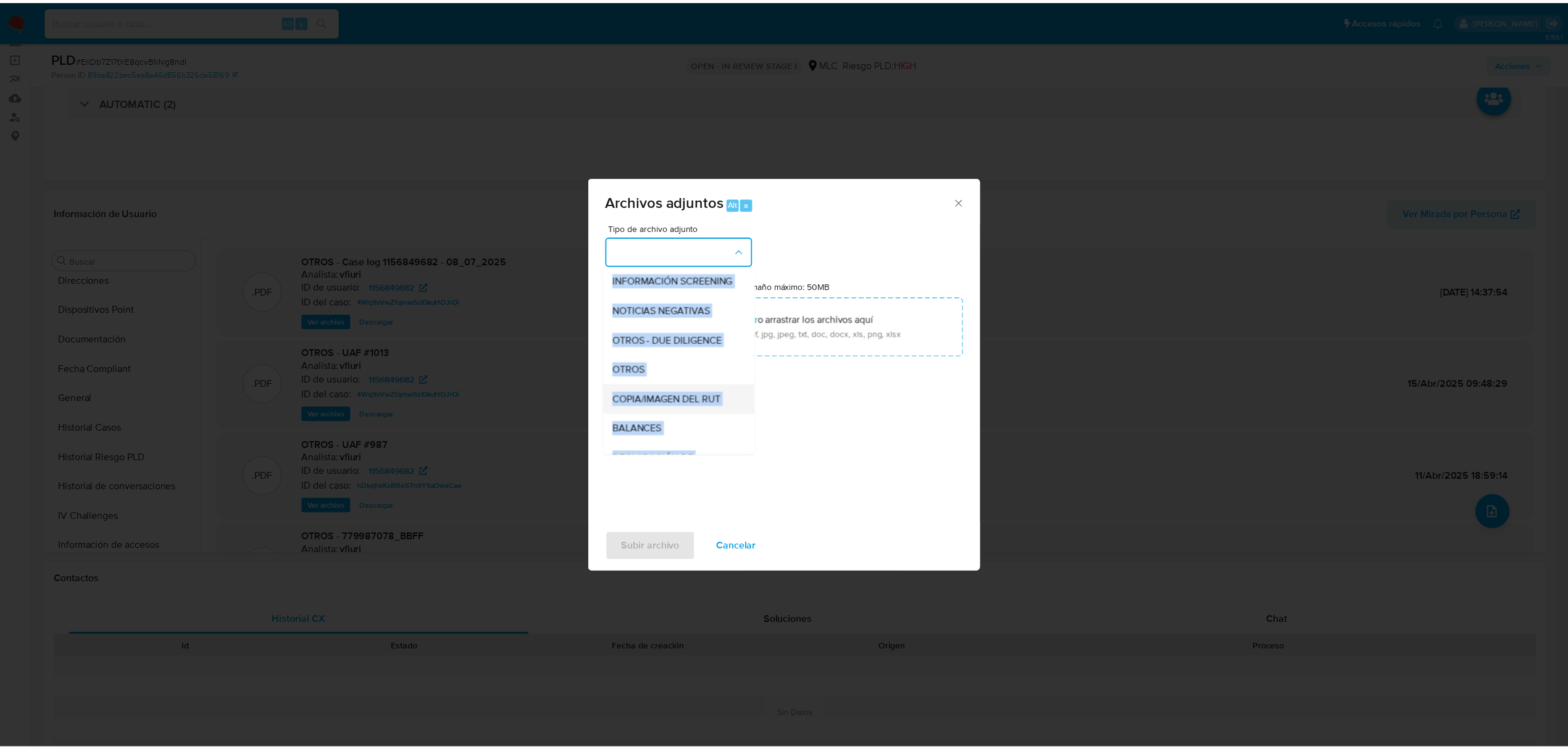
scroll to position [82, 0]
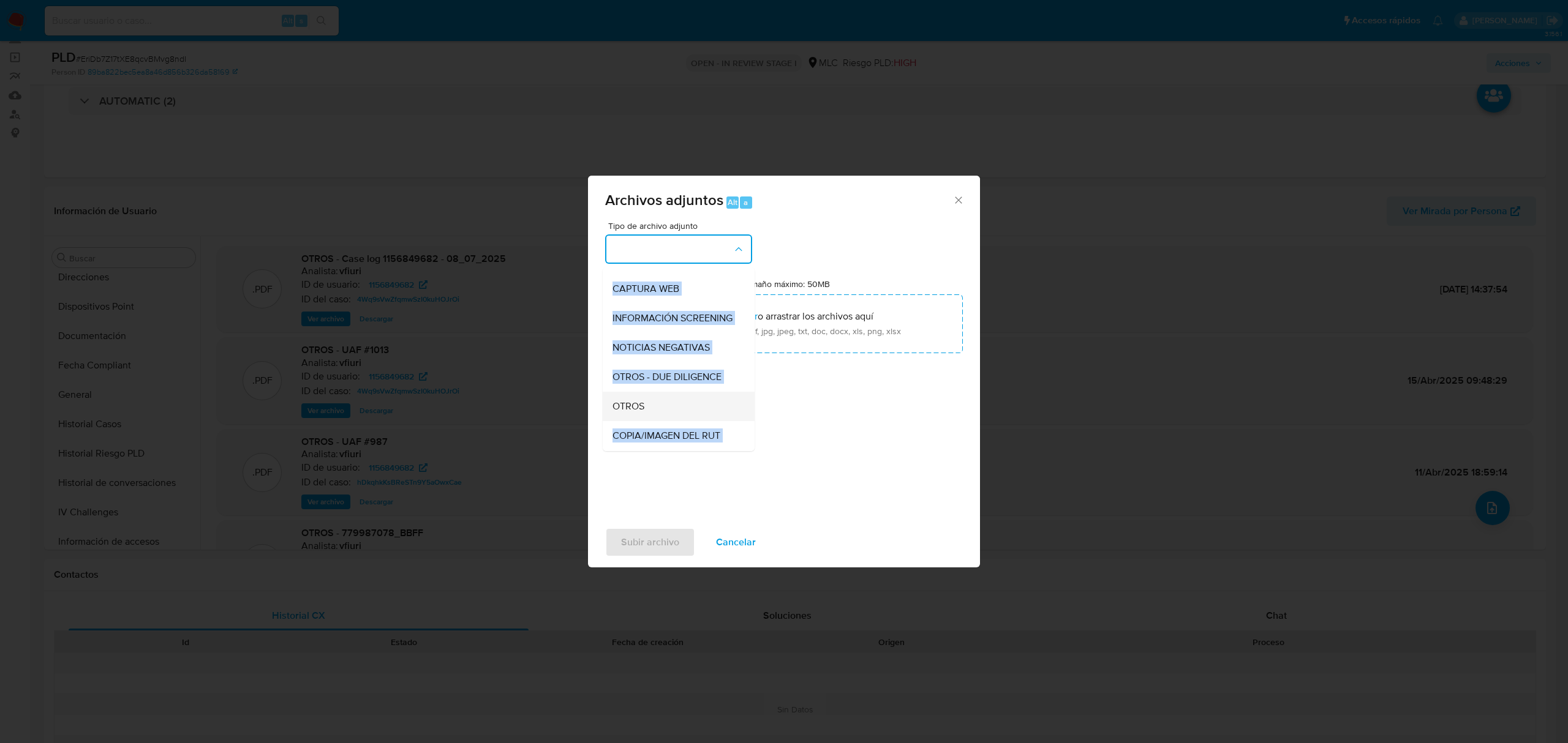
click at [667, 411] on div "OTROS" at bounding box center [675, 407] width 125 height 30
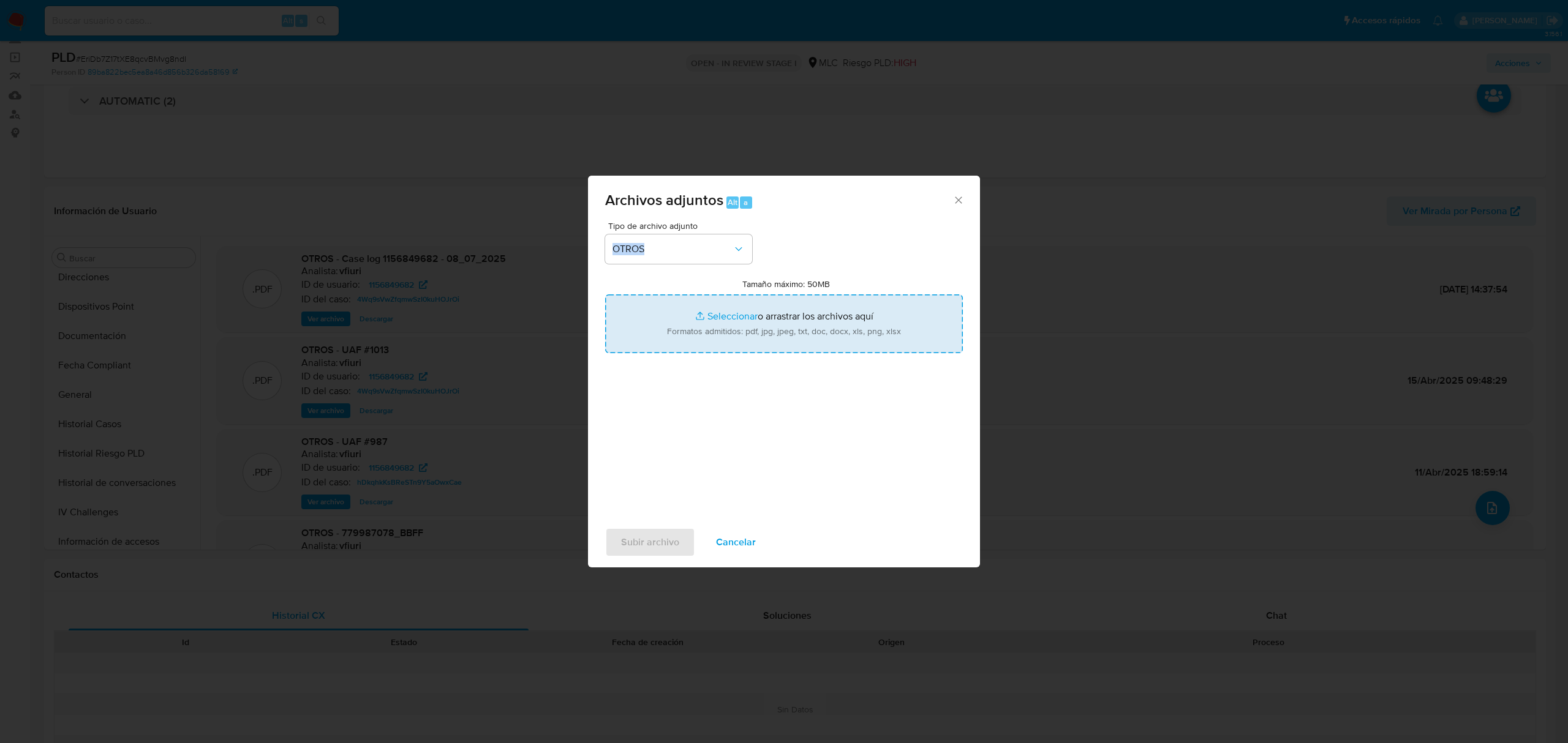
click at [688, 323] on input "Tamaño máximo: 50MB Seleccionar archivos" at bounding box center [784, 323] width 358 height 58
type input "C:\fakepath\Tablas 1156849682.xlsx"
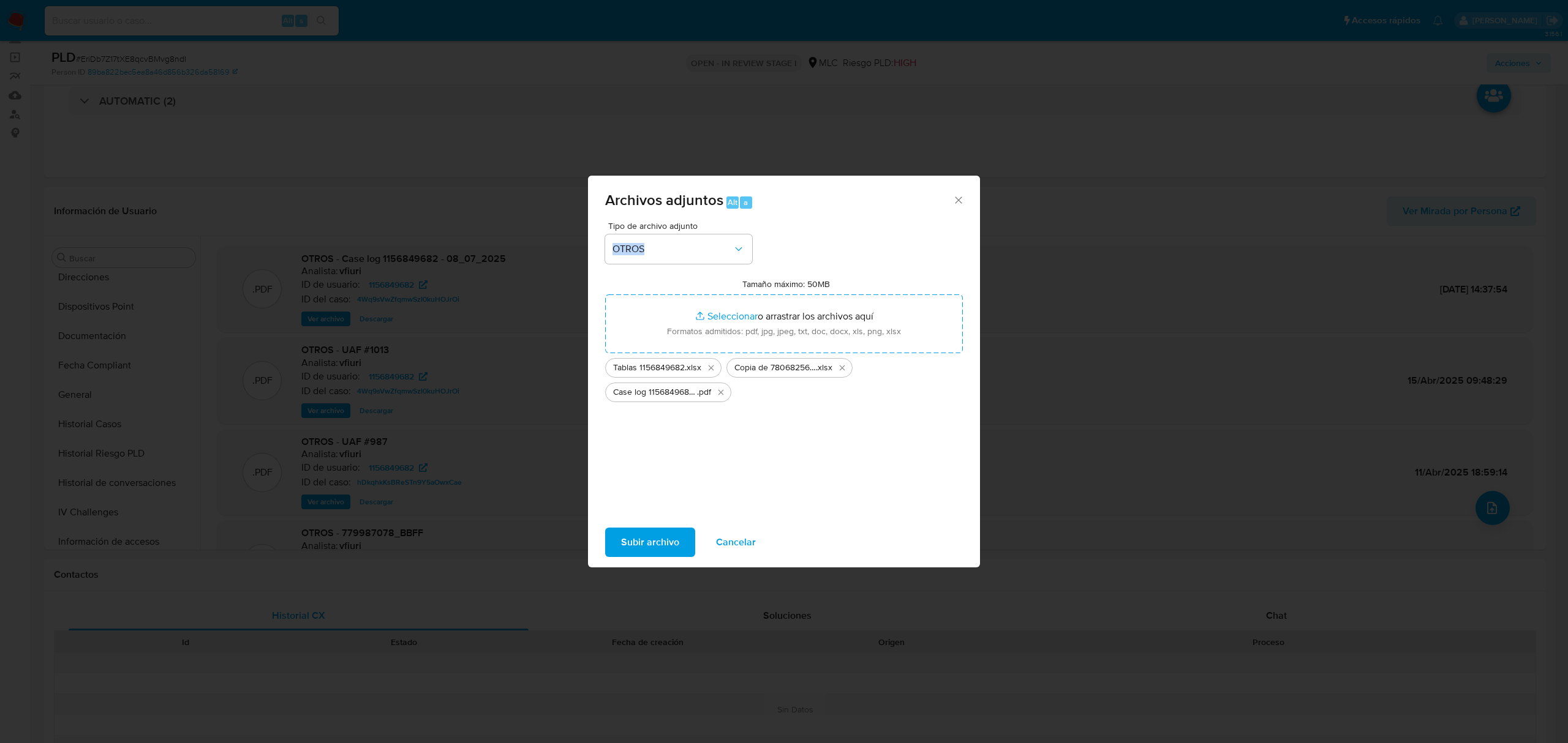
click at [650, 544] on span "Subir archivo" at bounding box center [650, 542] width 58 height 27
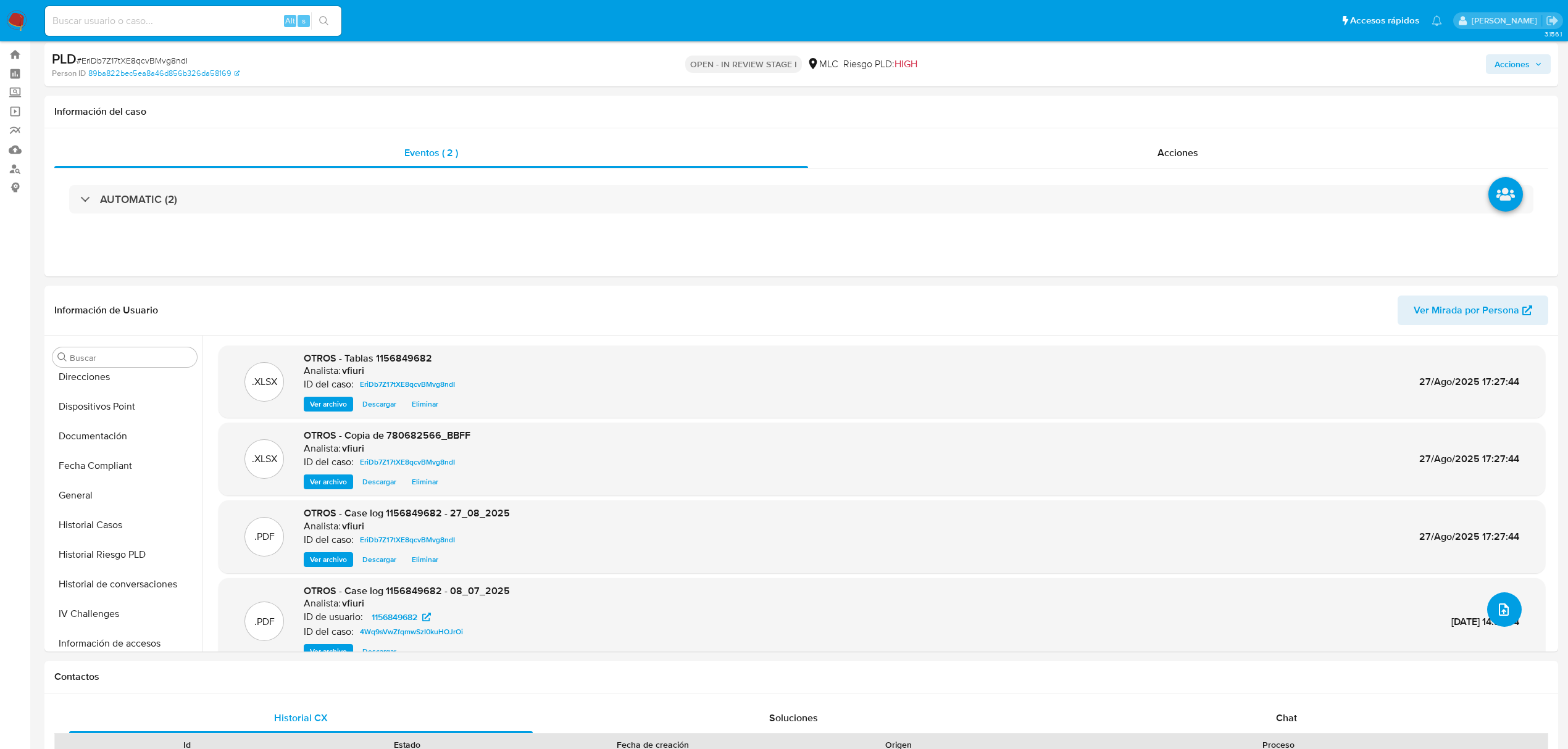
scroll to position [0, 0]
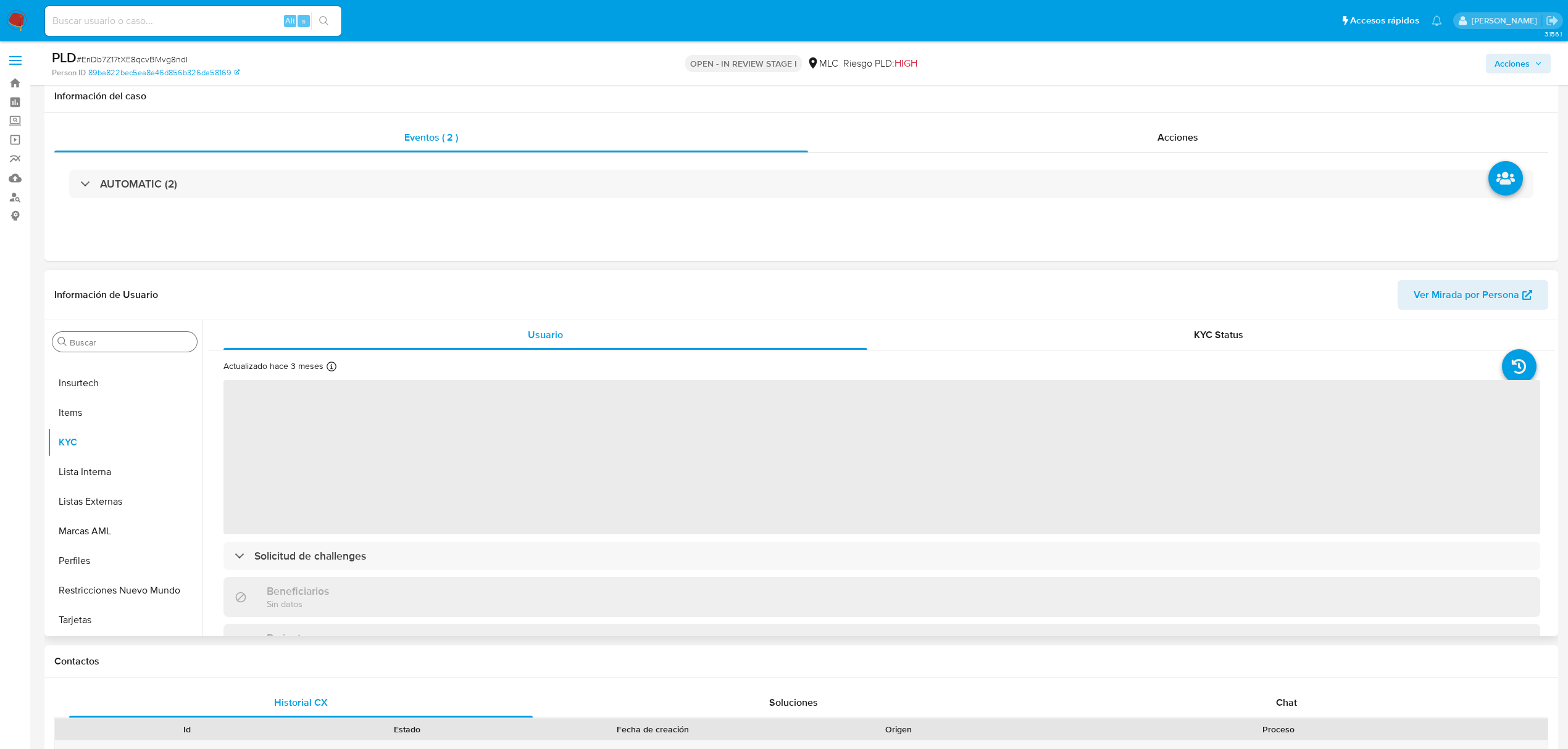
scroll to position [164, 0]
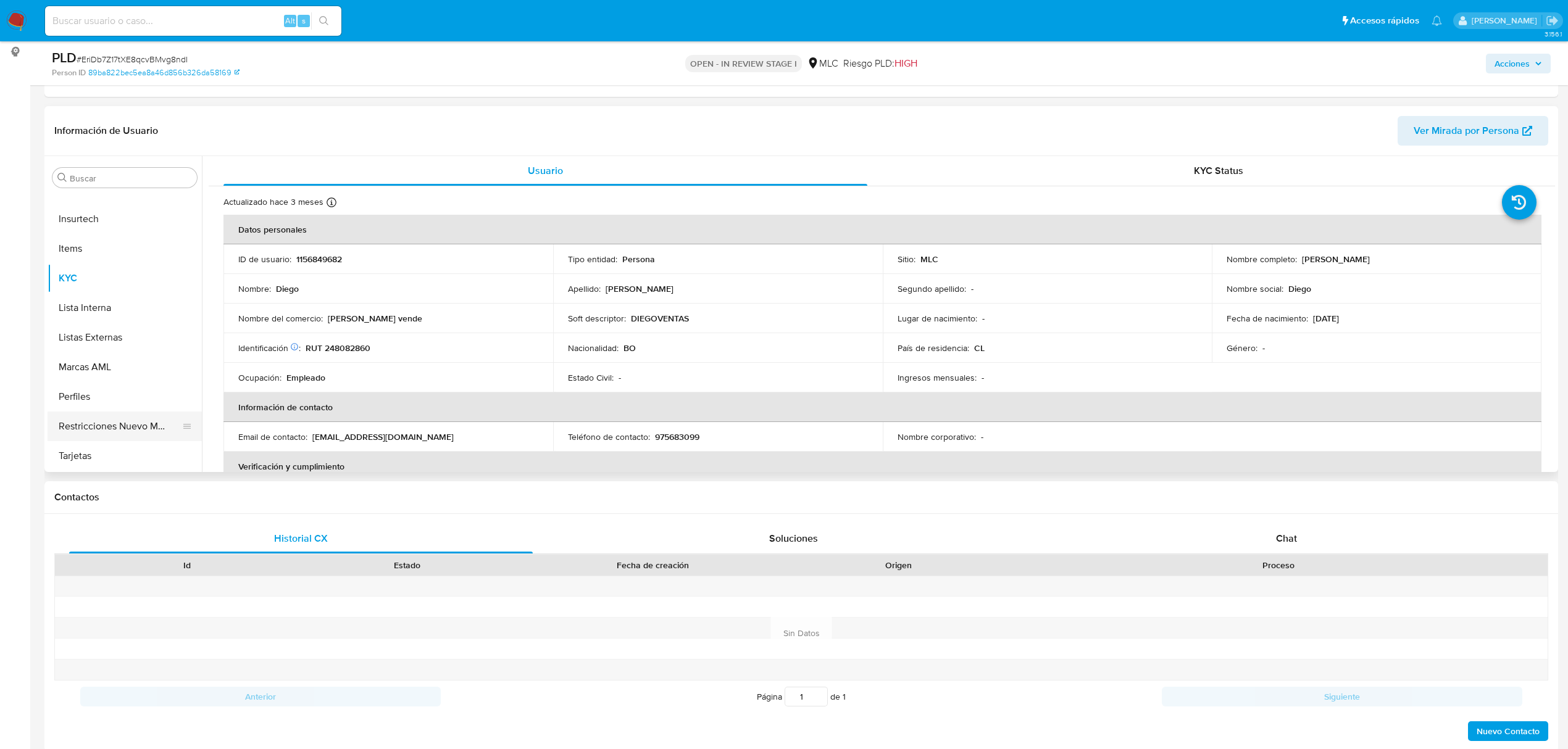
select select "10"
click at [102, 243] on button "Archivos adjuntos" at bounding box center [119, 237] width 145 height 30
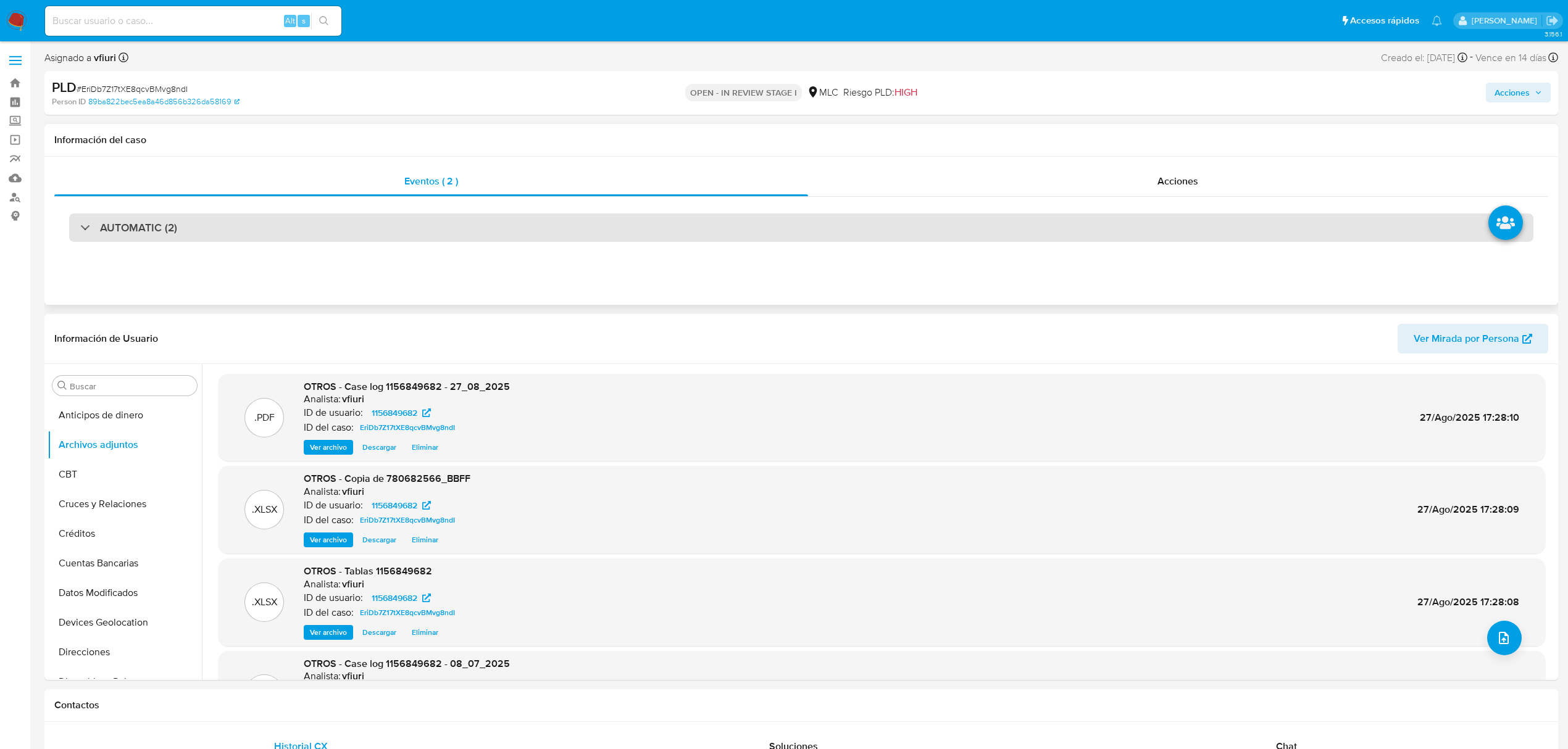
click at [1038, 229] on div "AUTOMATIC (2)" at bounding box center [801, 228] width 1464 height 29
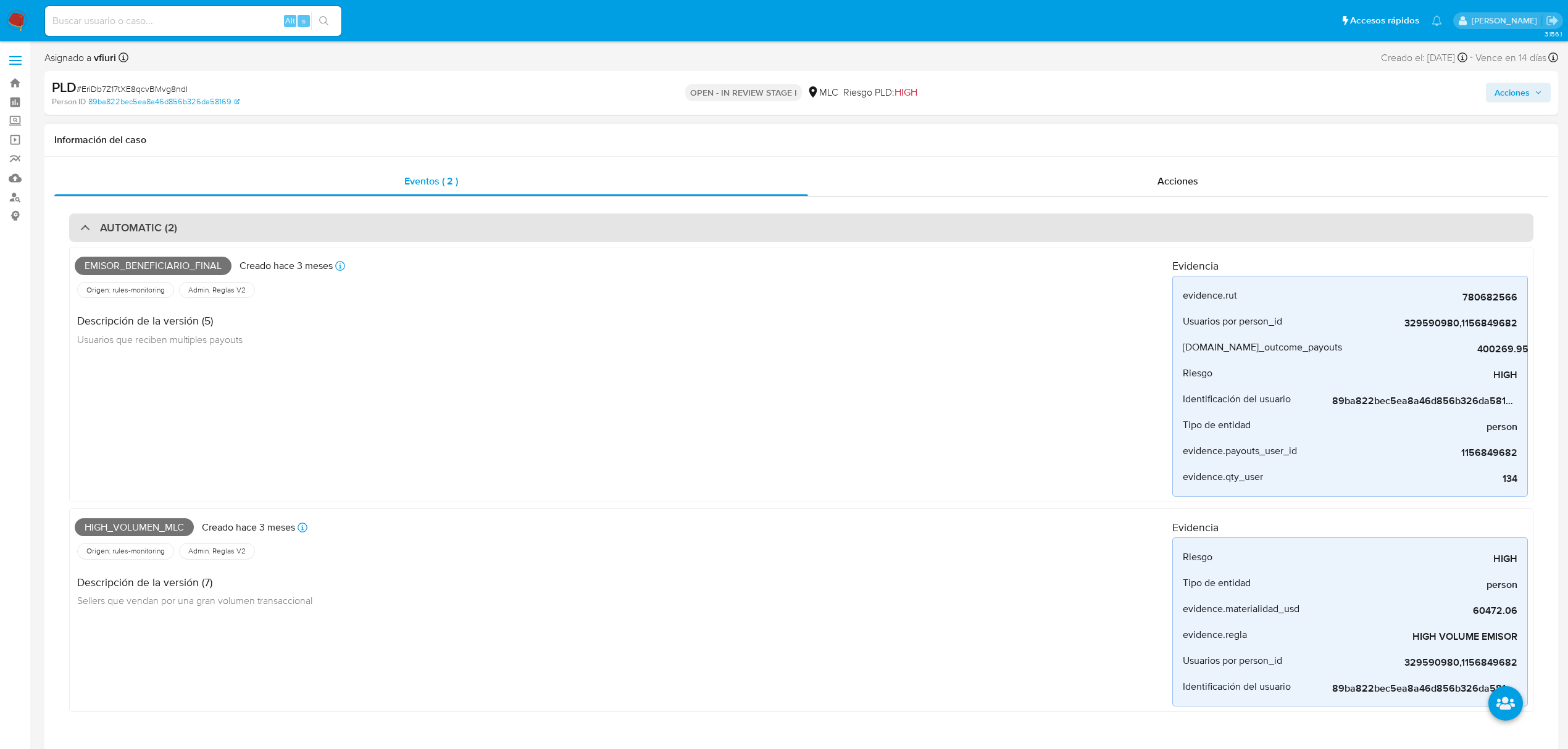
click at [1040, 229] on div "AUTOMATIC (2)" at bounding box center [801, 228] width 1464 height 29
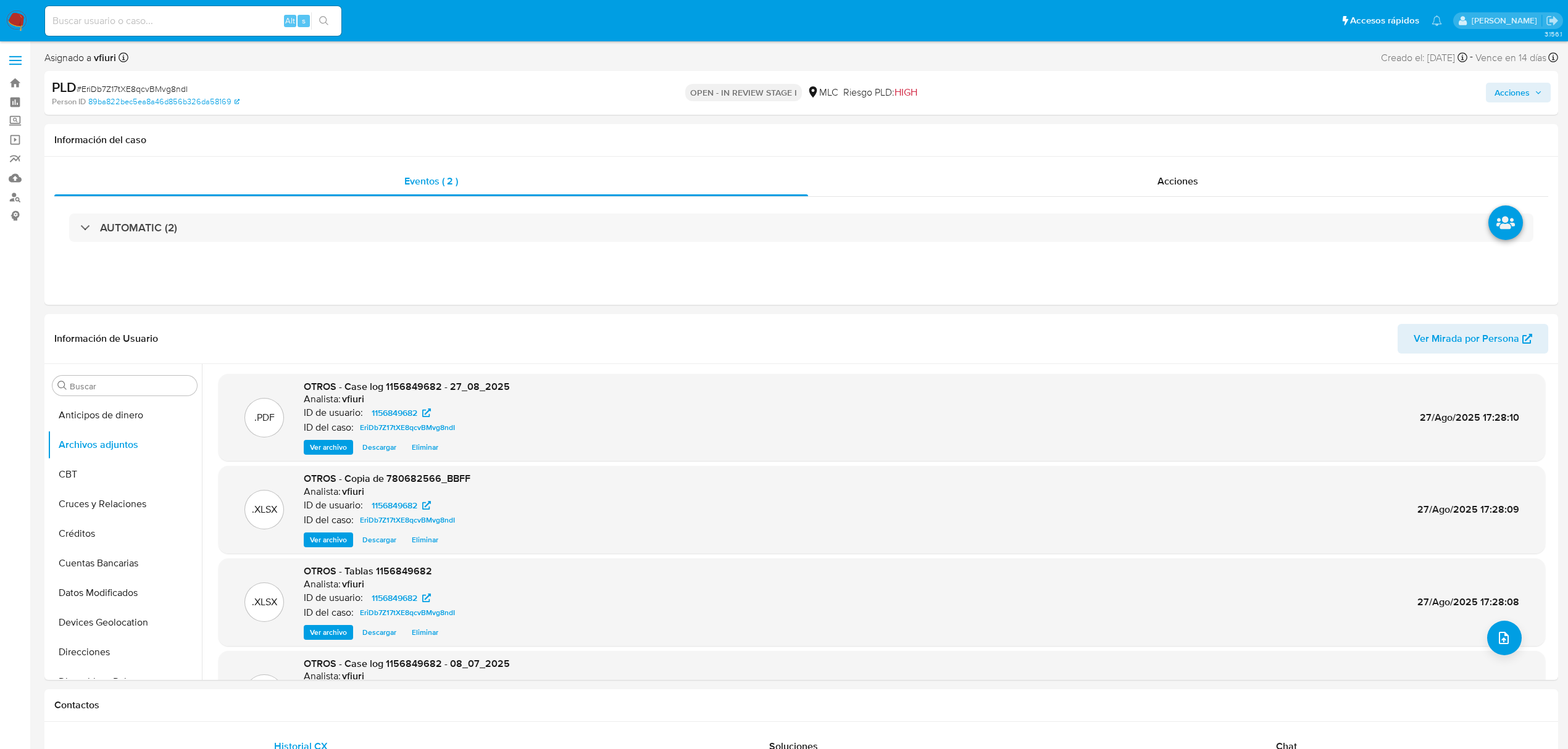
click at [1519, 93] on span "Acciones" at bounding box center [1512, 93] width 35 height 19
click at [1172, 136] on span "Resolución del caso" at bounding box center [1167, 132] width 88 height 14
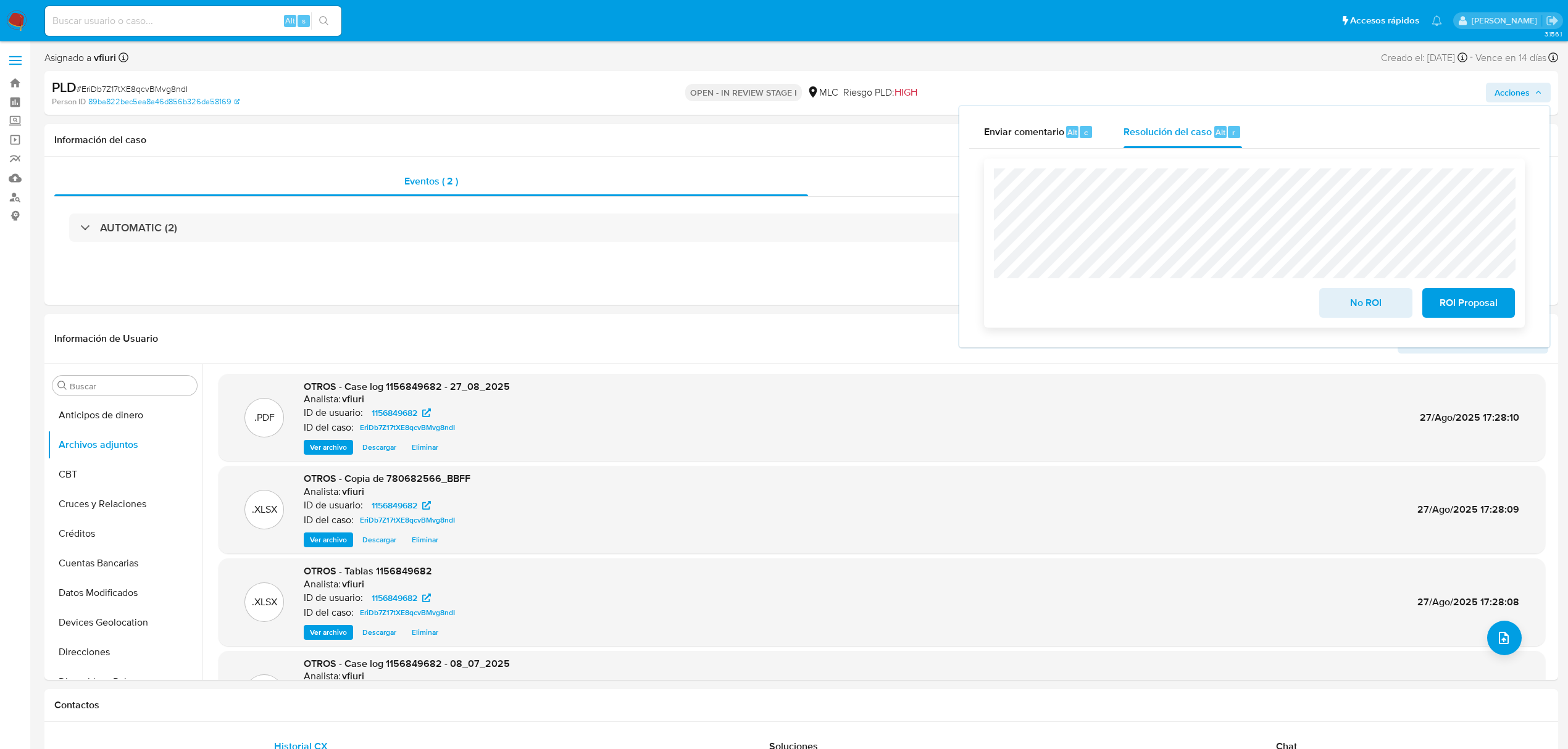
click at [1472, 312] on span "ROI Proposal" at bounding box center [1468, 303] width 60 height 27
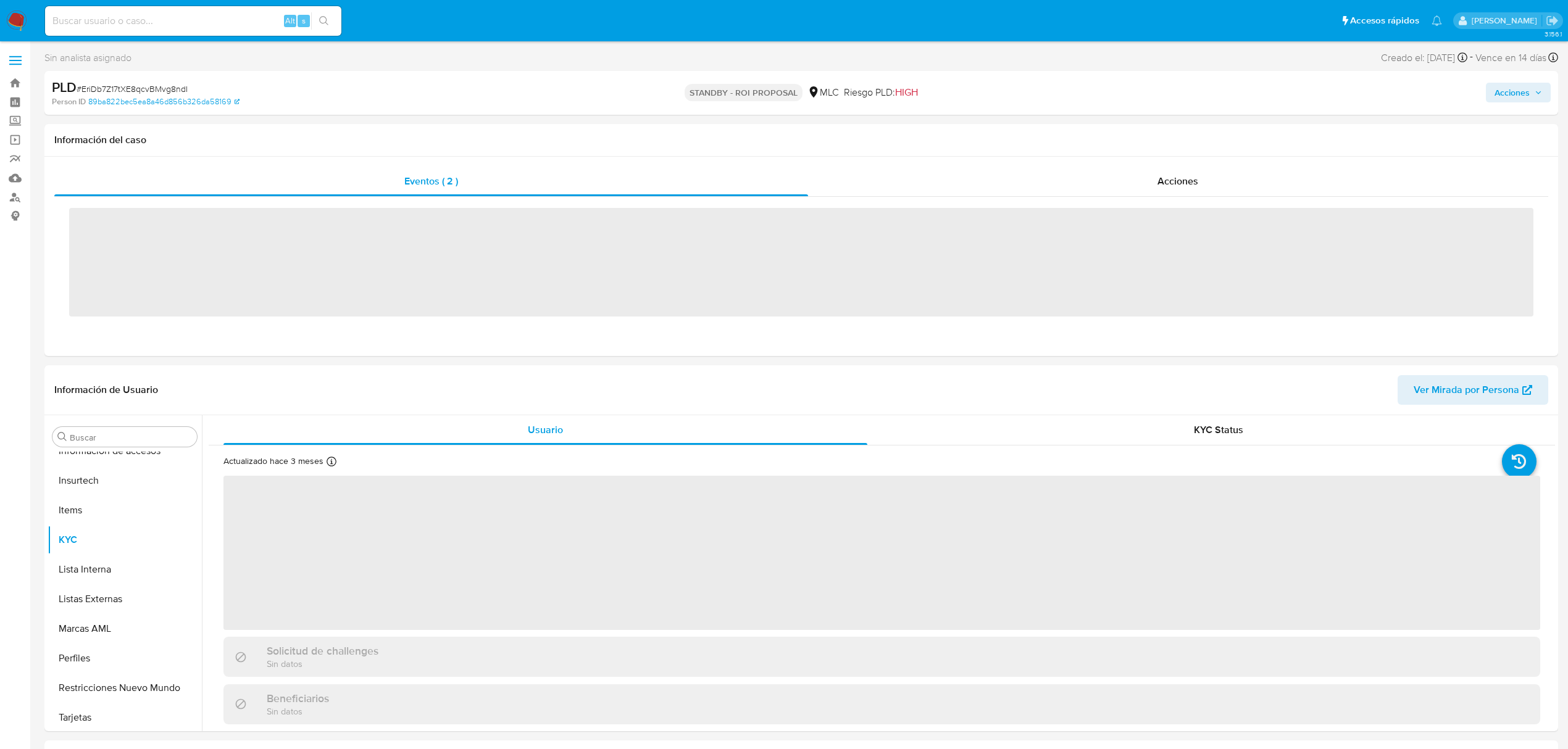
scroll to position [522, 0]
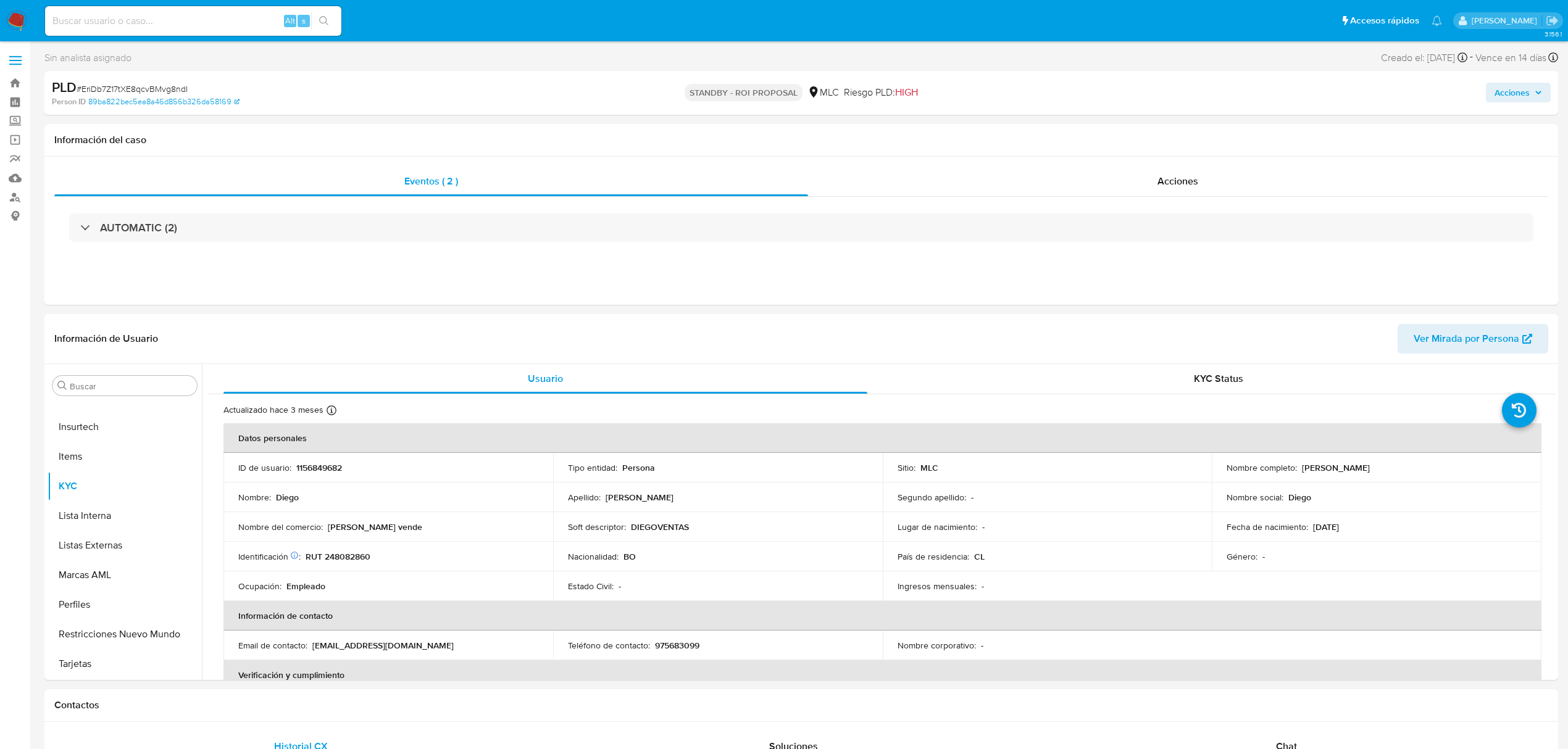
select select "10"
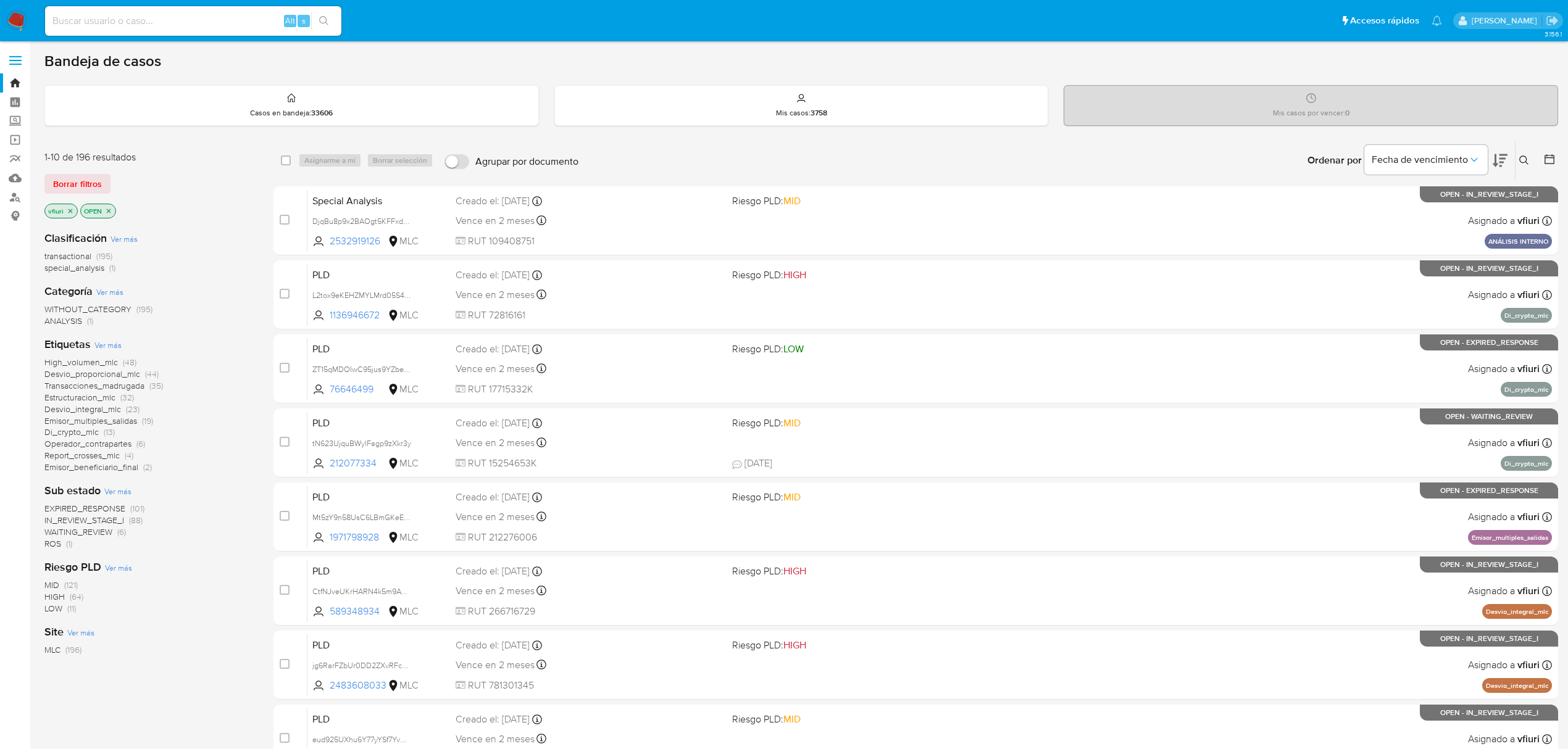
click at [62, 540] on span "ROS (1)" at bounding box center [58, 544] width 28 height 12
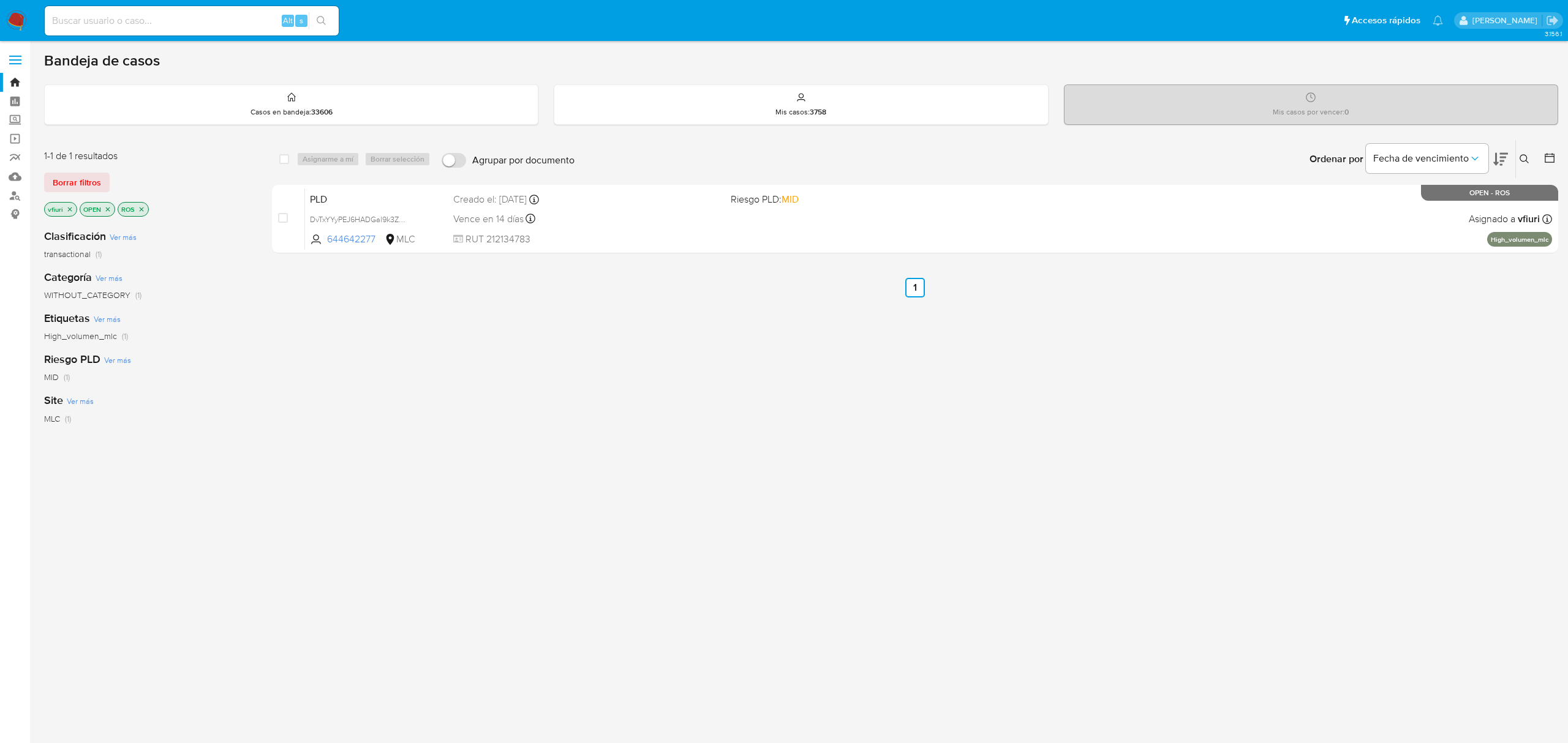
click at [143, 210] on icon "close-filter" at bounding box center [141, 209] width 7 height 7
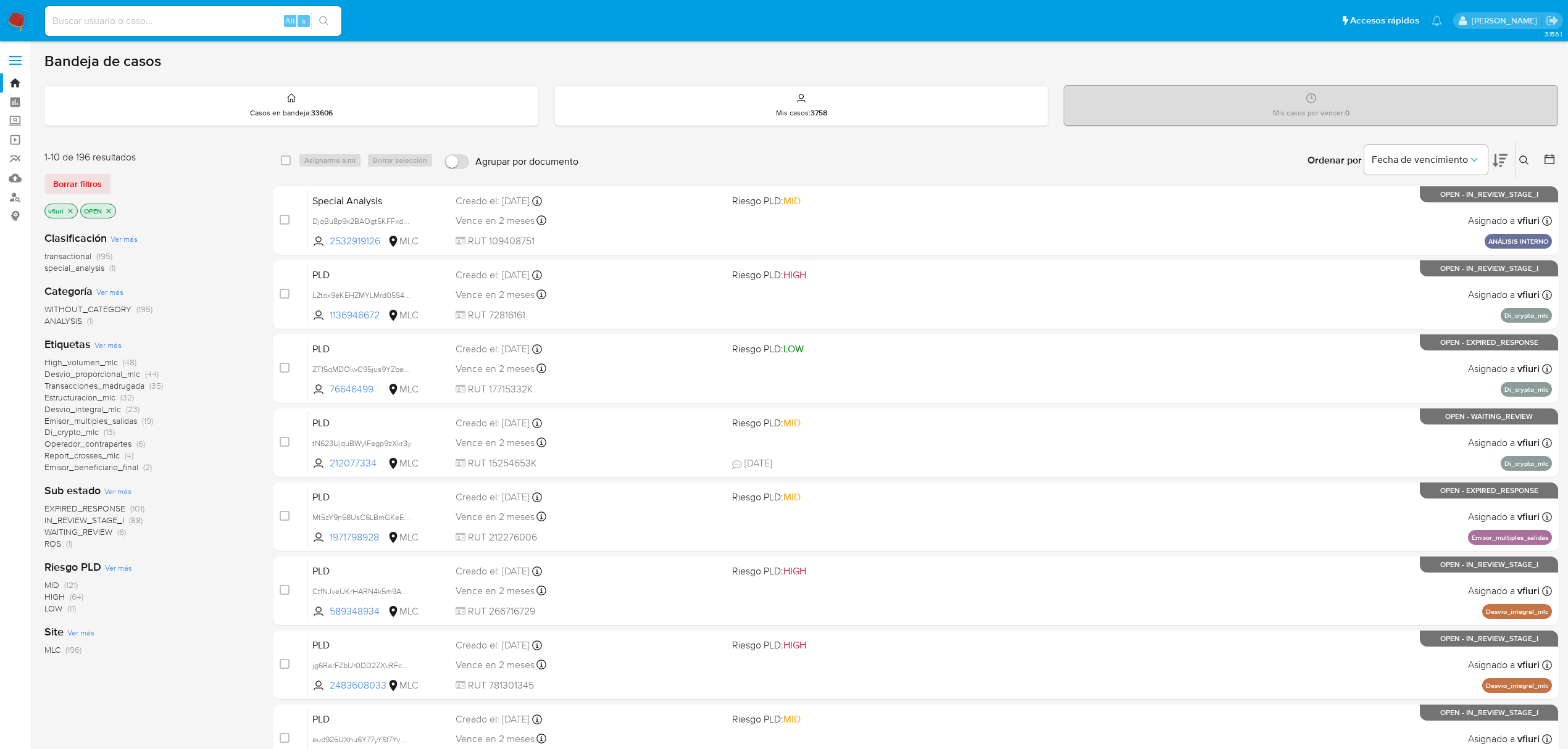
click at [109, 214] on p "OPEN" at bounding box center [98, 211] width 34 height 14
click at [108, 211] on icon "close-filter" at bounding box center [108, 211] width 7 height 7
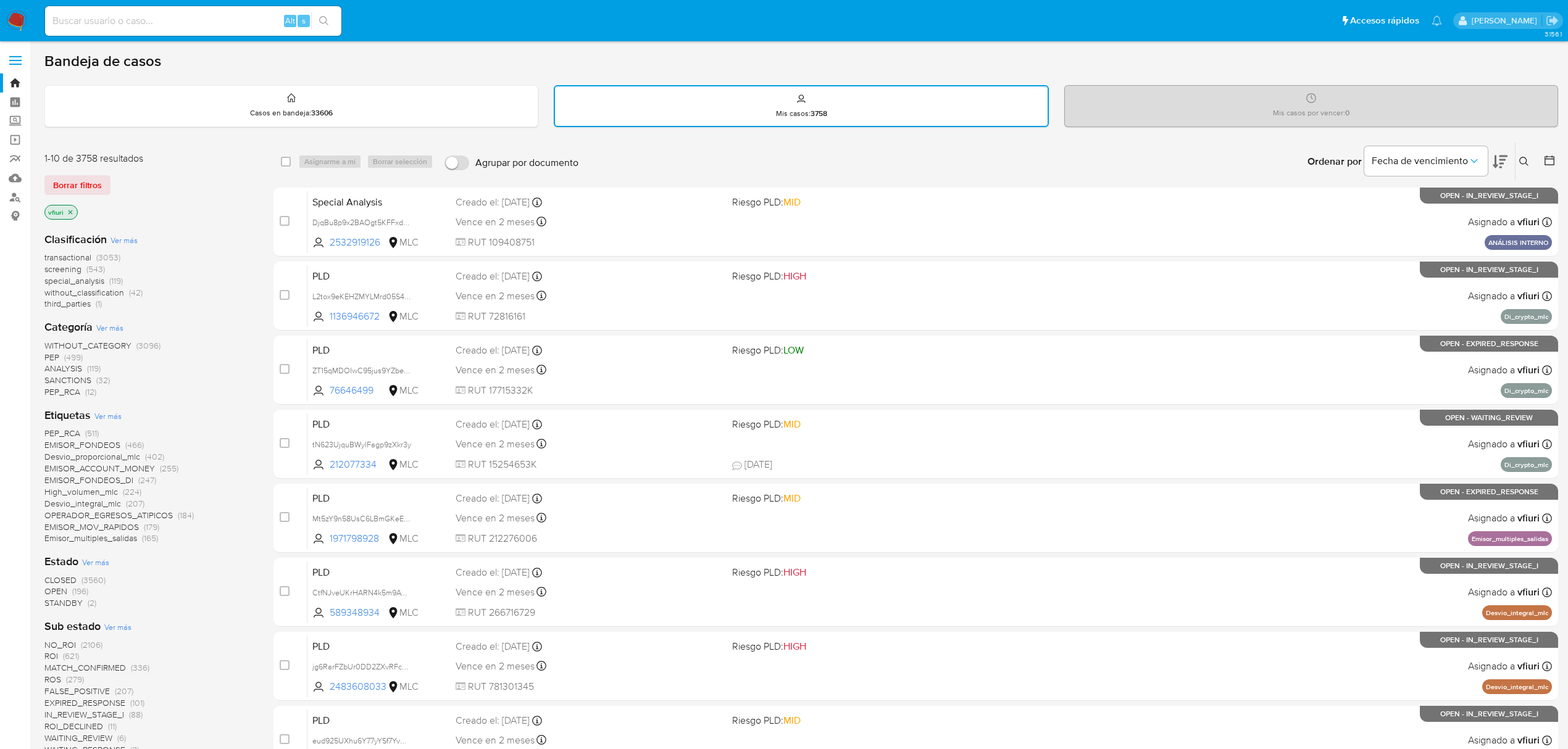
click at [58, 591] on span "OPEN" at bounding box center [56, 591] width 23 height 12
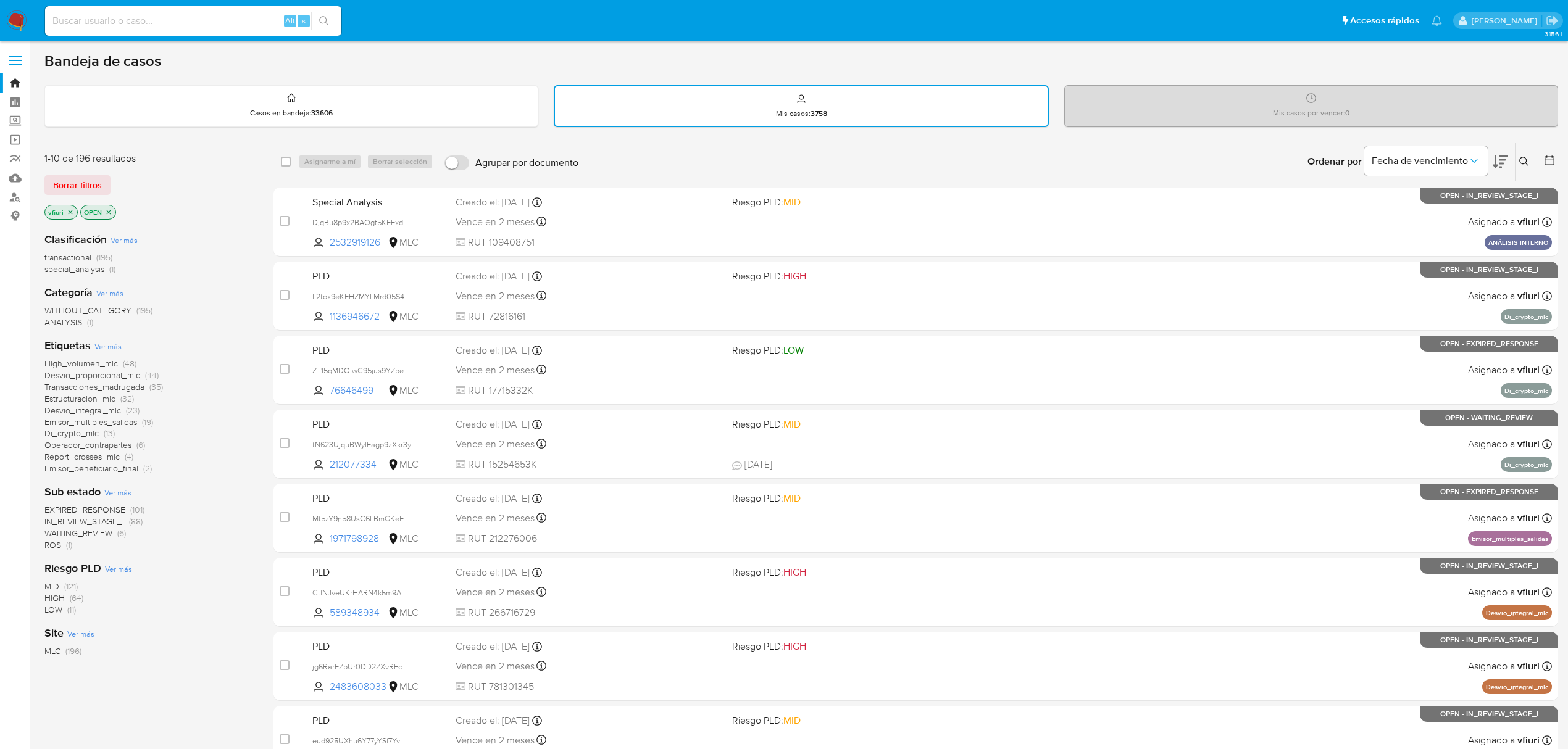
click at [62, 255] on span "transactional" at bounding box center [68, 257] width 47 height 12
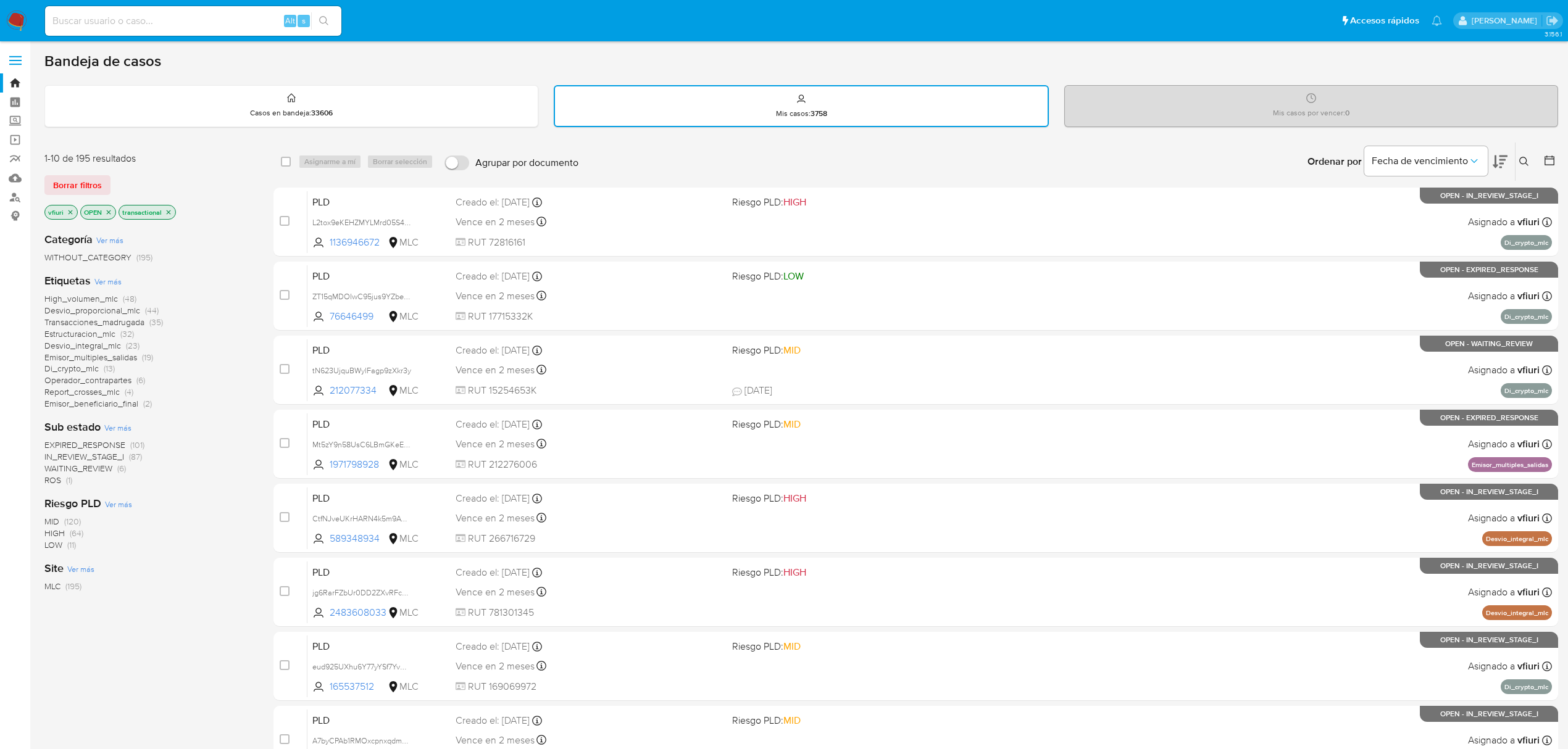
click at [1552, 161] on icon at bounding box center [1549, 160] width 12 height 12
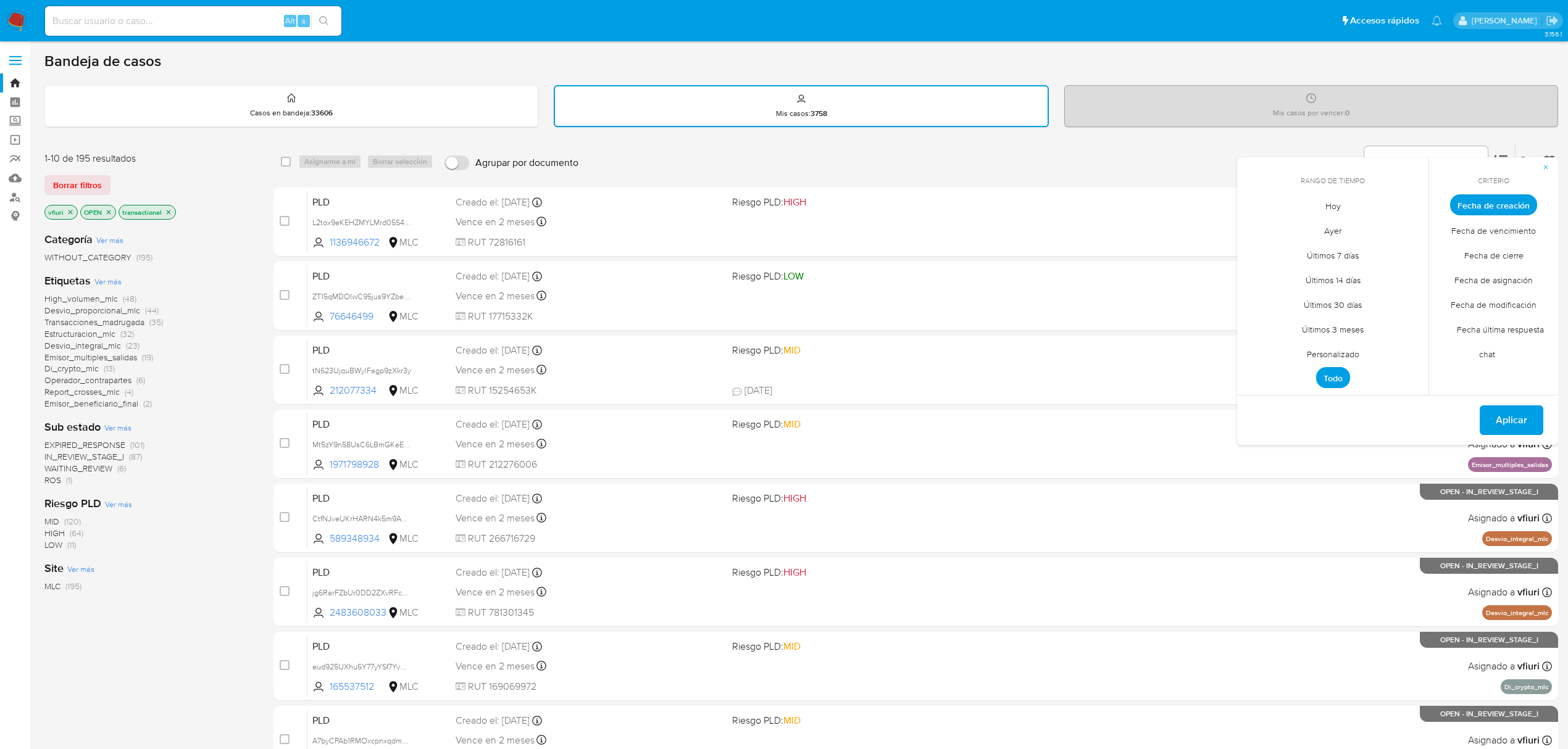
click at [1317, 345] on span "Personalizado" at bounding box center [1333, 354] width 78 height 25
click at [1262, 227] on icon "Mes anterior" at bounding box center [1256, 227] width 15 height 15
click at [1260, 226] on icon "Mes anterior" at bounding box center [1256, 227] width 15 height 15
click at [1341, 326] on button "12" at bounding box center [1333, 323] width 19 height 19
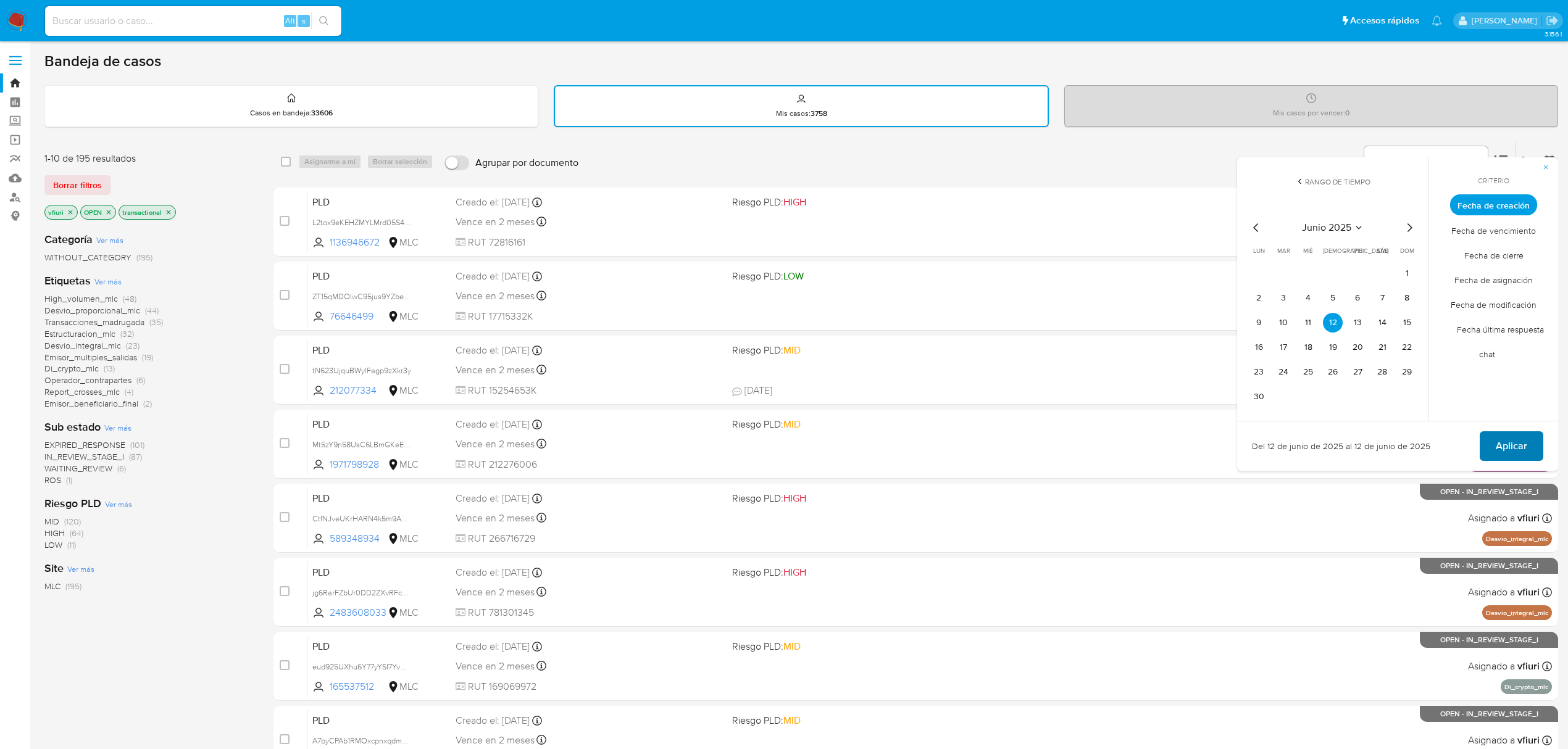
click at [1514, 434] on span "Aplicar" at bounding box center [1512, 446] width 32 height 27
